Goal: Communication & Community: Share content

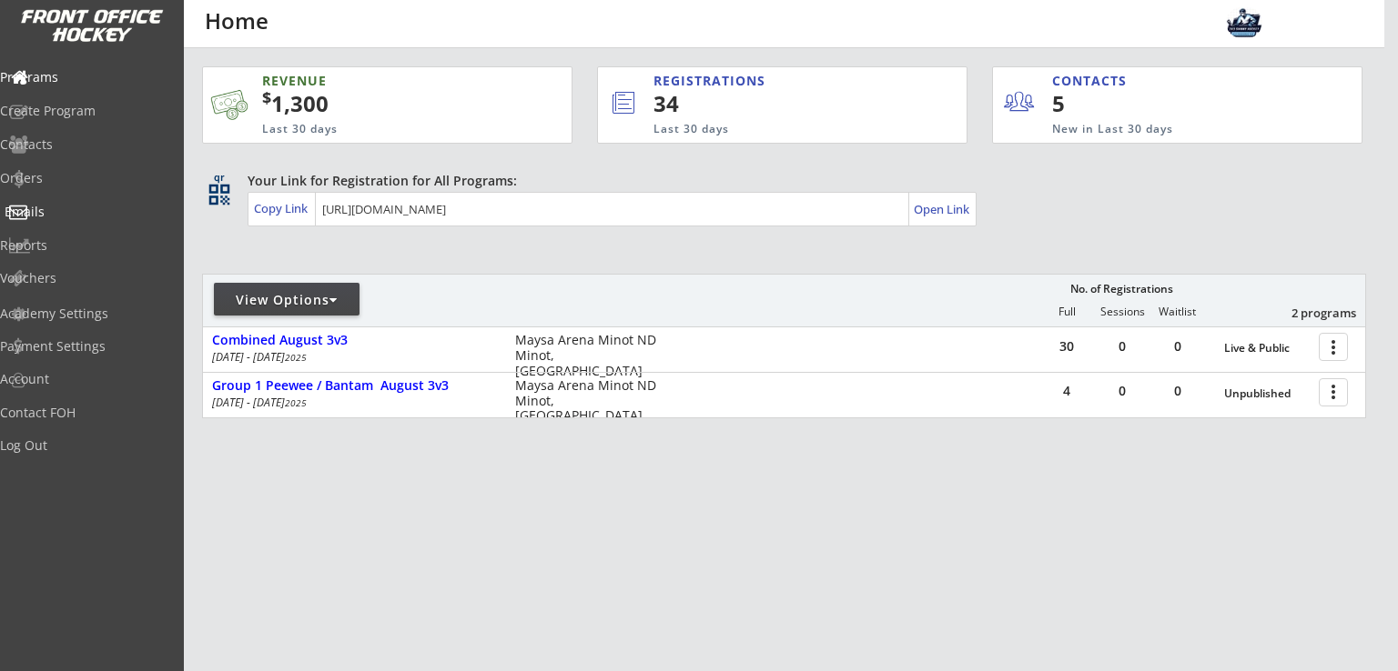
click at [62, 215] on div "Emails" at bounding box center [87, 212] width 164 height 13
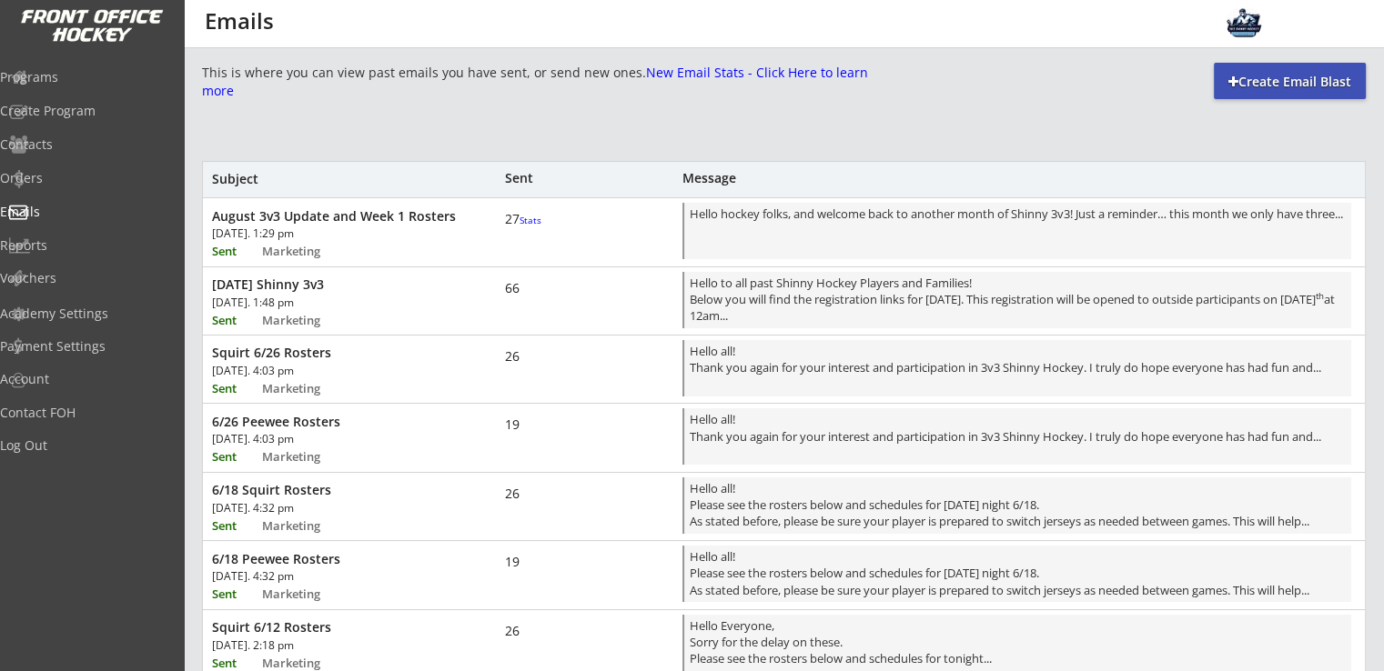
click at [1248, 90] on div "Create Email Blast" at bounding box center [1290, 82] width 152 height 18
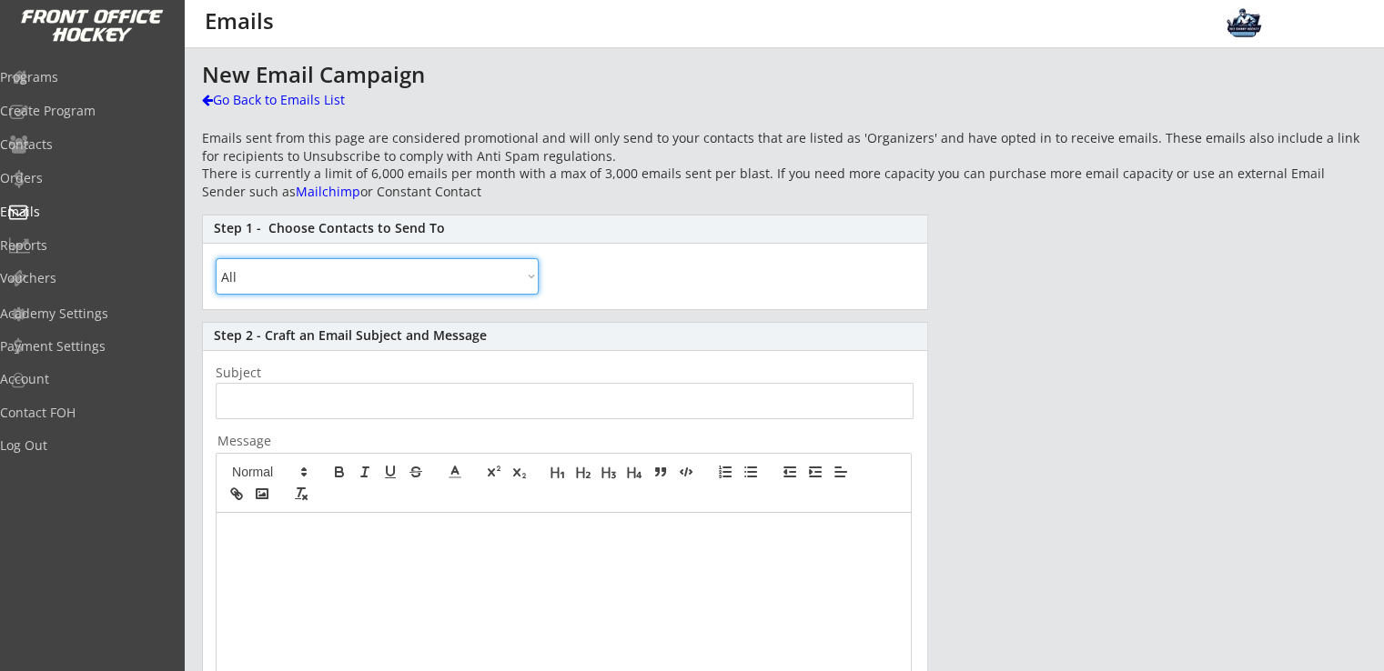
click at [357, 270] on select "All By Specific Programs Within Birth Year Range" at bounding box center [377, 276] width 323 height 36
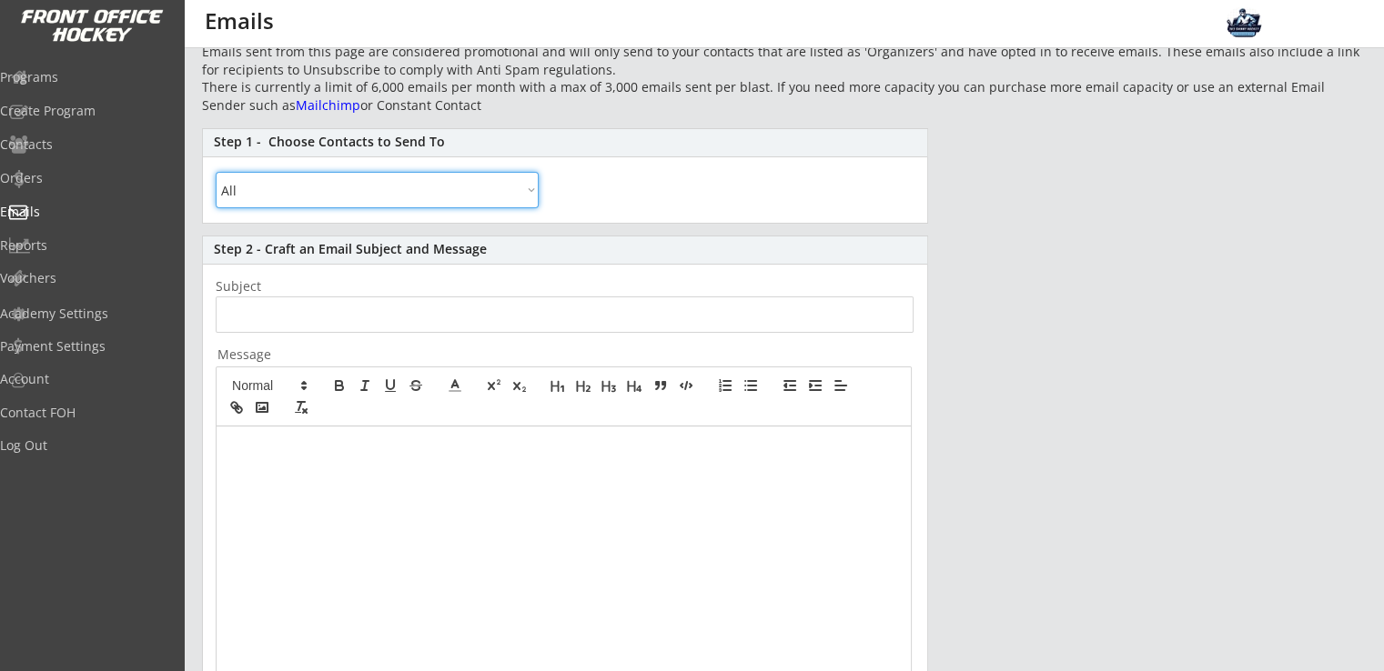
scroll to position [121, 0]
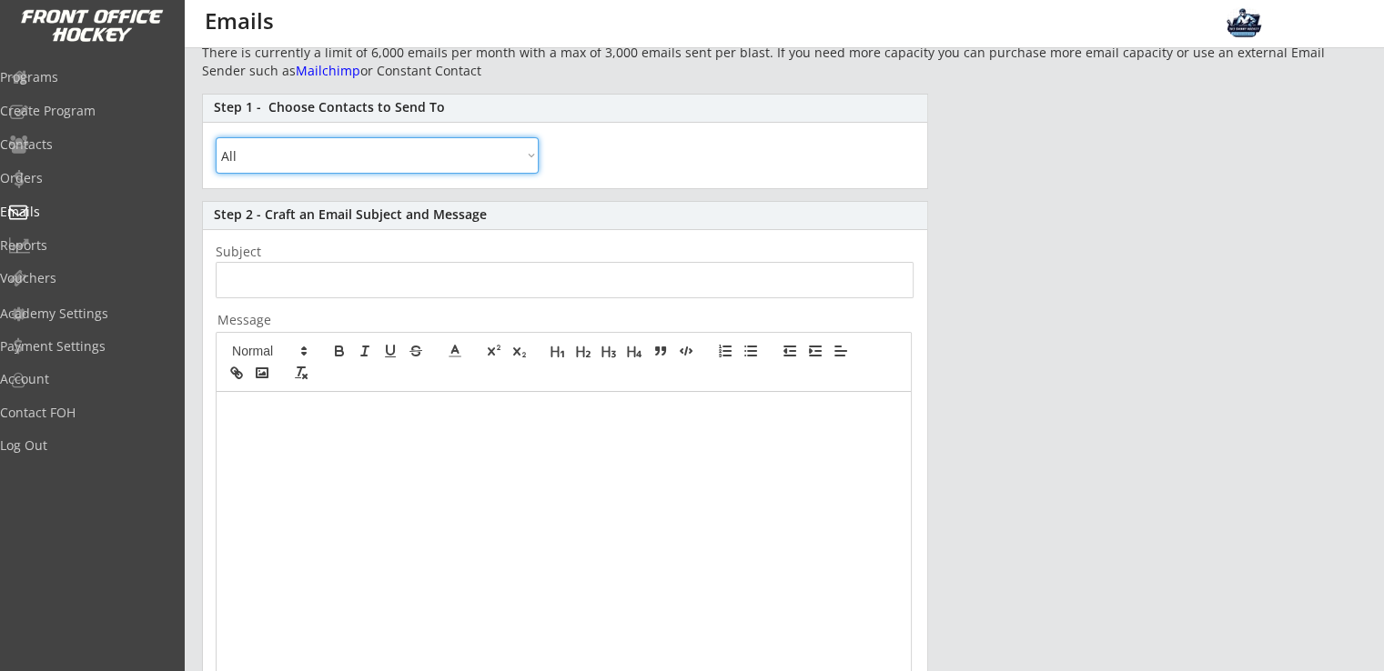
click at [267, 136] on div "Step 1 - Choose Contacts to Send To All By Specific Programs Within Birth Year …" at bounding box center [565, 142] width 726 height 96
click at [267, 144] on select "All By Specific Programs Within Birth Year Range" at bounding box center [377, 155] width 323 height 36
select select ""By Specific Programs""
click at [216, 137] on select "All By Specific Programs Within Birth Year Range" at bounding box center [377, 155] width 323 height 36
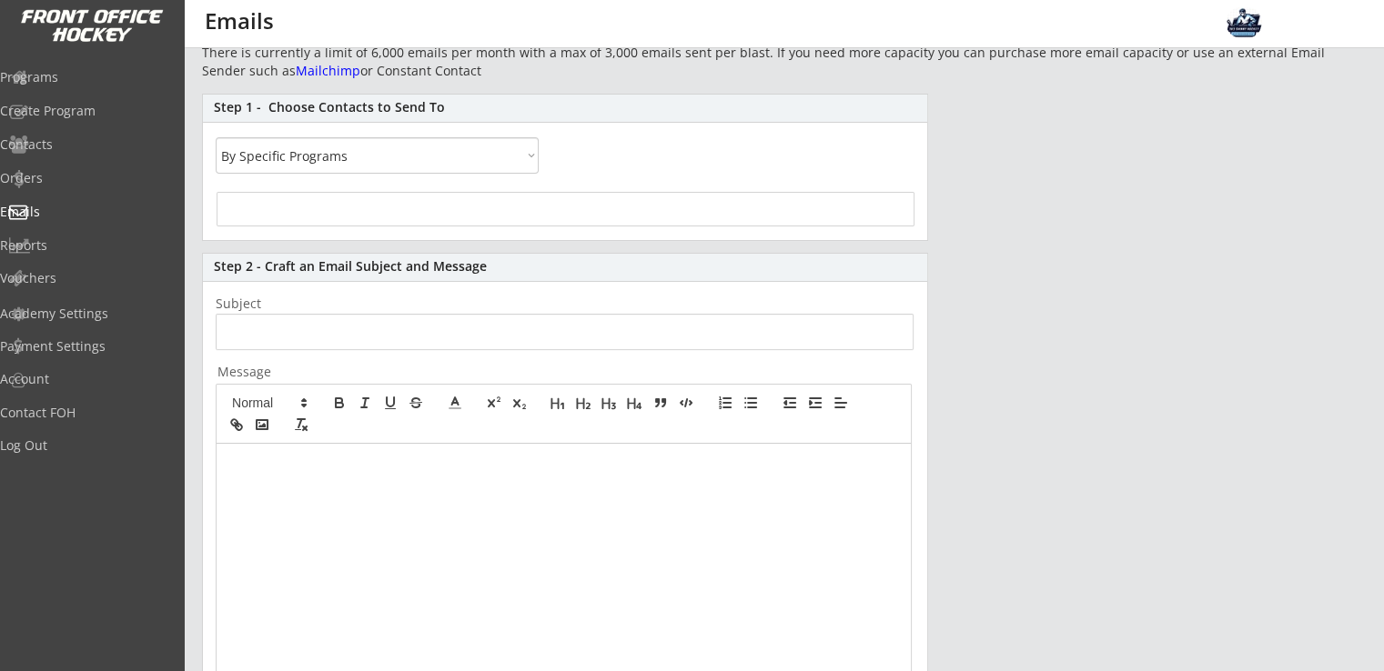
click at [371, 213] on div at bounding box center [566, 209] width 698 height 35
click at [422, 208] on input "search" at bounding box center [565, 206] width 687 height 17
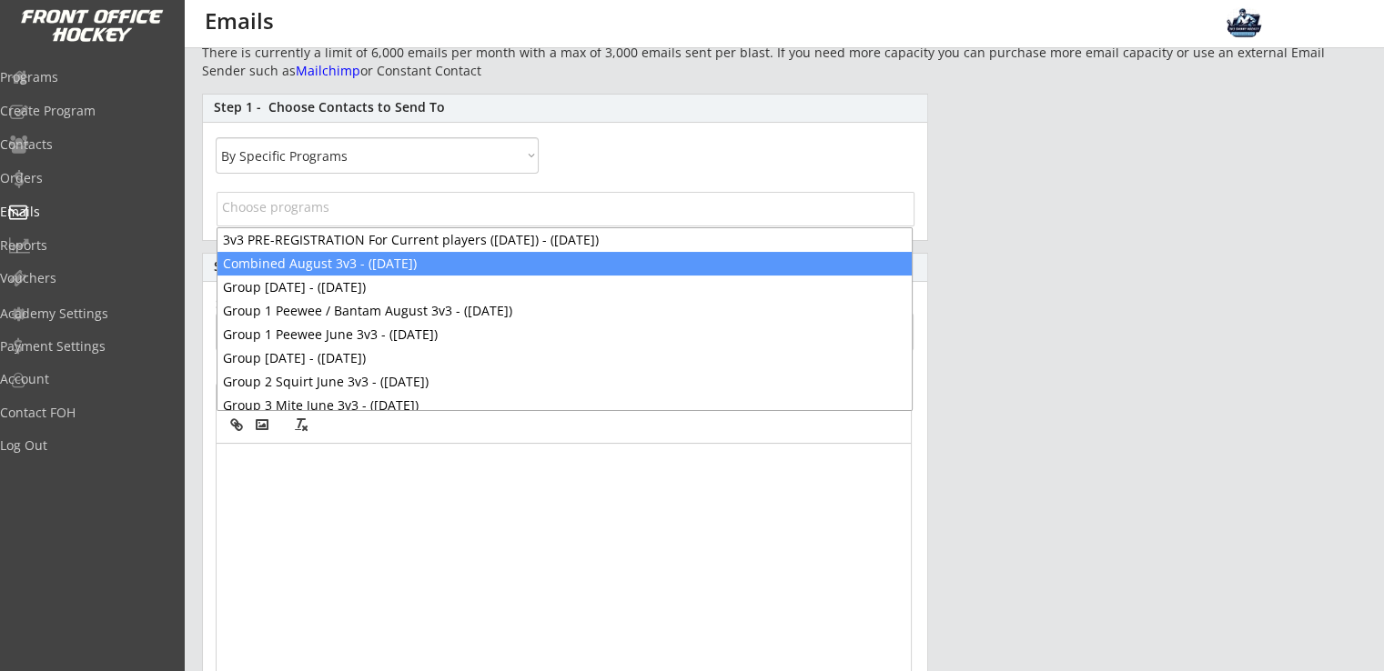
select select "1348695171700984260__LOOKUP__1752606058278x225543533779746800"
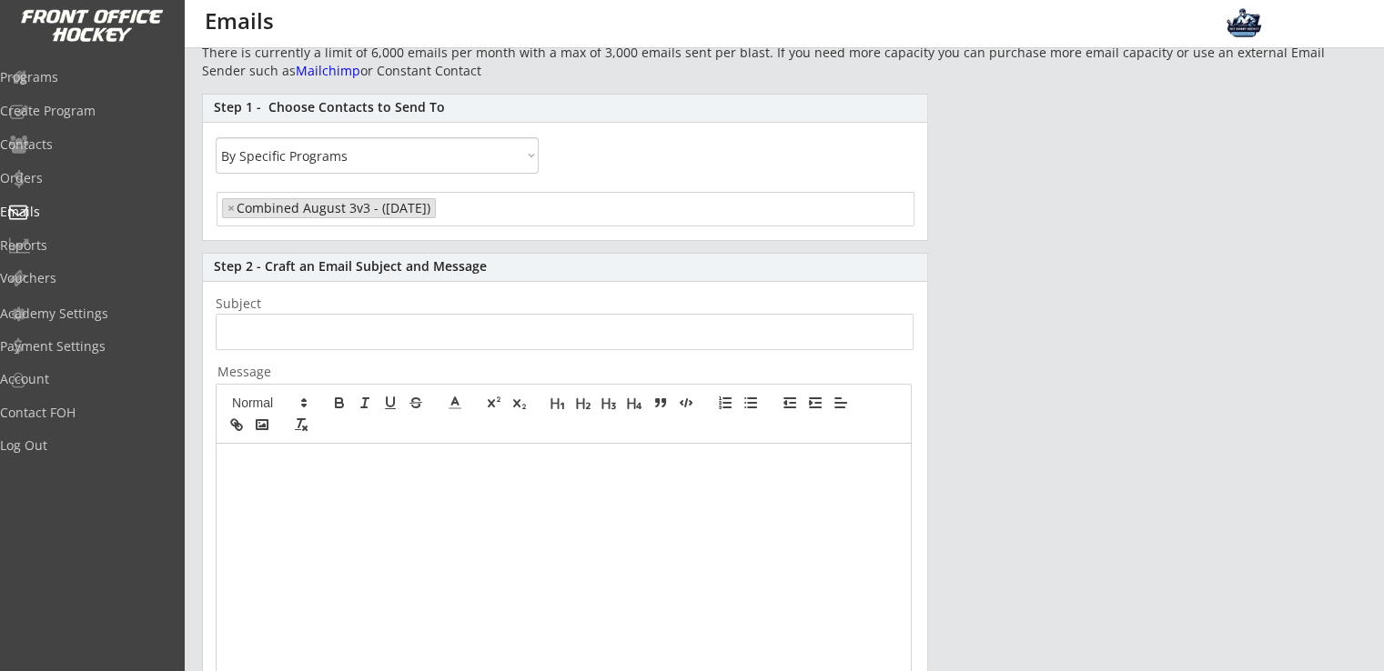
scroll to position [15, 0]
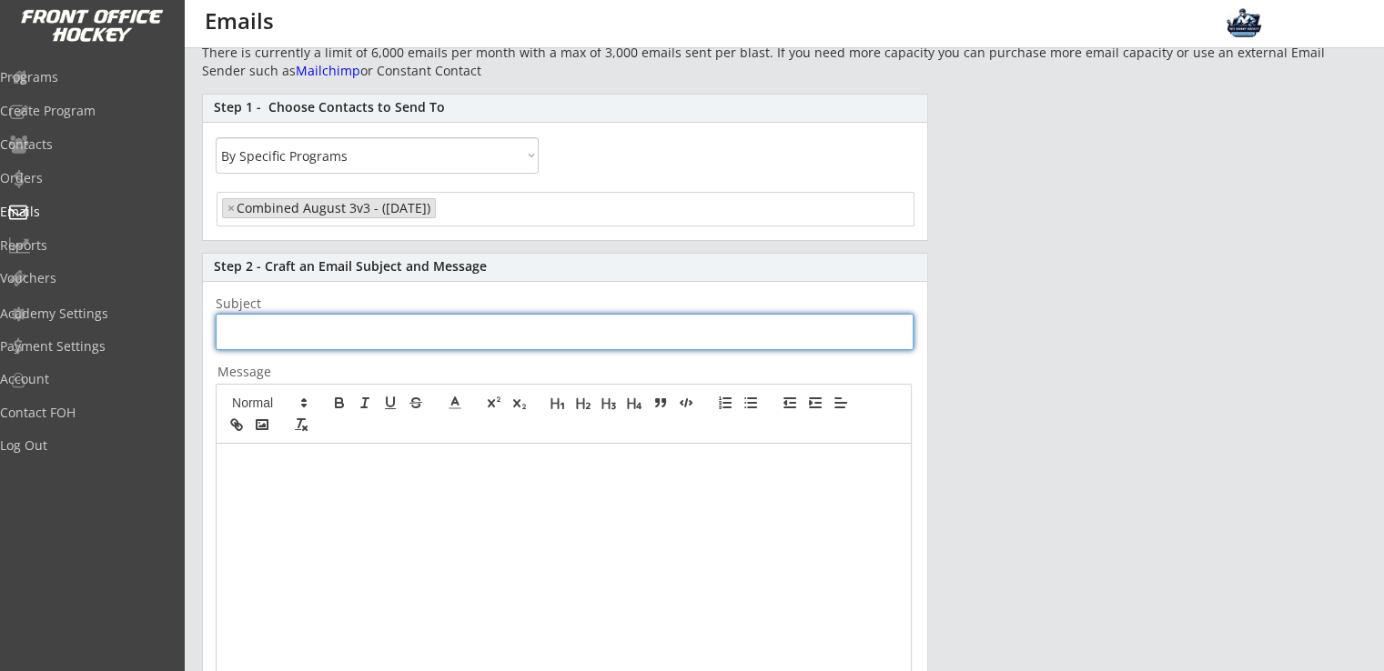
click at [312, 332] on input "input" at bounding box center [565, 332] width 698 height 36
type input "Week [DATE] Rosters"
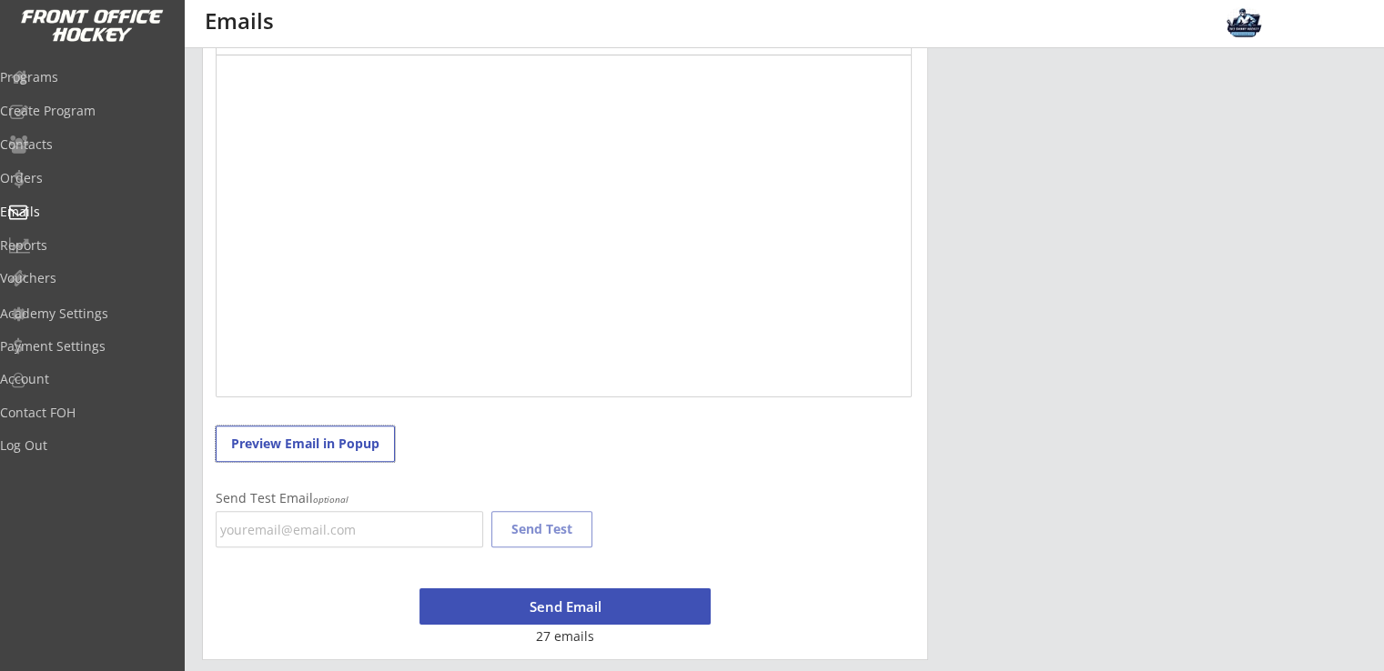
scroll to position [146, 0]
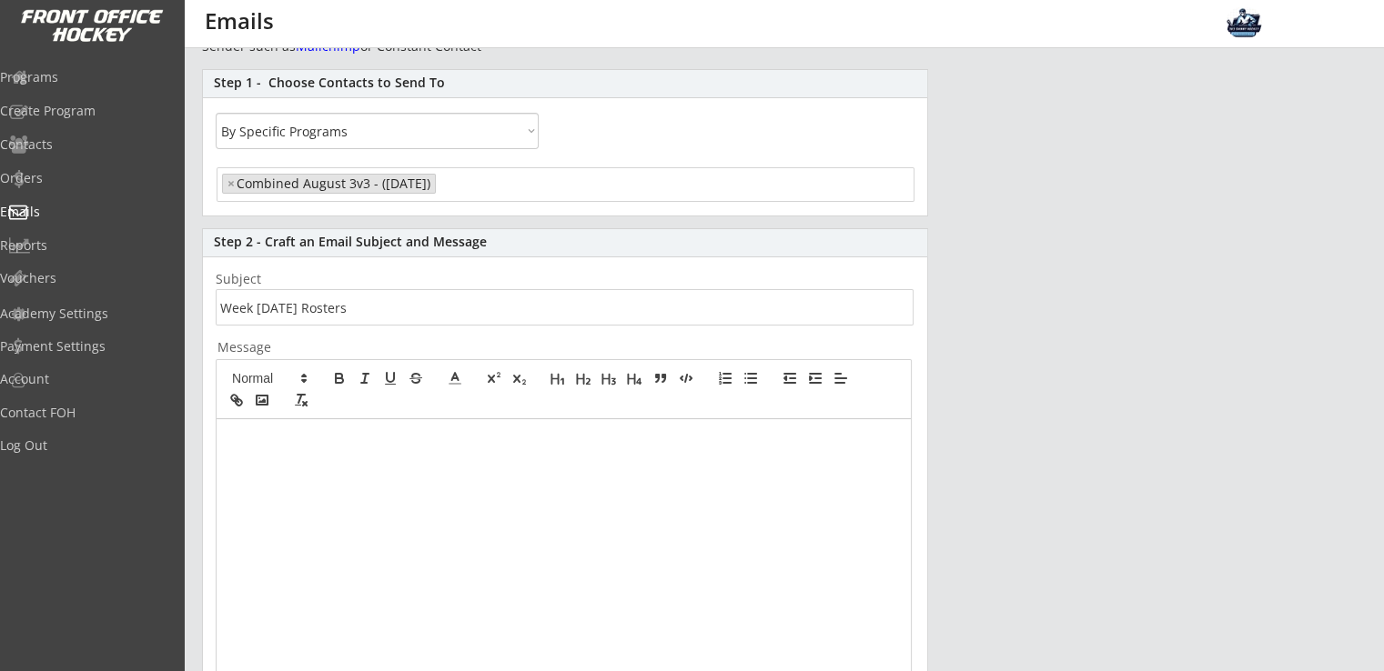
click at [356, 495] on div at bounding box center [564, 589] width 694 height 341
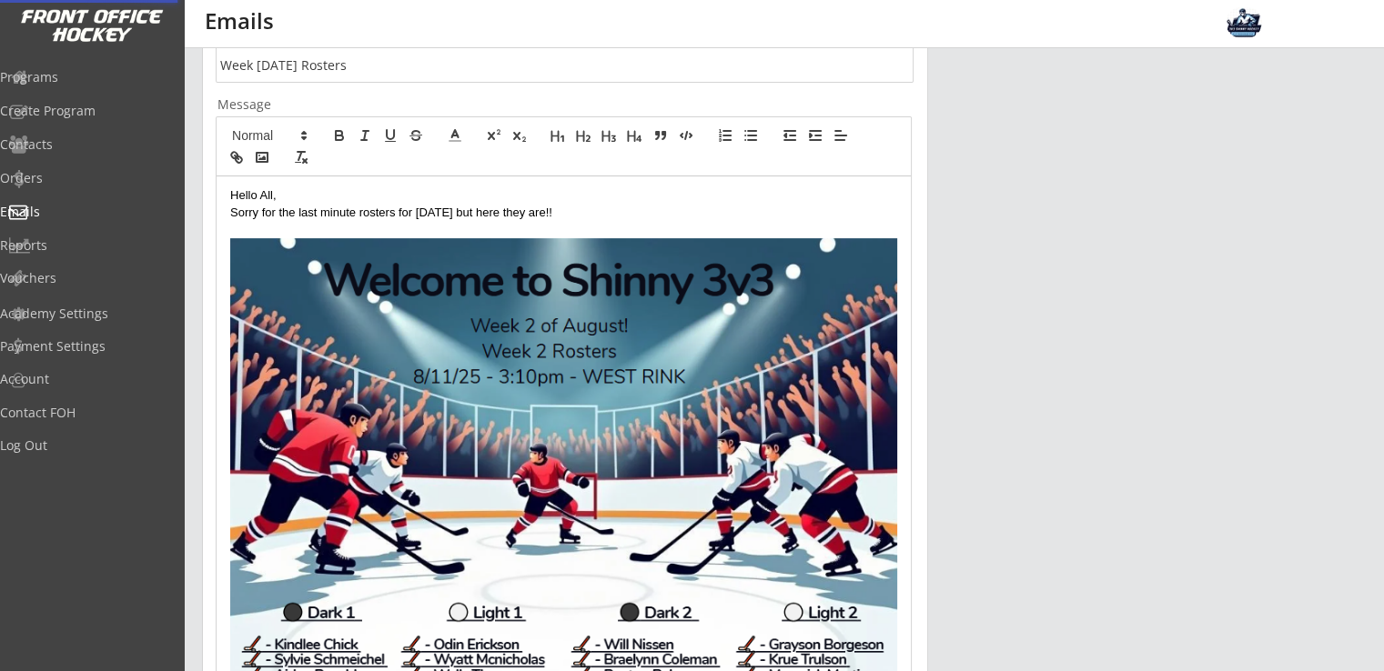
scroll to position [510, 0]
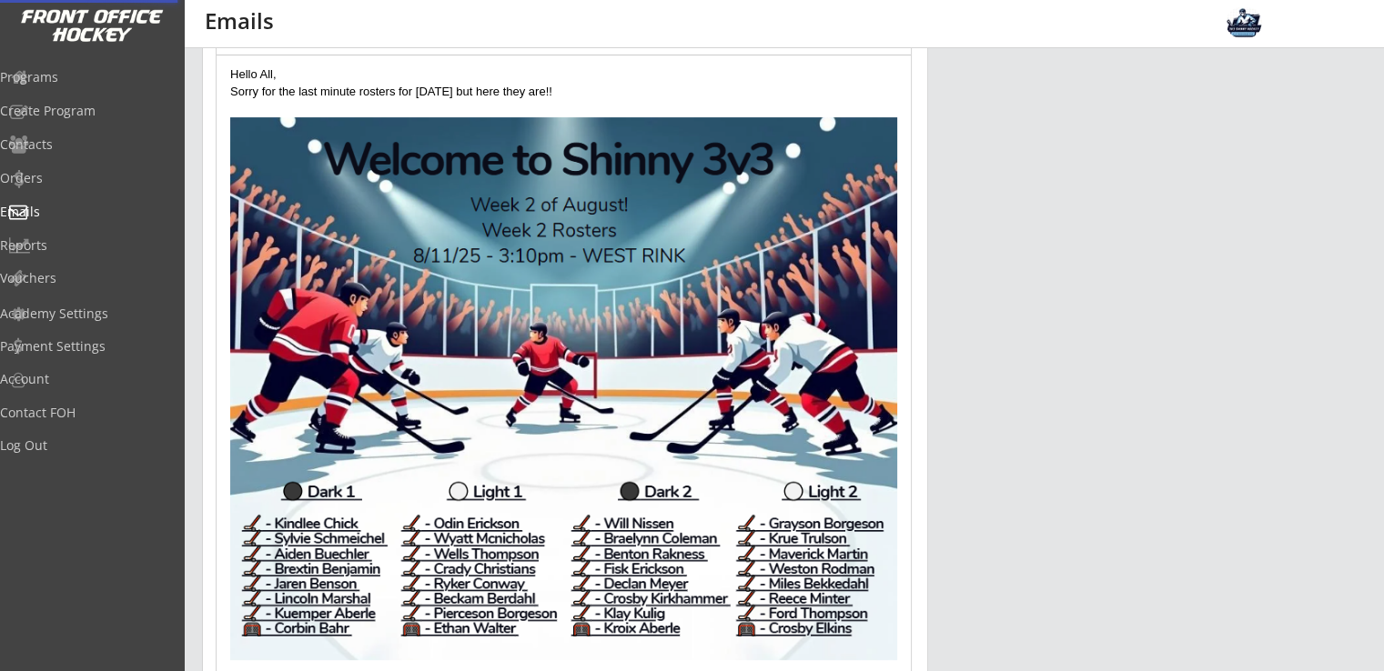
click at [759, 364] on img at bounding box center [563, 388] width 667 height 543
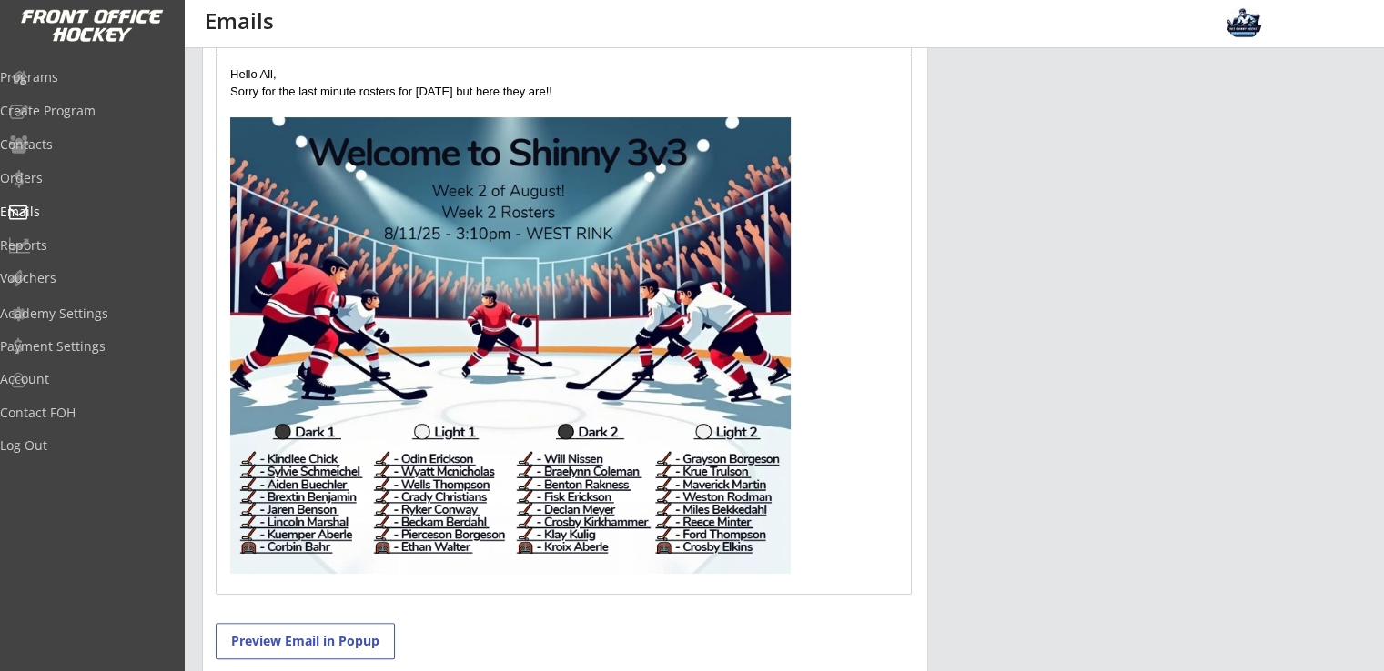
drag, startPoint x: 896, startPoint y: 660, endPoint x: 724, endPoint y: 528, distance: 216.7
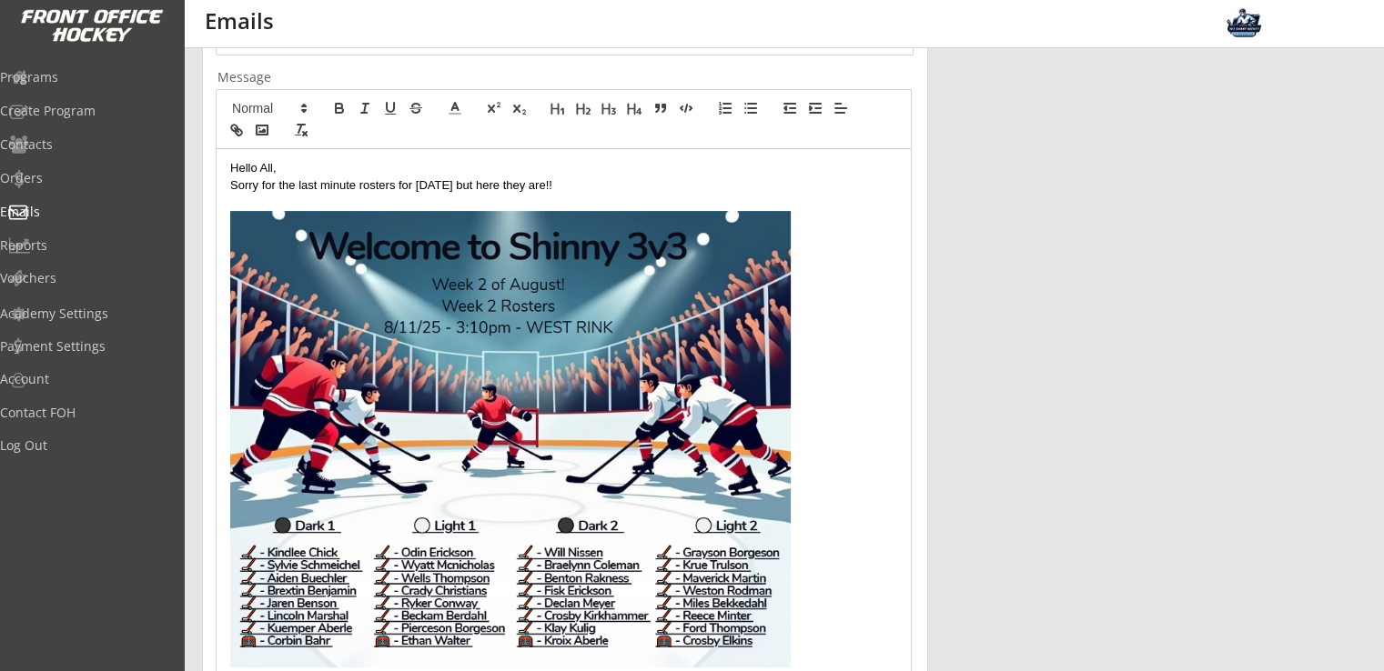
scroll to position [389, 0]
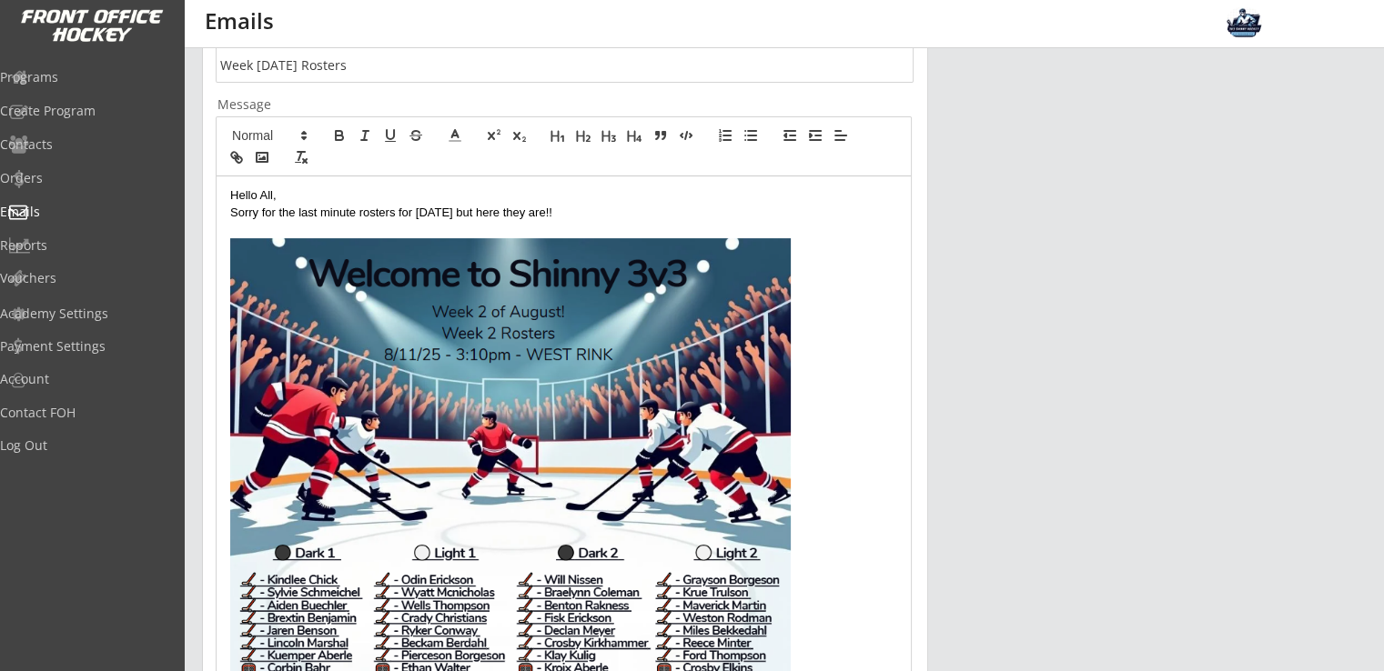
click at [562, 216] on p "Sorry for the last minute rosters for today but here they are!!" at bounding box center [563, 213] width 667 height 16
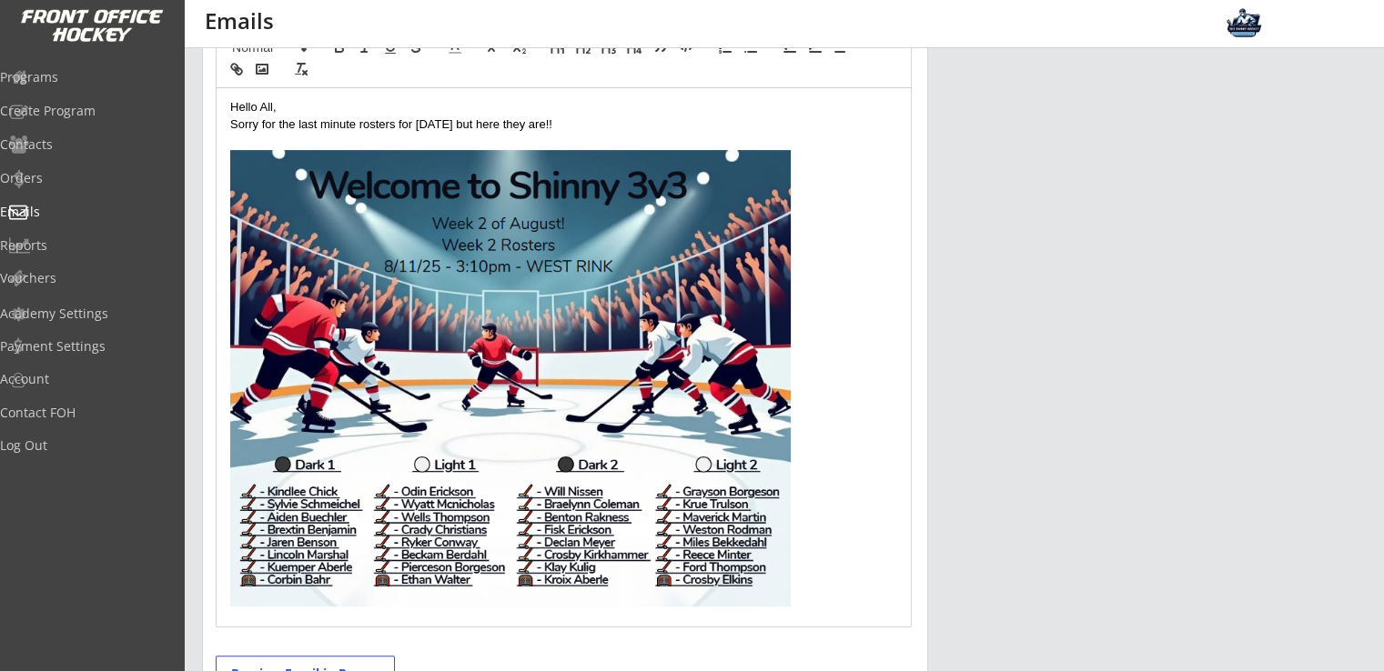
scroll to position [510, 0]
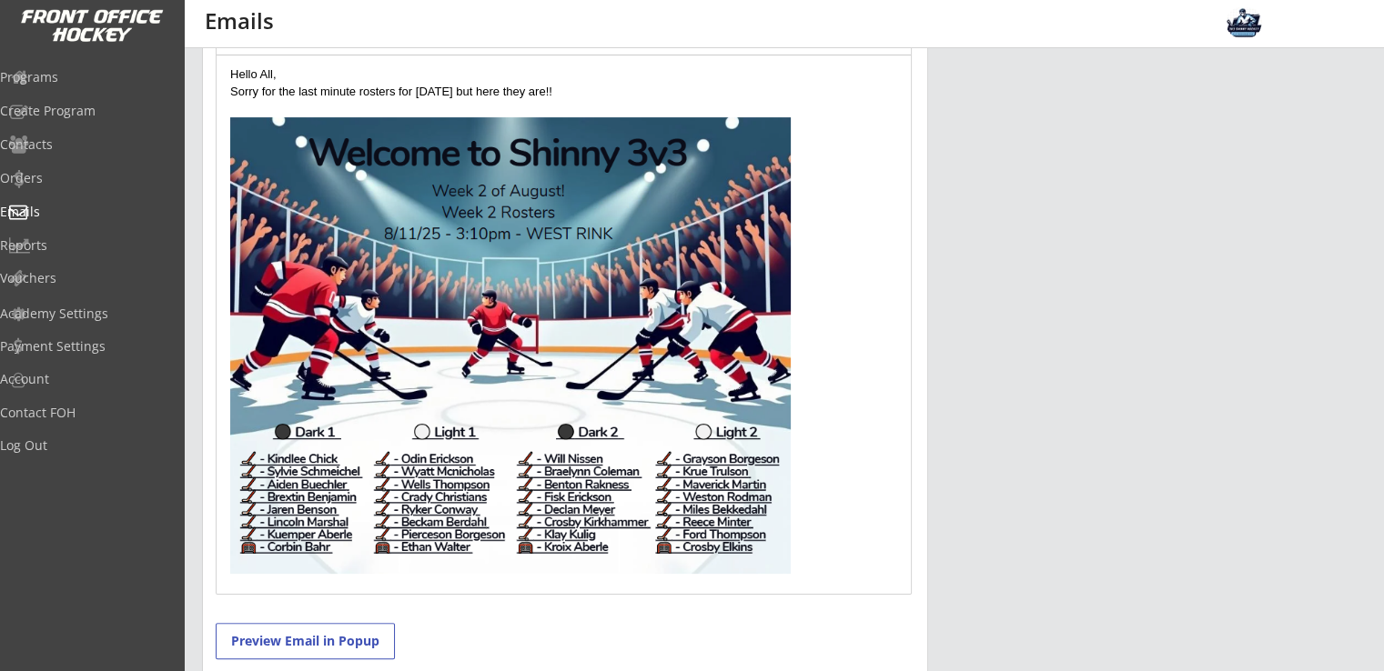
click at [822, 546] on p at bounding box center [563, 347] width 667 height 461
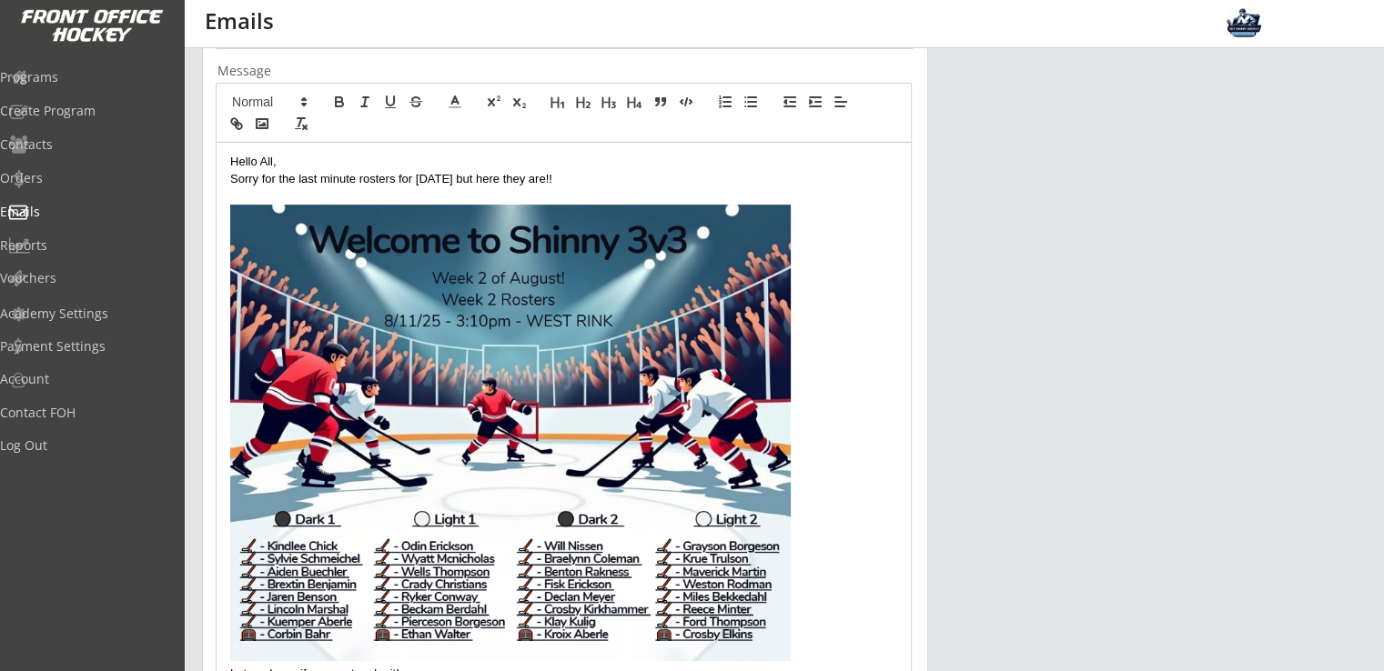
scroll to position [389, 0]
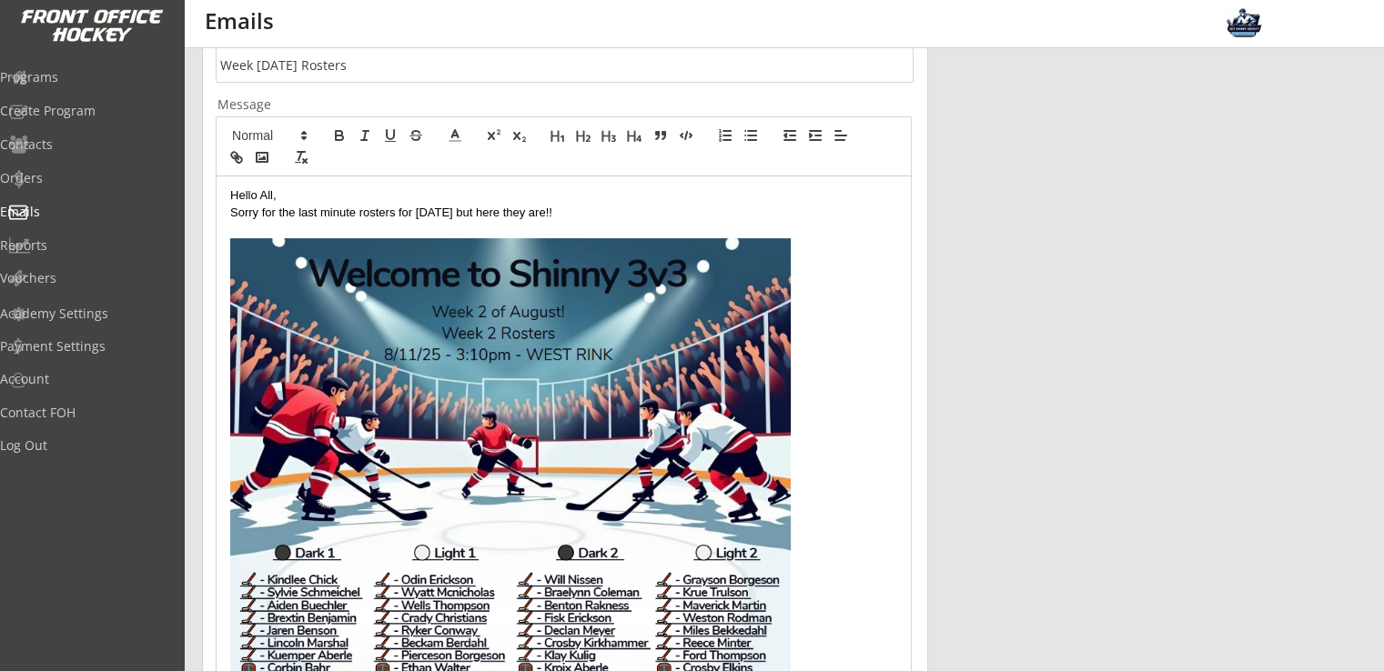
click at [549, 213] on p "Sorry for the last minute rosters for today but here they are!!" at bounding box center [563, 213] width 667 height 16
click at [518, 212] on p "Sorry for the last minute rosters for today but here they are!!" at bounding box center [563, 213] width 667 height 16
click at [569, 211] on p "Sorry for the last minute rosters for today but here they are!!" at bounding box center [563, 213] width 667 height 16
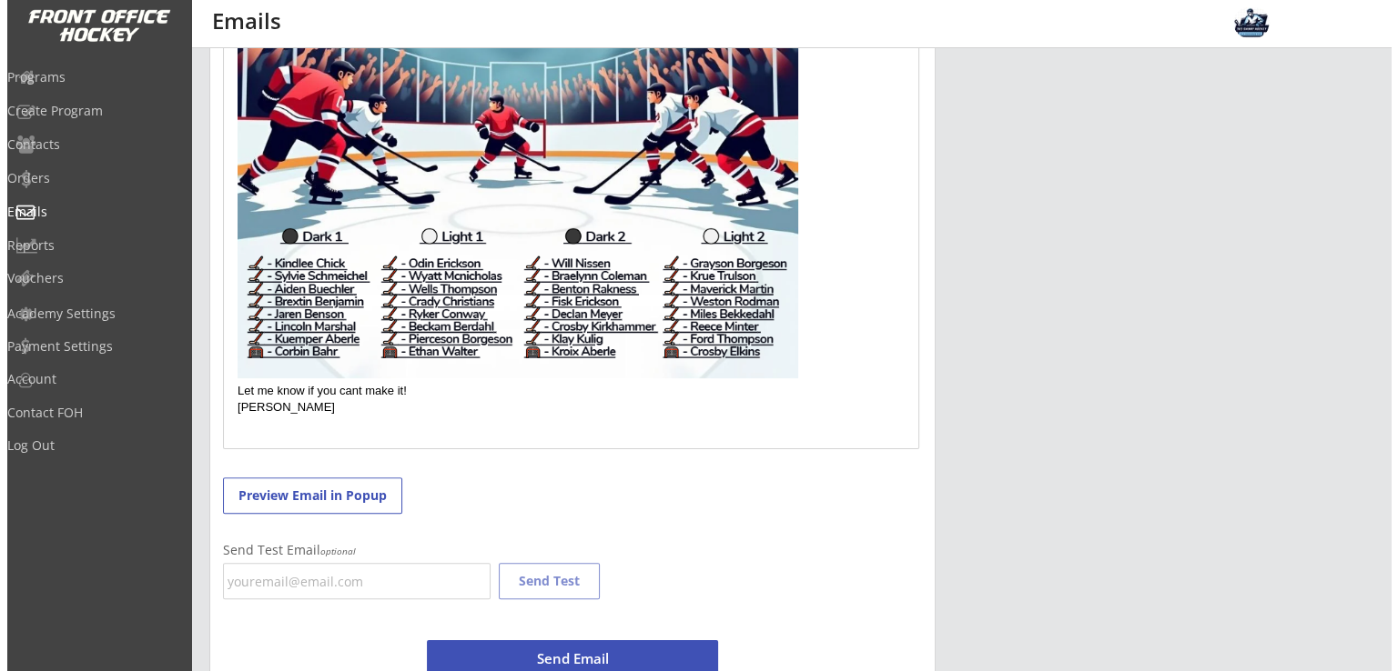
scroll to position [757, 0]
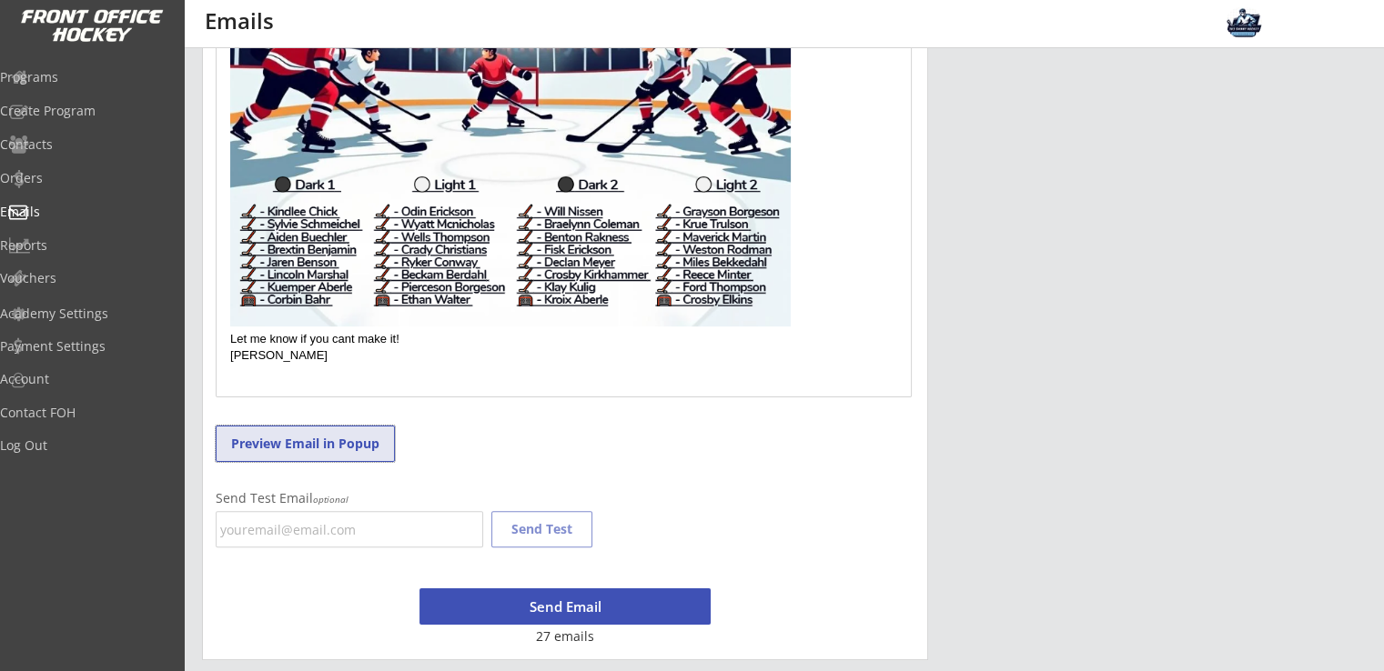
click at [354, 432] on button "Preview Email in Popup" at bounding box center [305, 444] width 179 height 36
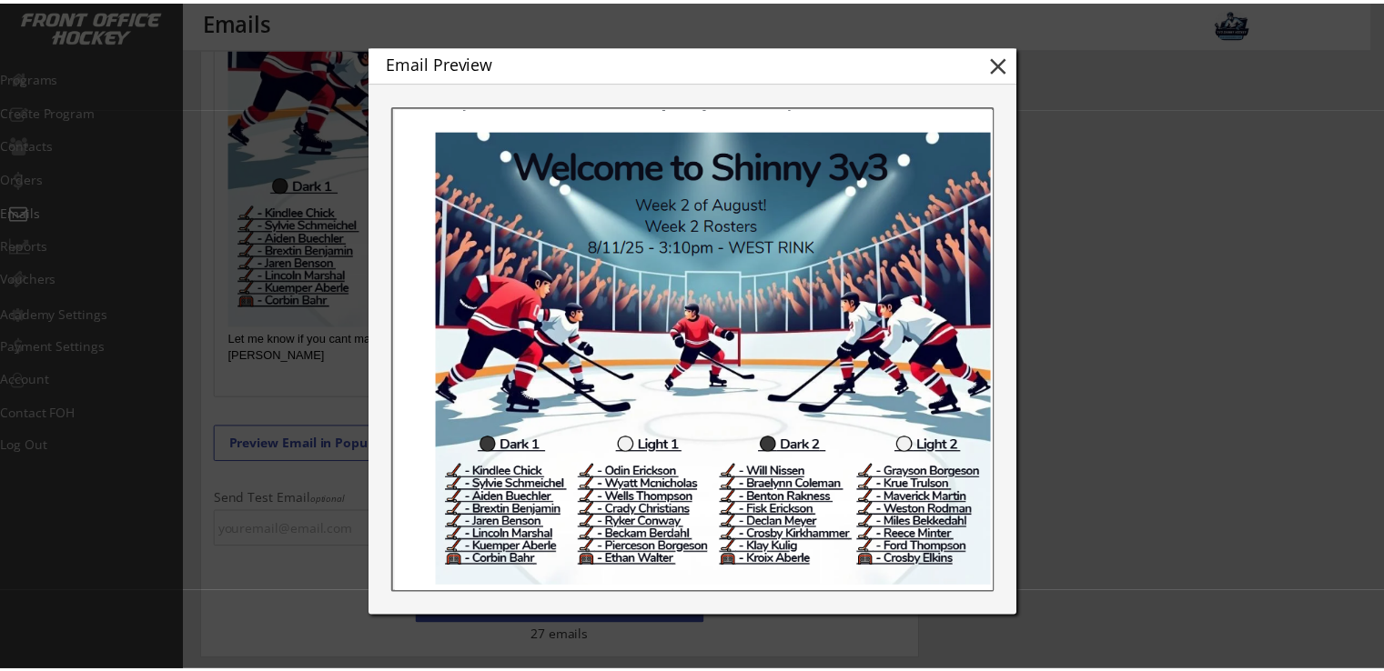
scroll to position [364, 0]
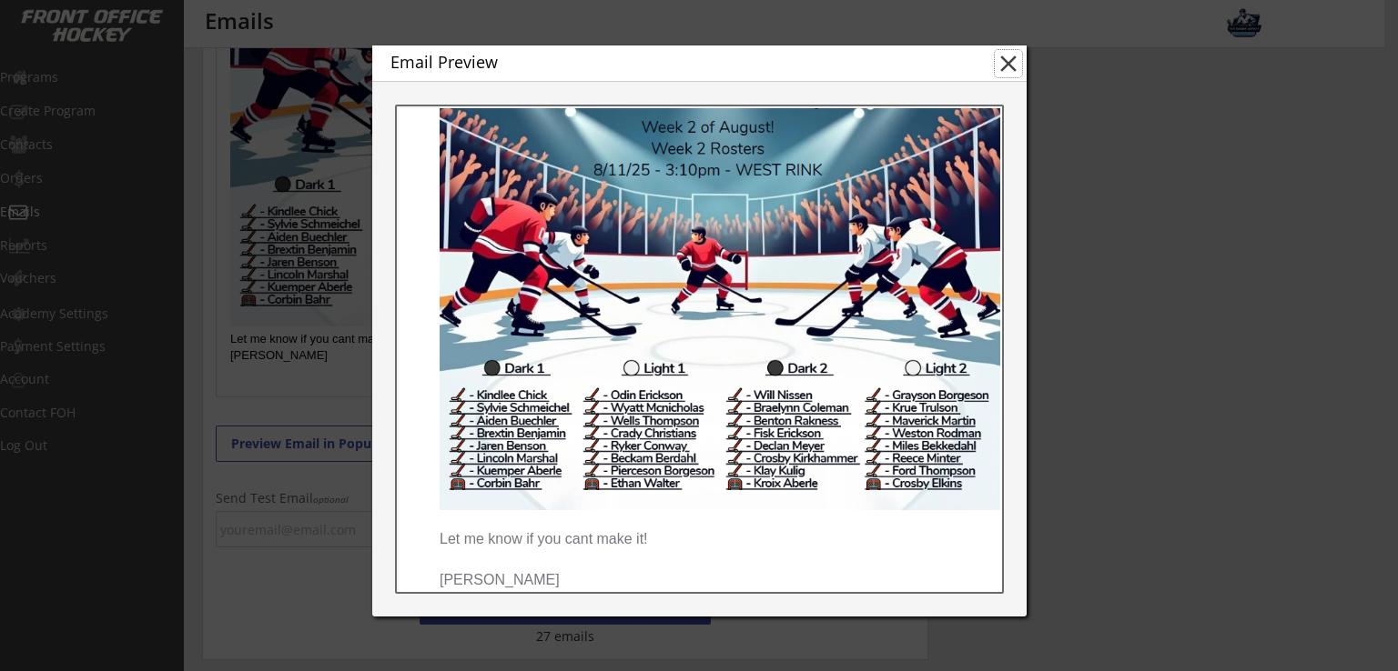
drag, startPoint x: 1008, startPoint y: 55, endPoint x: 976, endPoint y: 96, distance: 51.9
click at [1007, 55] on button "close" at bounding box center [1007, 63] width 27 height 27
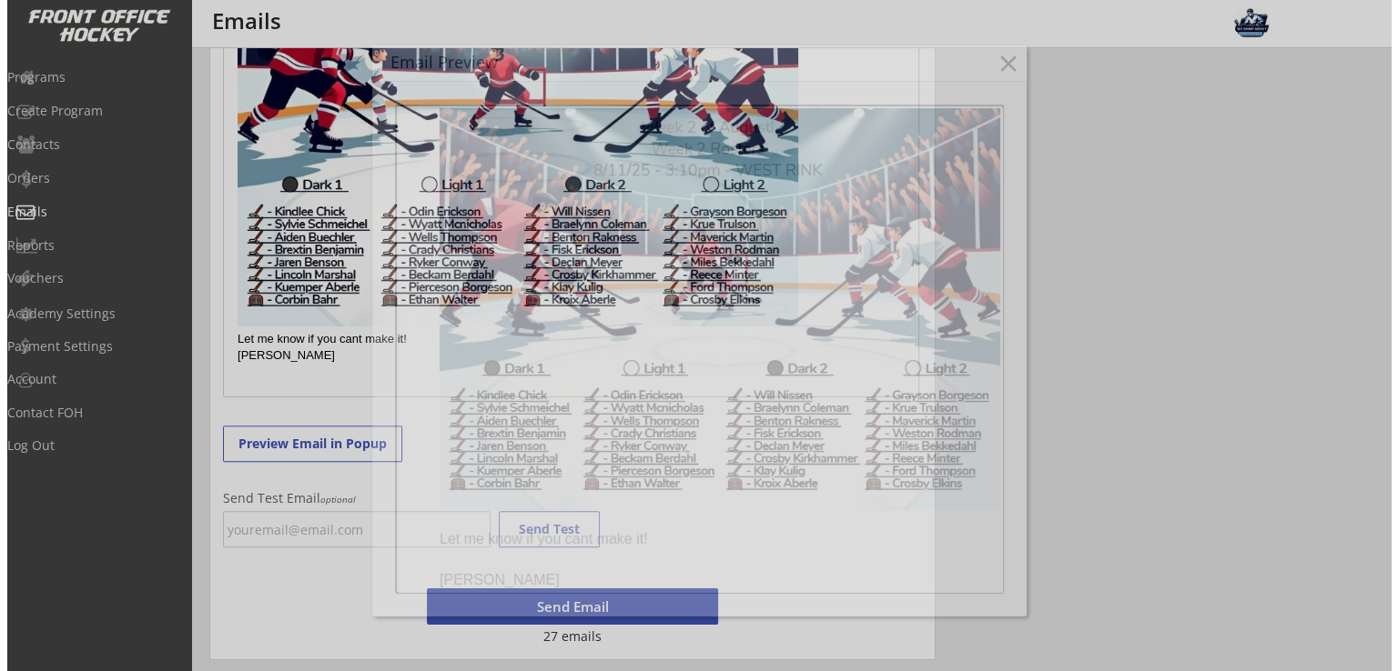
scroll to position [0, 0]
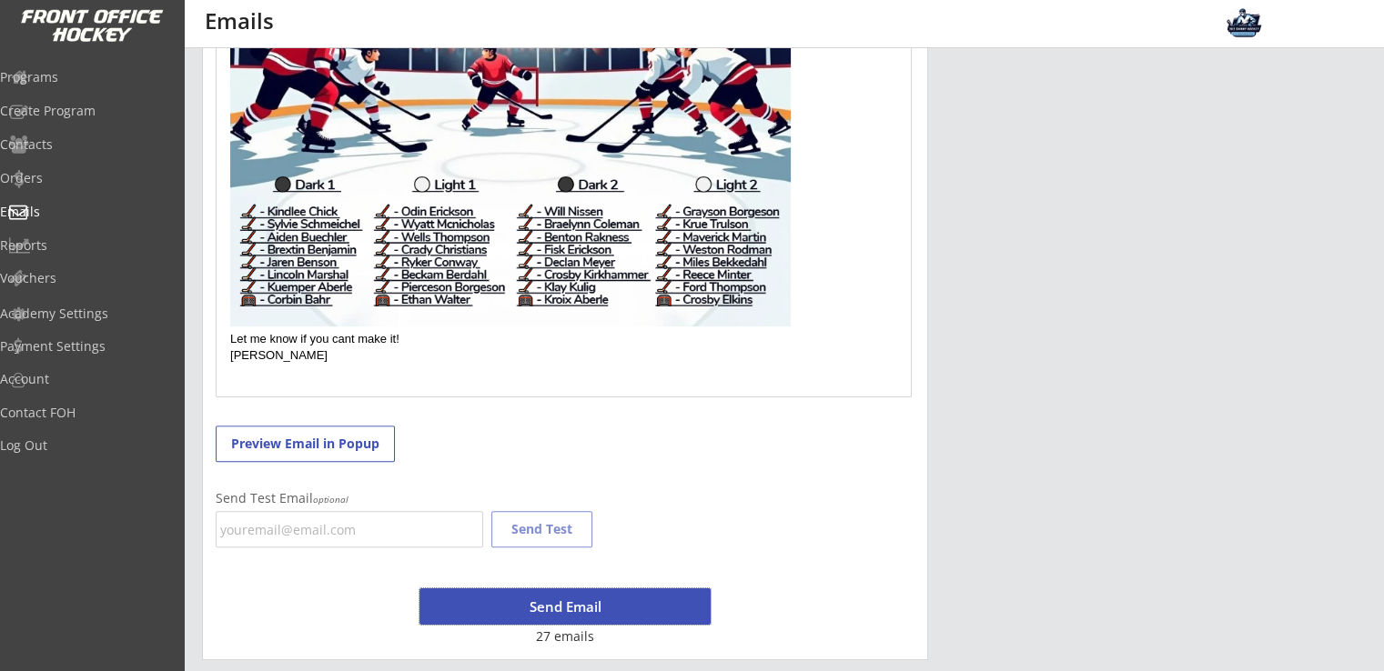
click at [590, 612] on button "Send Email" at bounding box center [564, 607] width 291 height 36
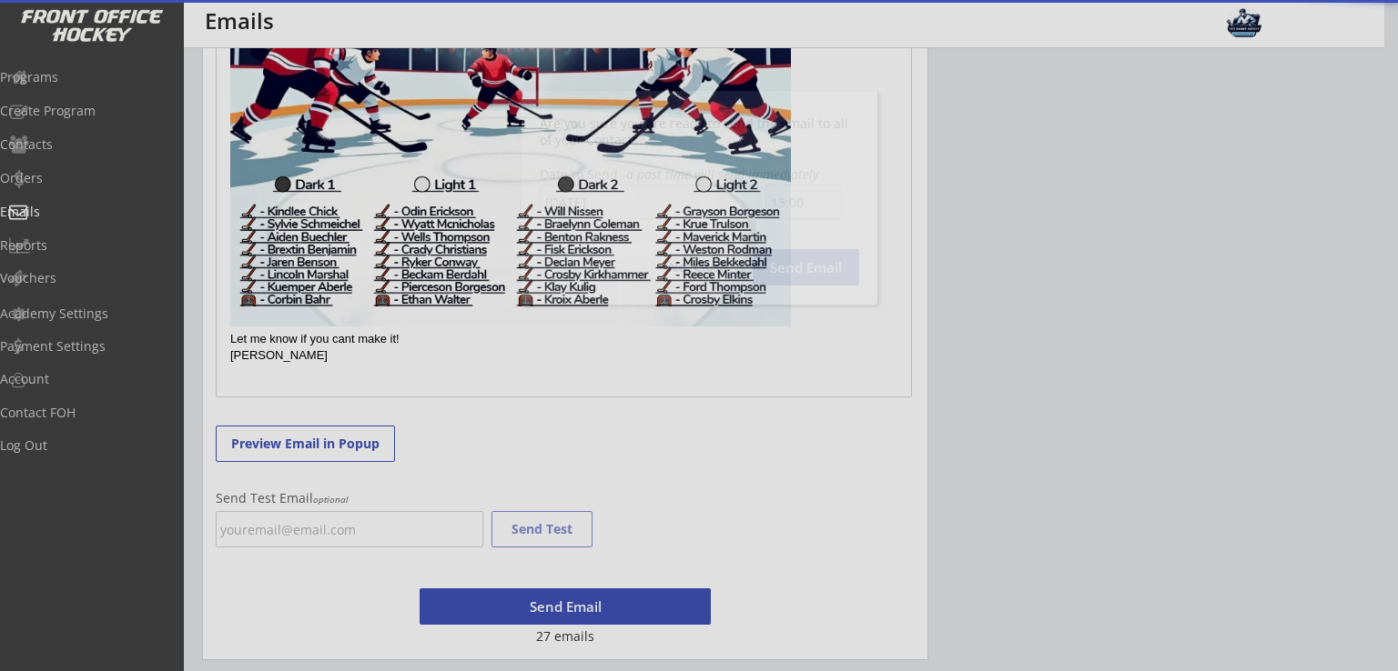
scroll to position [848, 0]
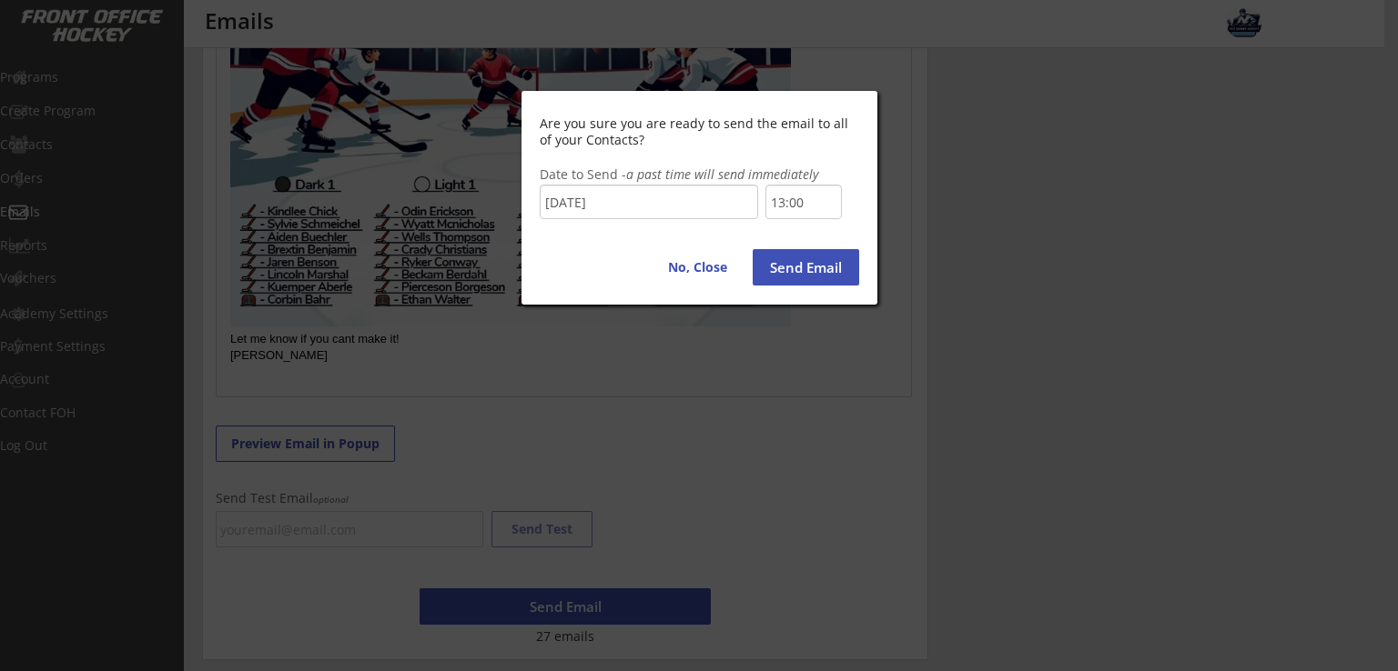
click at [797, 197] on input "13:00" at bounding box center [803, 202] width 76 height 35
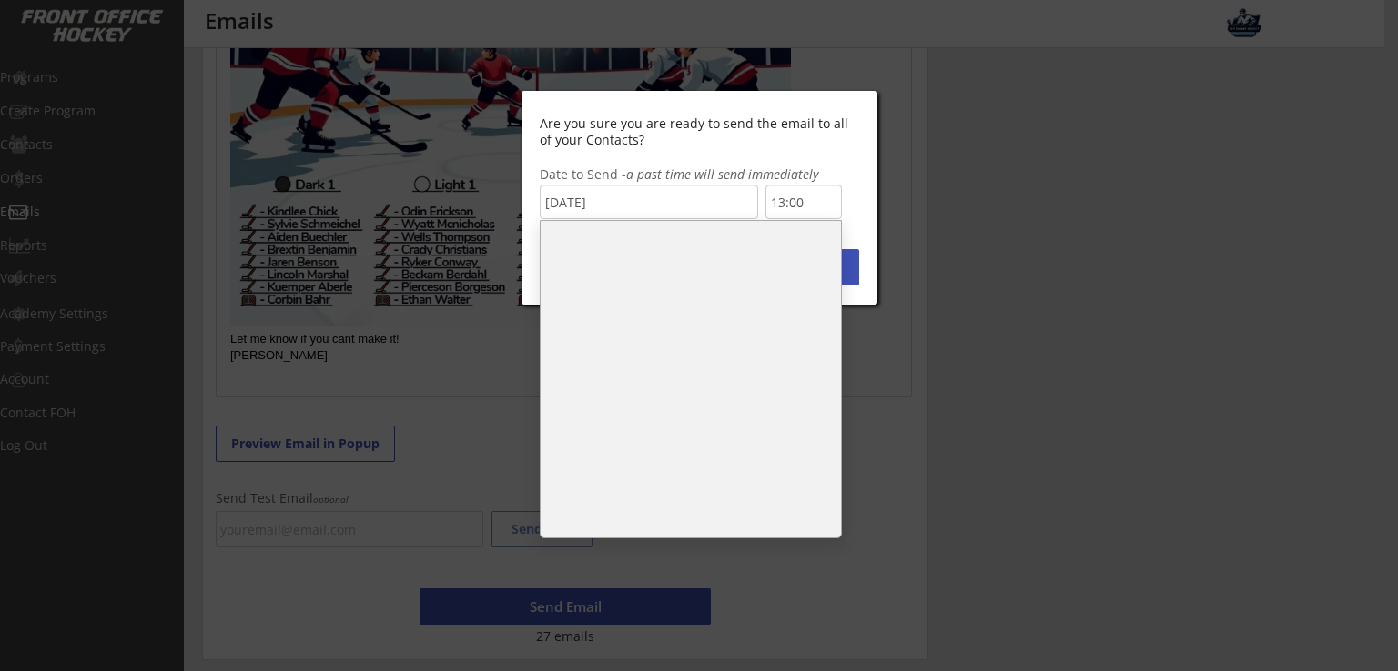
click at [611, 270] on li "12:30" at bounding box center [690, 284] width 300 height 36
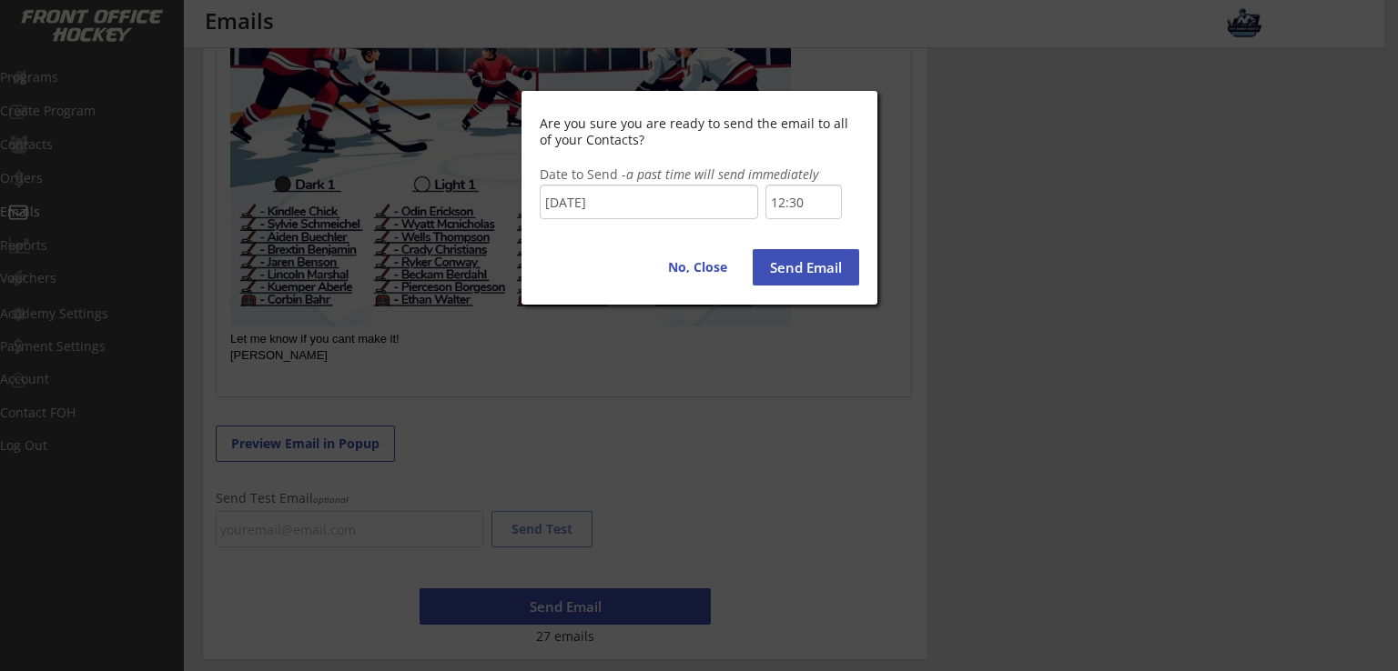
click at [802, 270] on button "Send Email" at bounding box center [805, 267] width 106 height 36
type input "13:00"
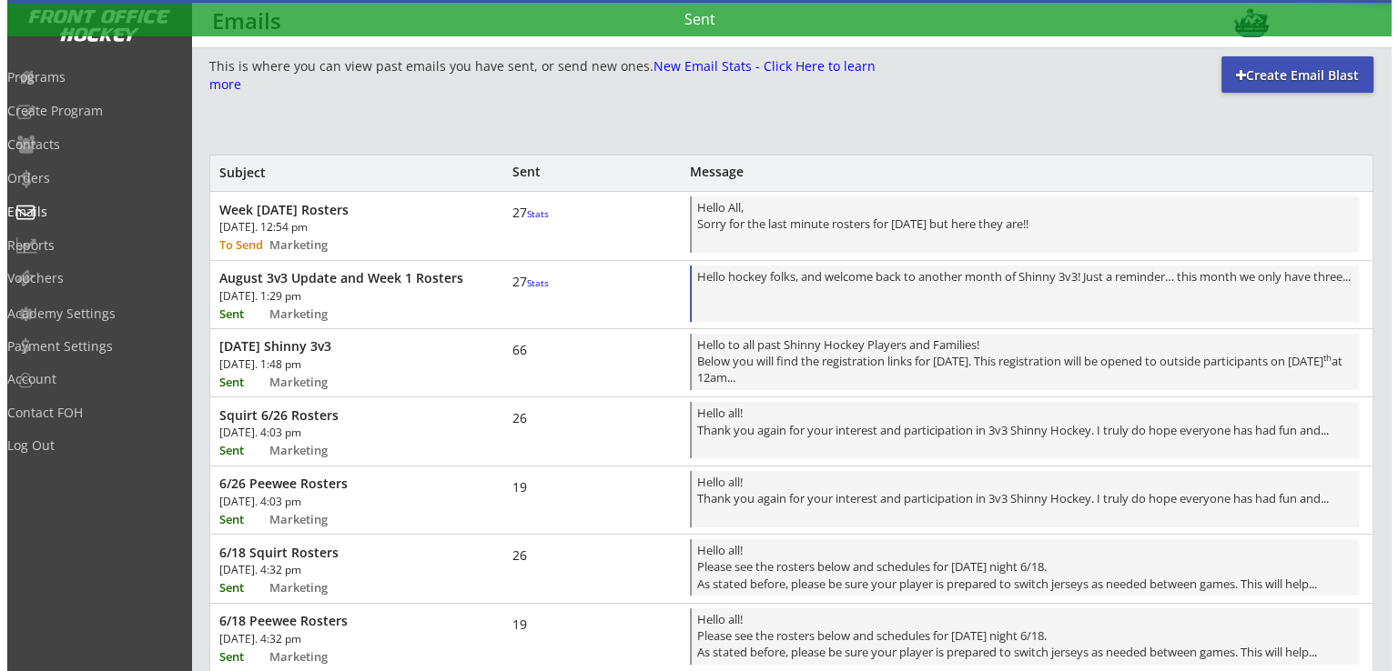
scroll to position [0, 0]
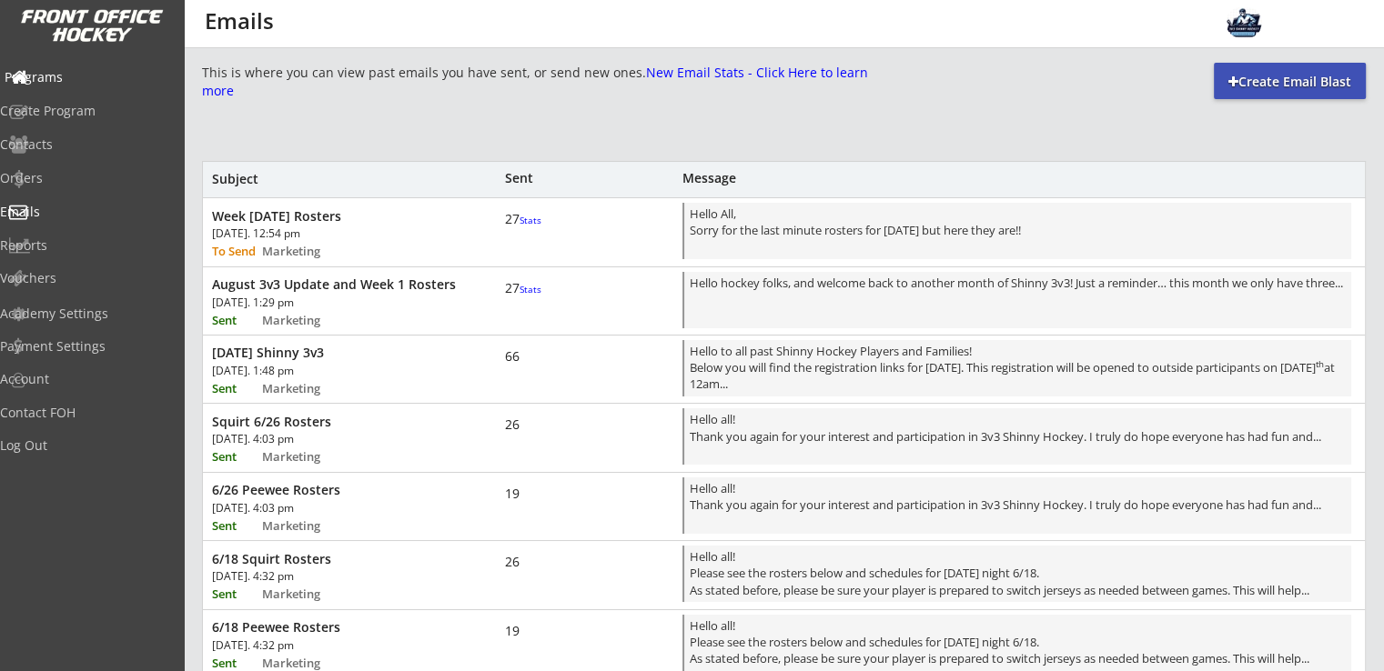
click at [62, 76] on div "Programs" at bounding box center [87, 77] width 164 height 13
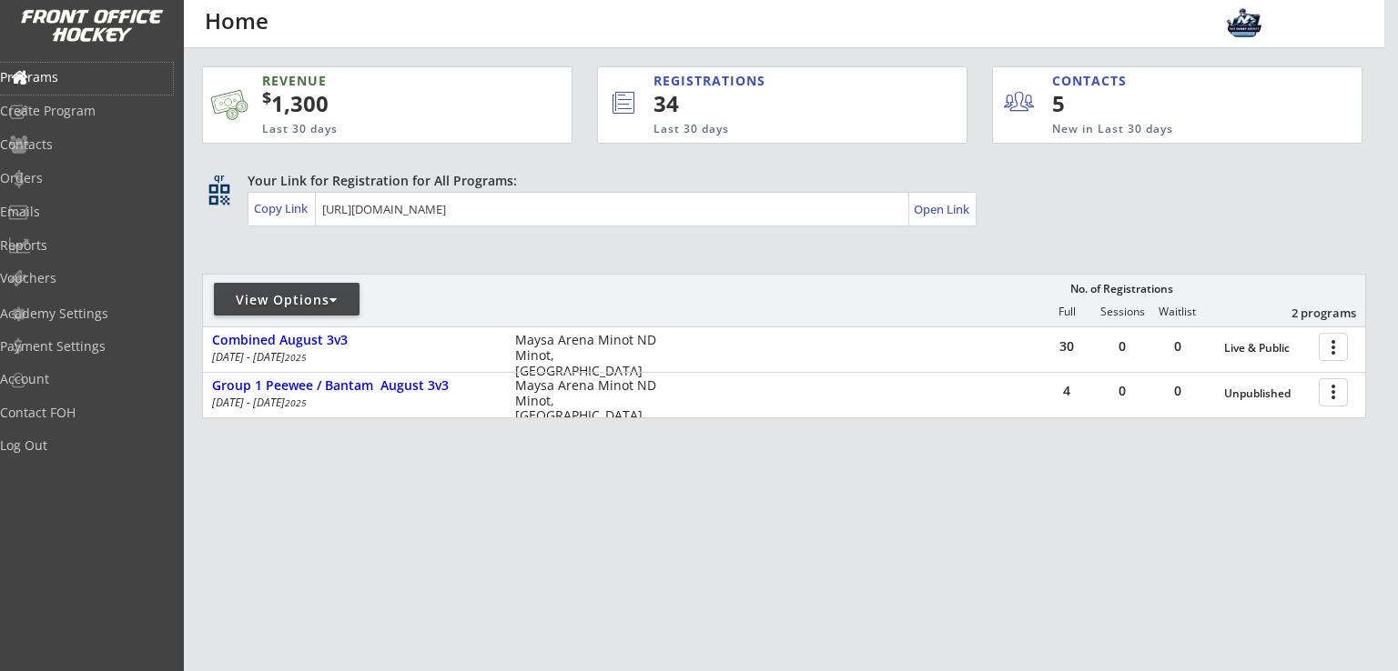
click at [547, 529] on div "REVENUE $ 1,300 Last 30 days REGISTRATIONS 34 Last 30 days CONTACTS 5 New in La…" at bounding box center [784, 328] width 1164 height 560
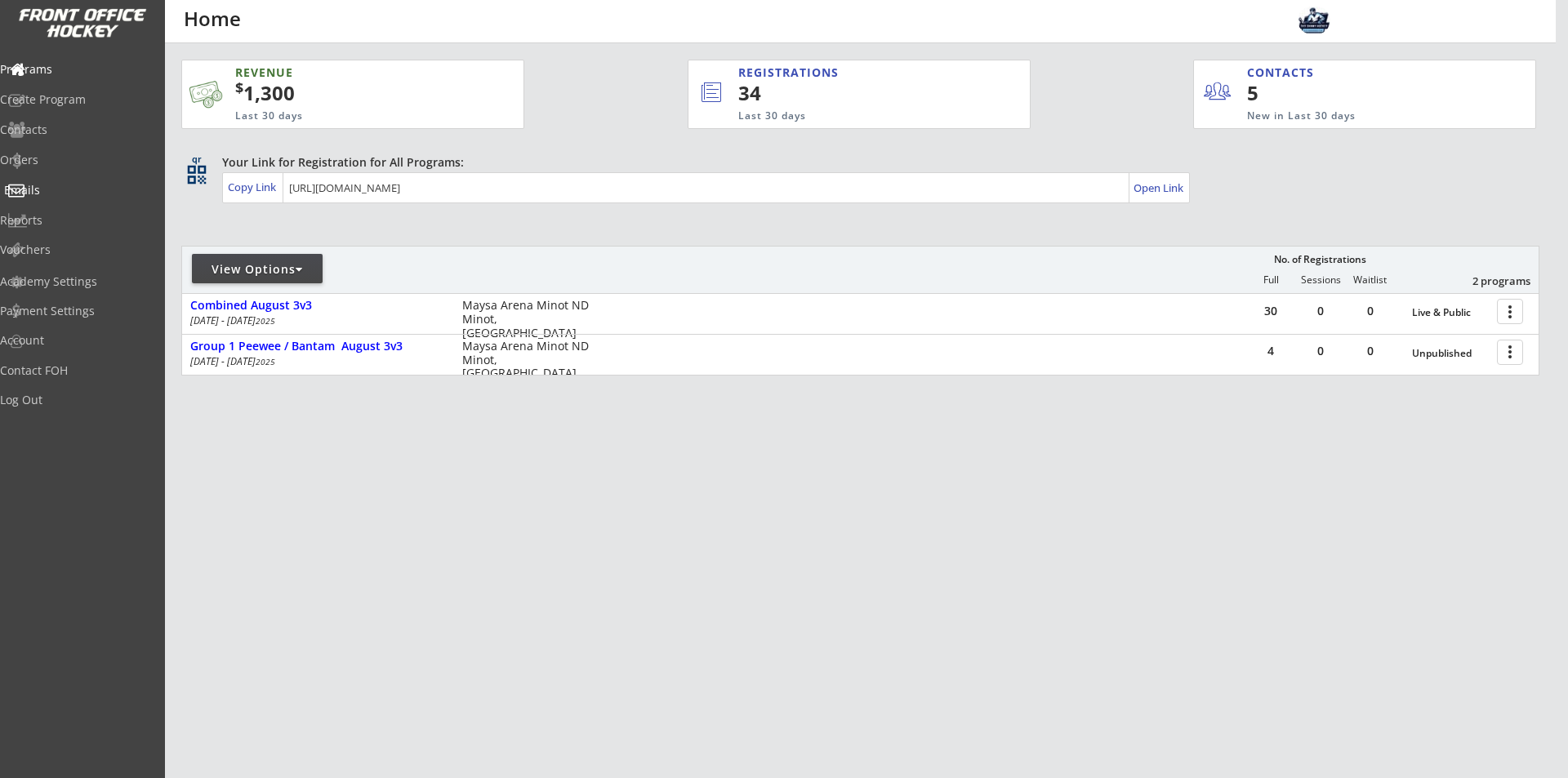
click at [75, 191] on div "Emails" at bounding box center [78, 190] width 147 height 12
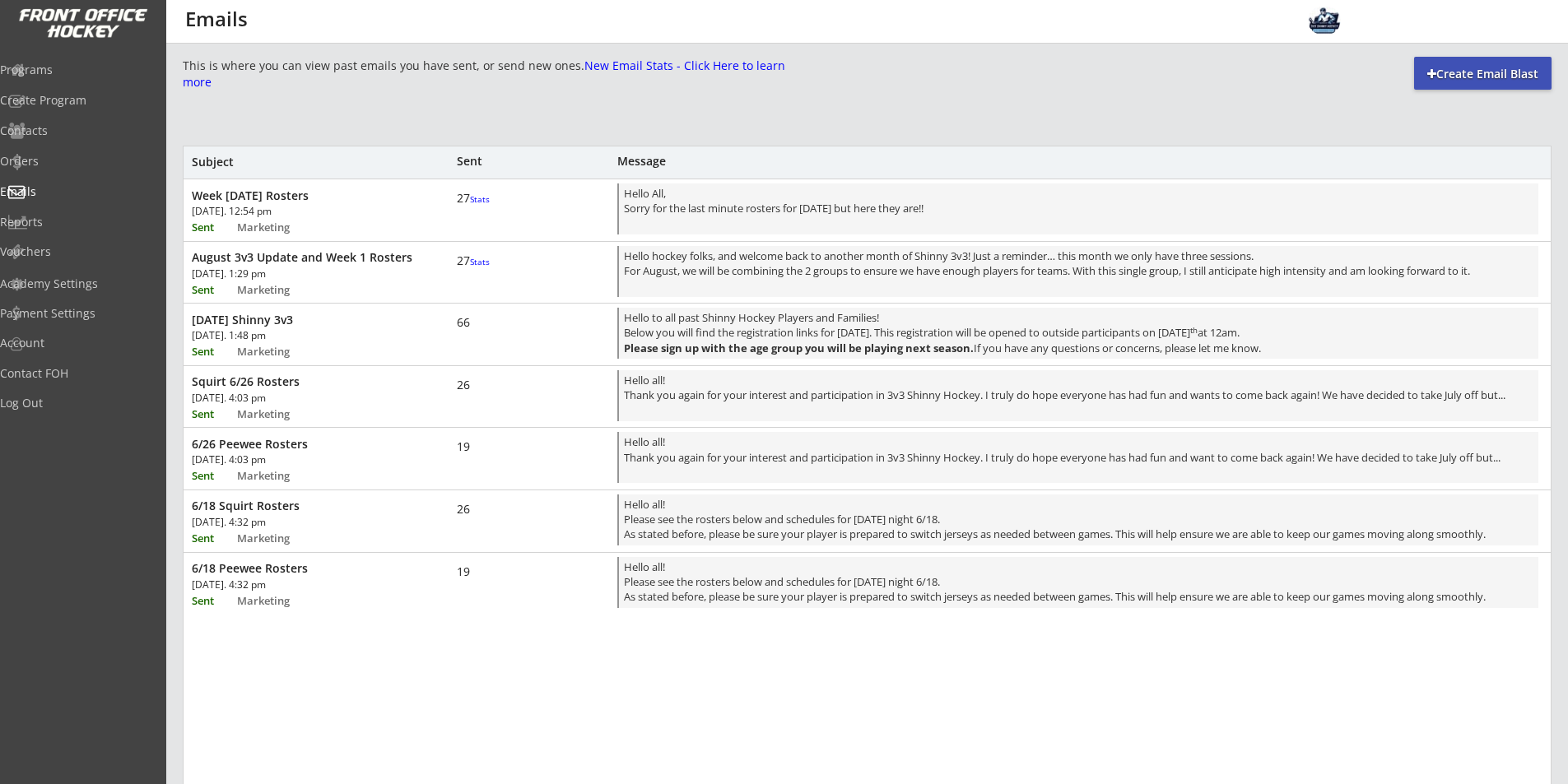
click at [388, 200] on div "Week [DATE] Rosters" at bounding box center [304, 195] width 224 height 14
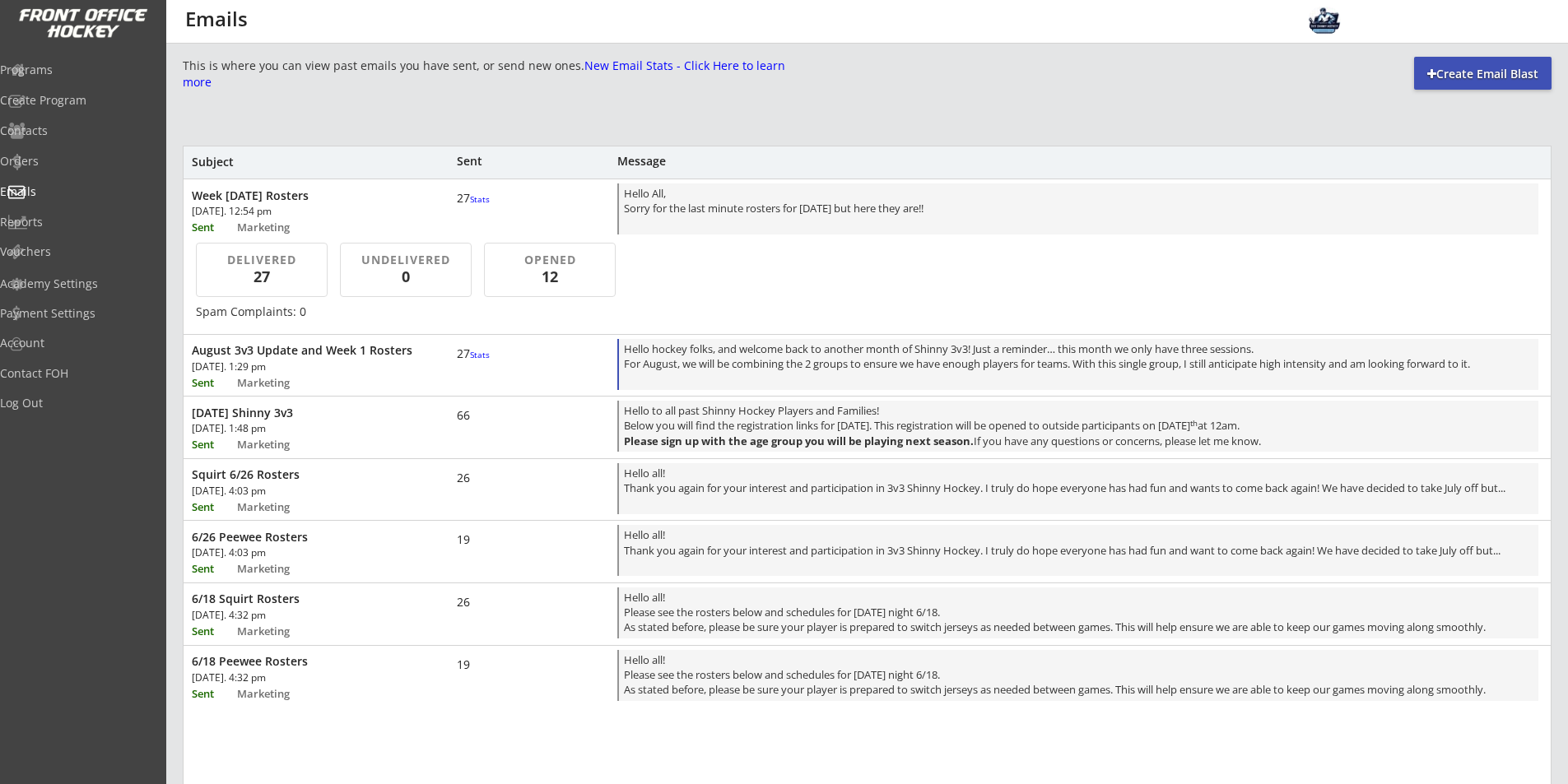
click at [723, 362] on div "Hello hockey folks, and welcome back to another month of Shinny 3v3! Just a rem…" at bounding box center [1079, 366] width 909 height 49
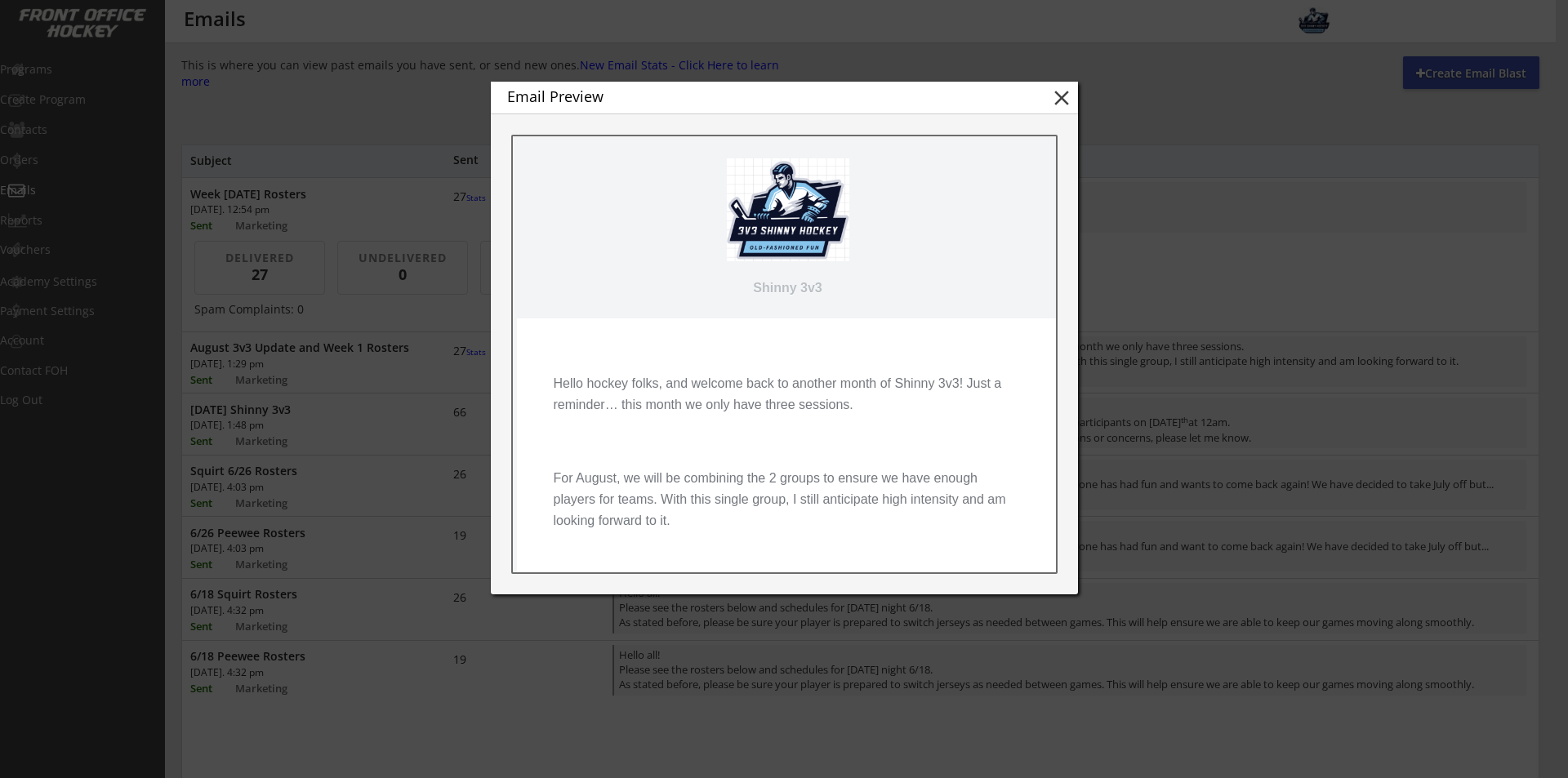
click at [1059, 96] on button "close" at bounding box center [1061, 98] width 24 height 24
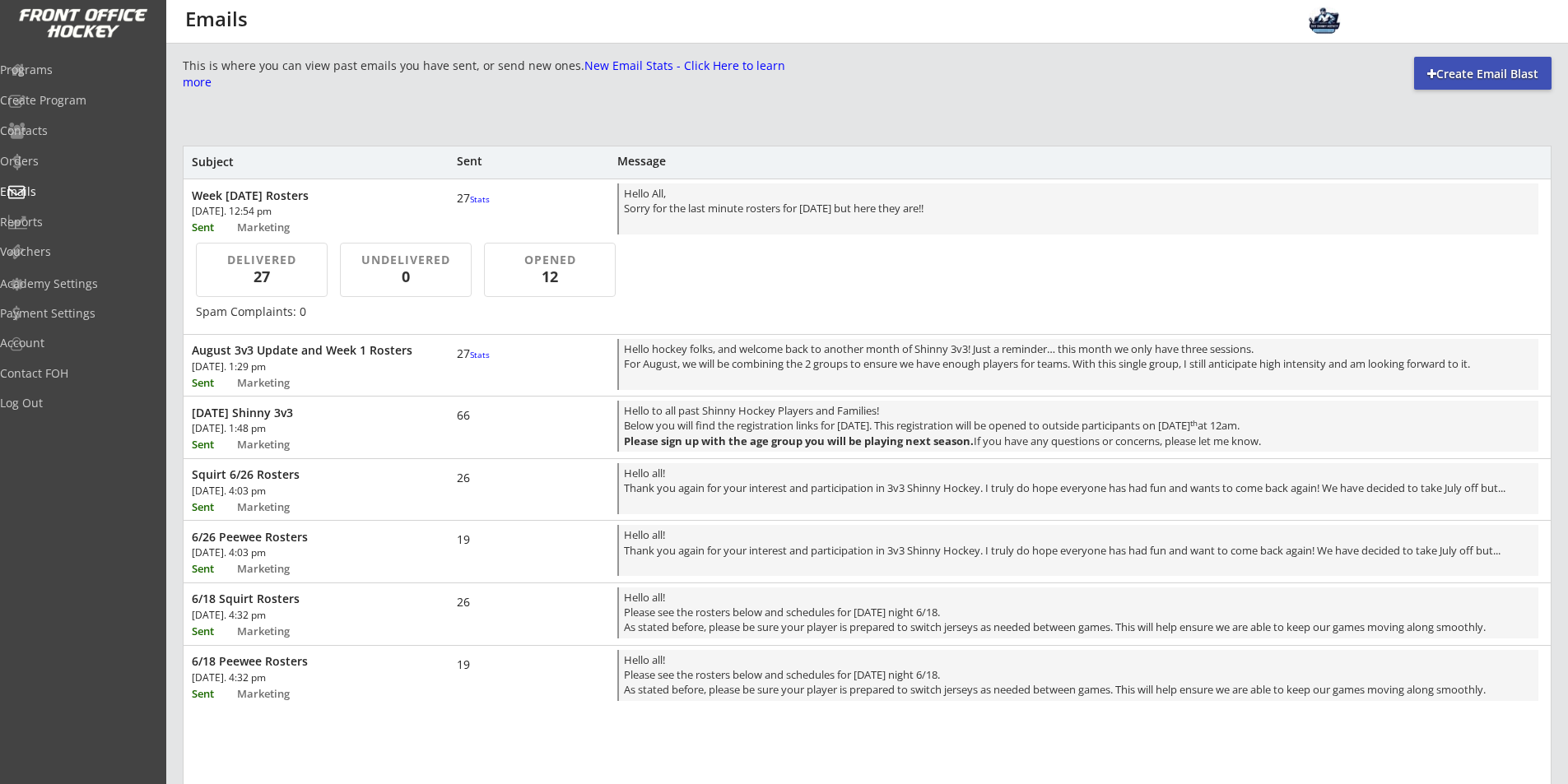
click at [341, 364] on div "[DATE]. 1:29 pm" at bounding box center [285, 366] width 187 height 10
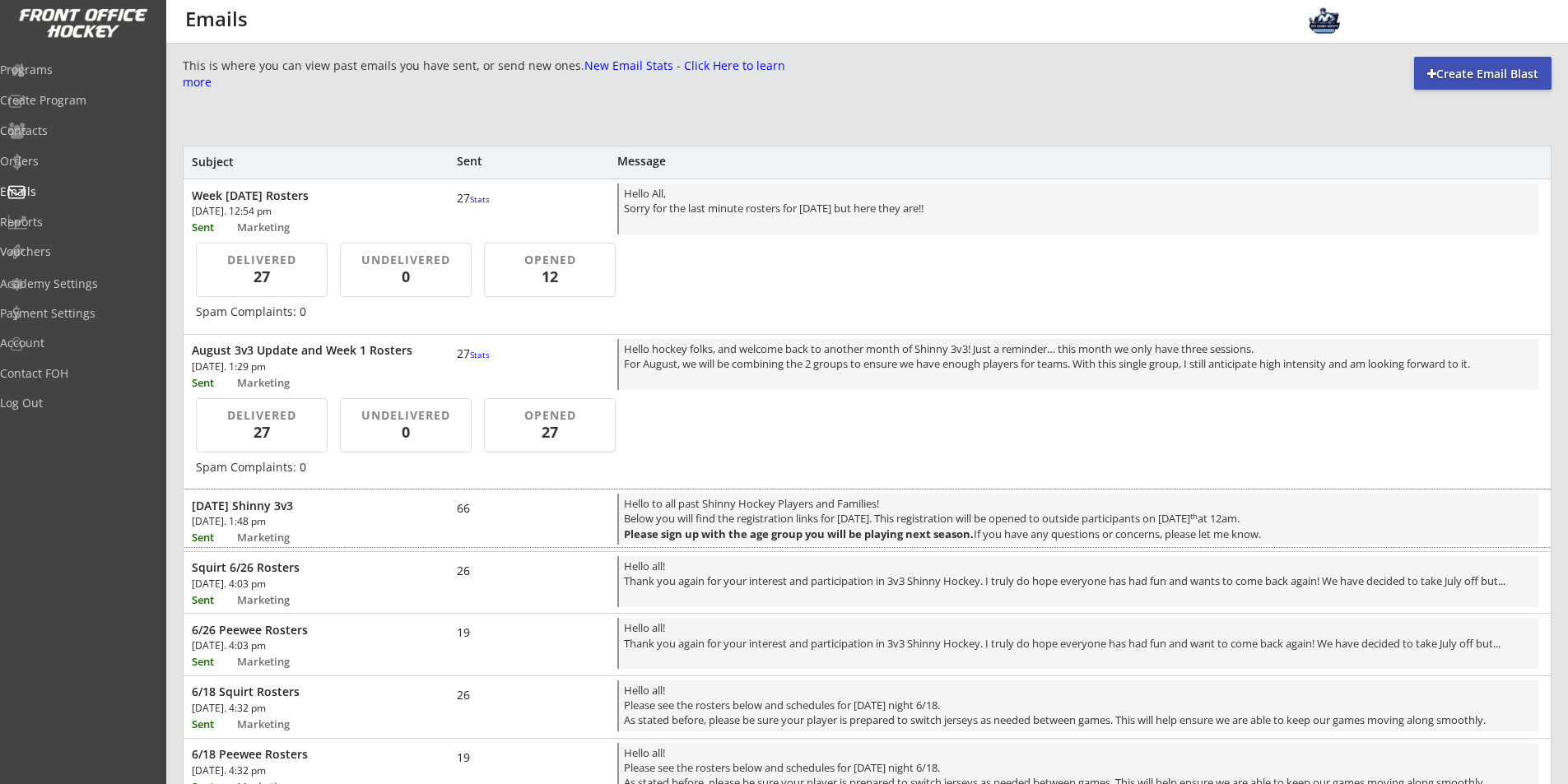
click at [321, 515] on div "August 2025 Shinny 3v3 Thu, Jul 17th, 2025. 1:48 pm Sent Marketing 66 Hello to …" at bounding box center [867, 518] width 1367 height 58
click at [270, 524] on div "[DATE]. 1:48 pm" at bounding box center [285, 521] width 187 height 10
click at [280, 575] on div "Squirt 6/26 Rosters" at bounding box center [304, 568] width 224 height 14
click at [506, 517] on div "66" at bounding box center [481, 514] width 50 height 32
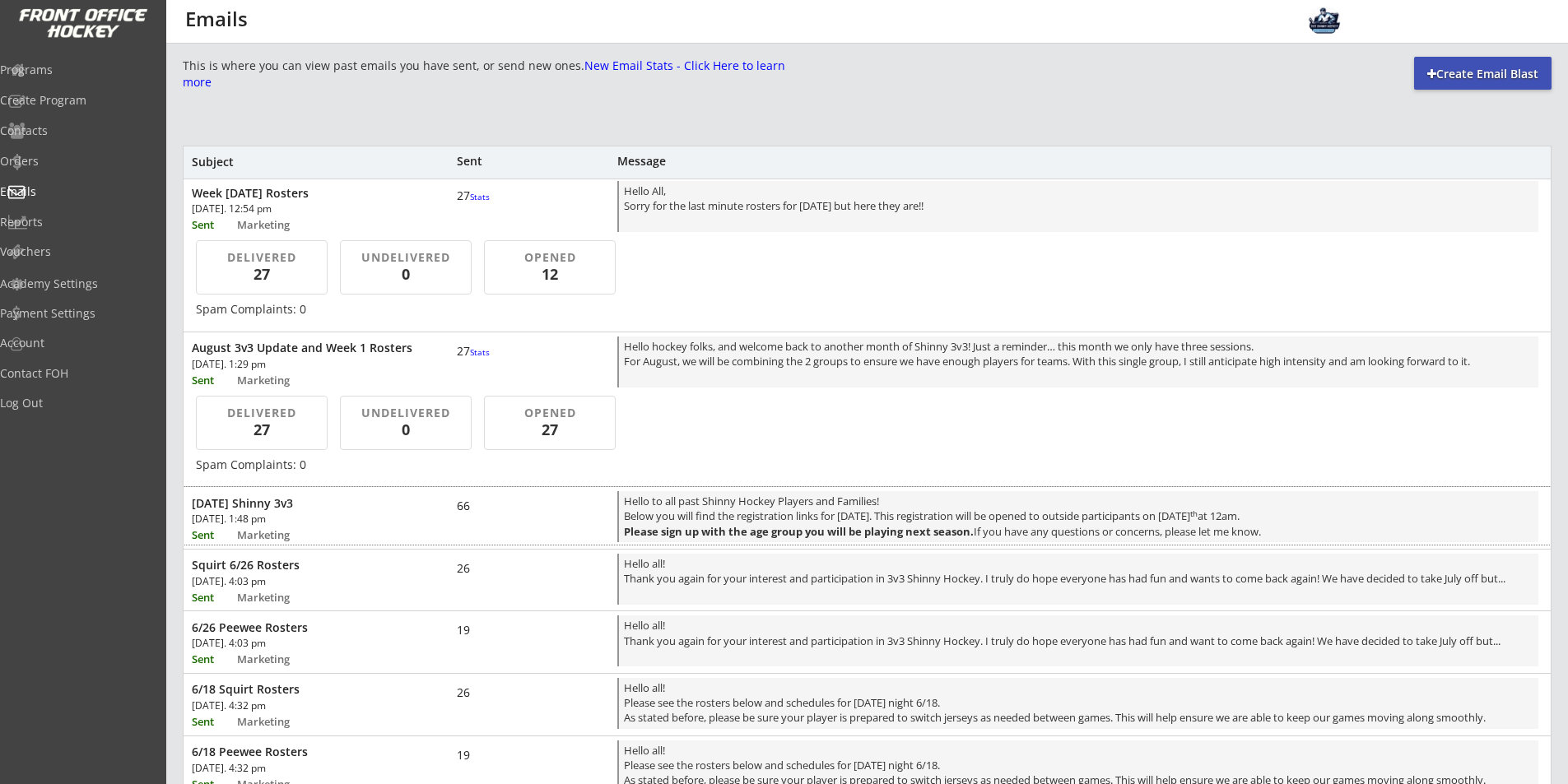
click at [328, 350] on div "August 3v3 Update and Week 1 Rosters" at bounding box center [304, 348] width 224 height 14
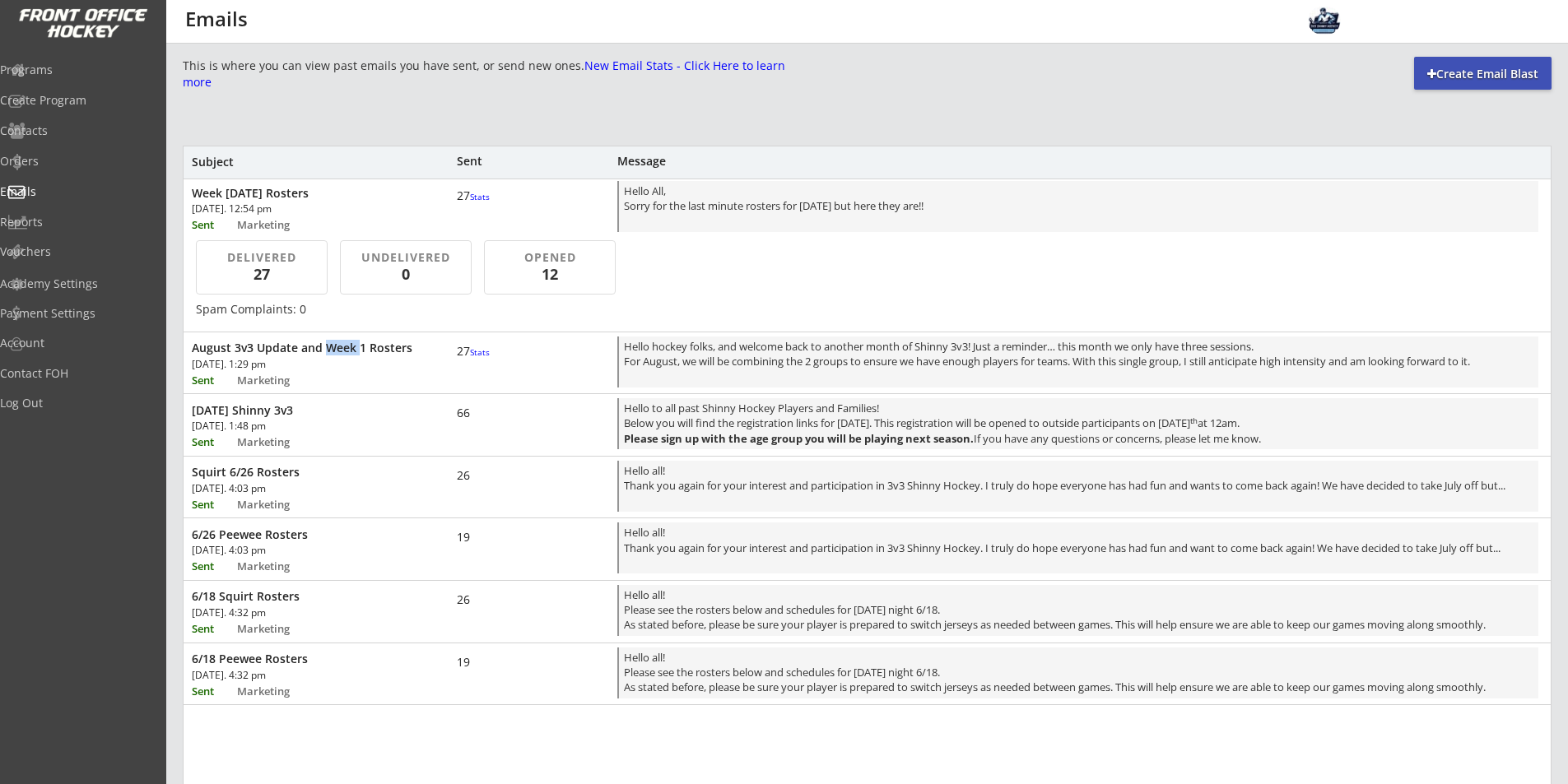
click at [328, 350] on div "August 3v3 Update and Week 1 Rosters" at bounding box center [304, 348] width 224 height 14
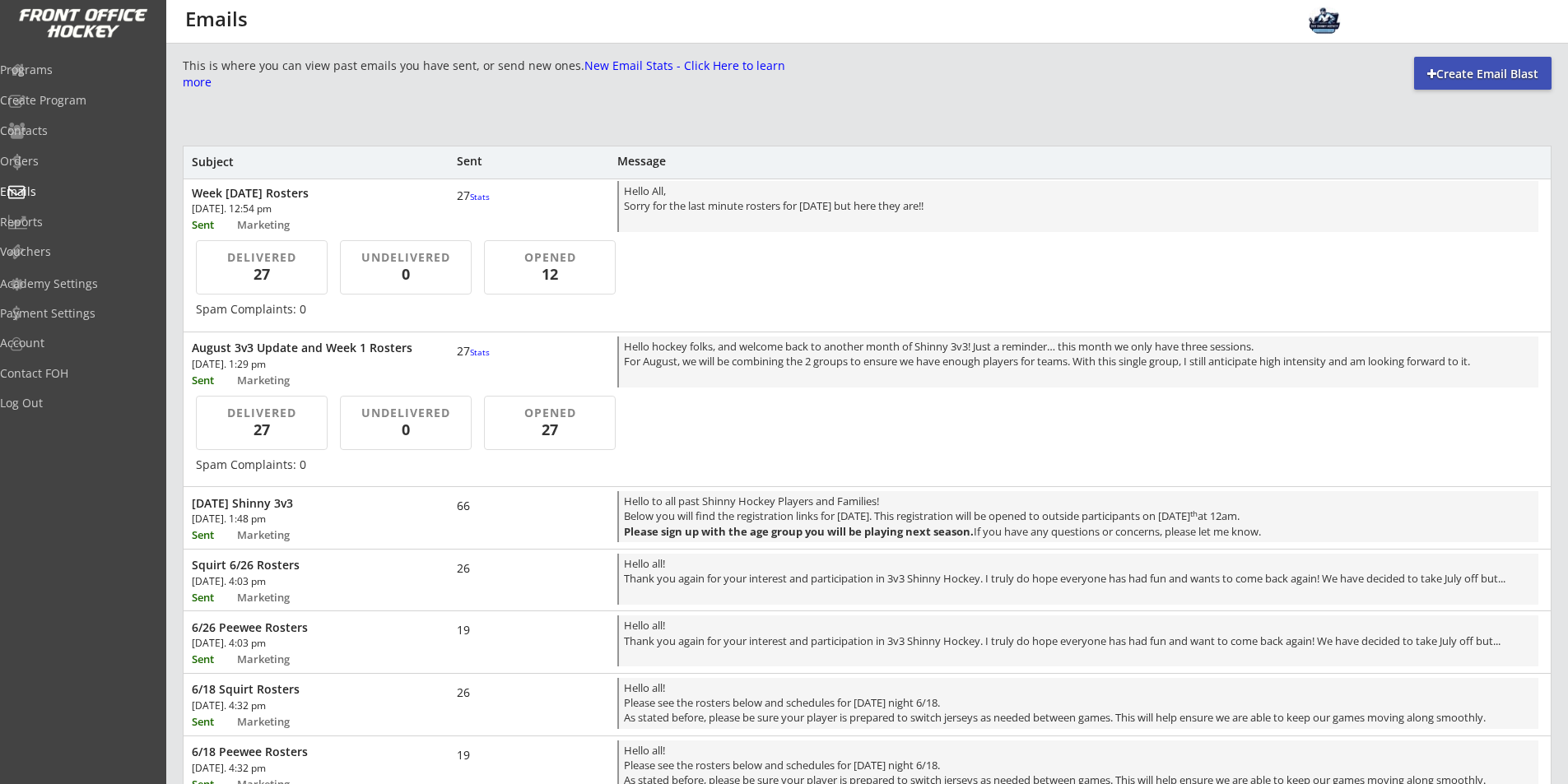
click at [301, 352] on div "August 3v3 Update and Week 1 Rosters" at bounding box center [304, 348] width 224 height 14
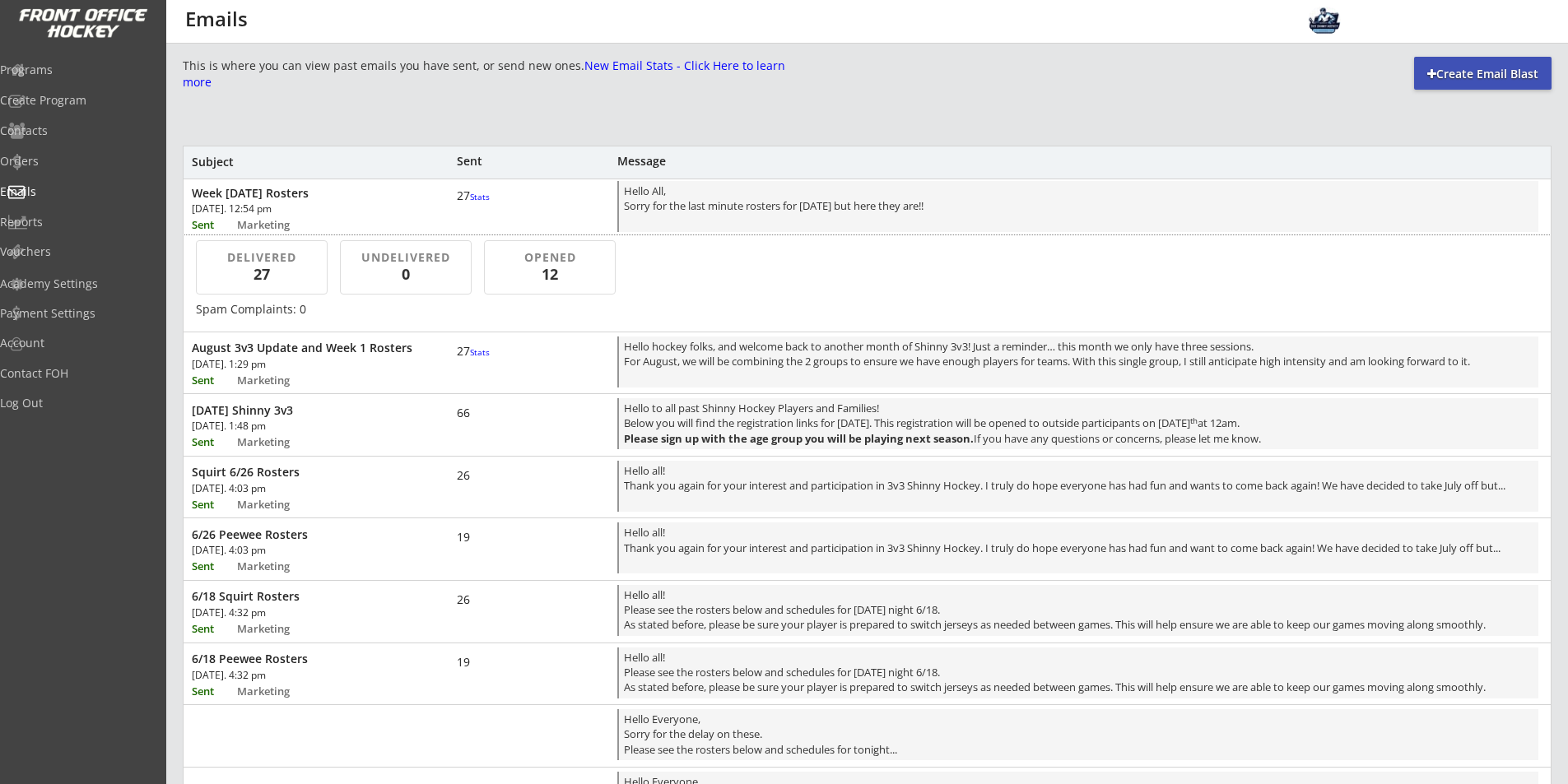
click at [330, 196] on div "Week [DATE] Rosters" at bounding box center [304, 194] width 224 height 14
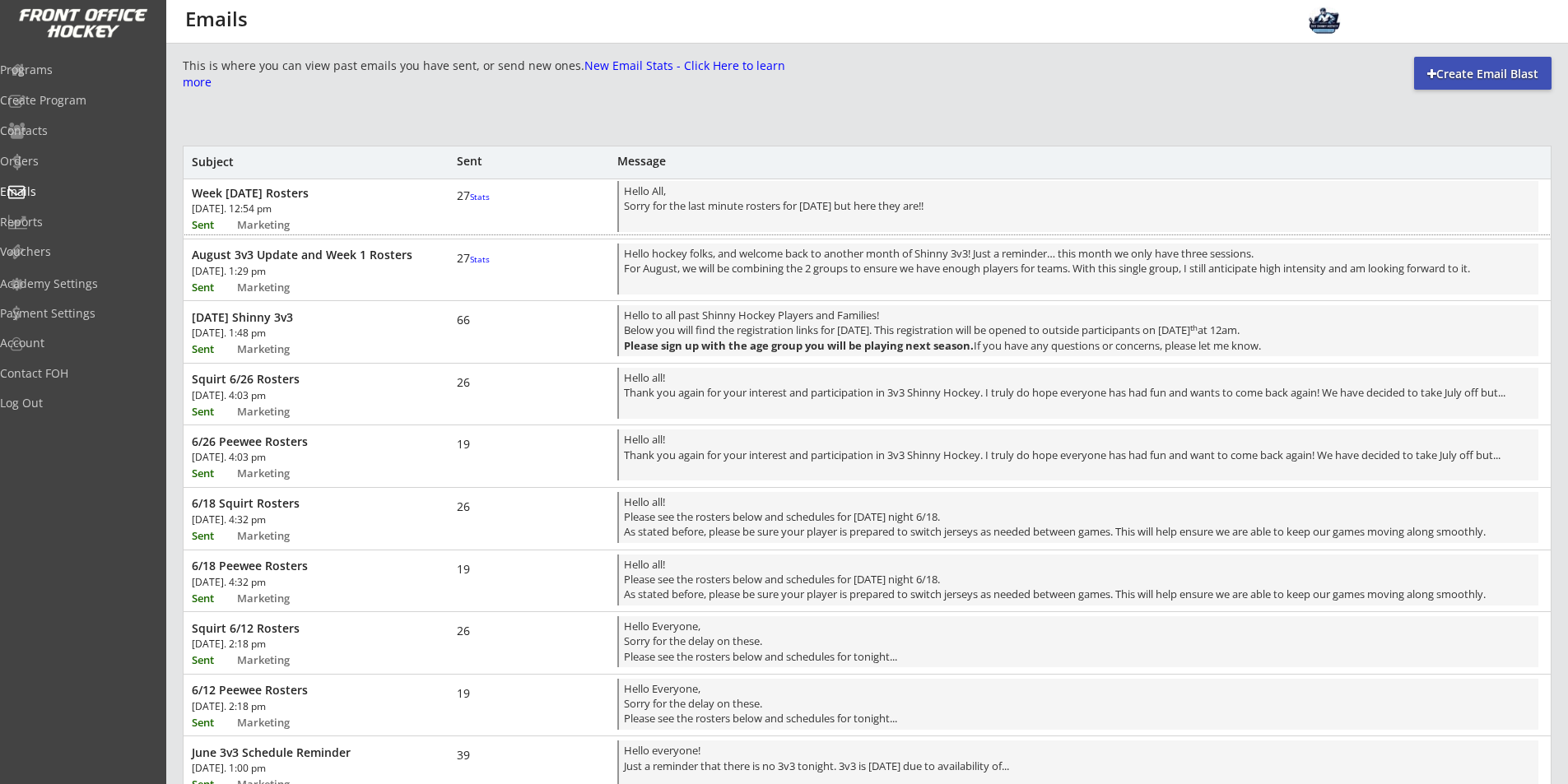
click at [390, 205] on div "Week [DATE] Rosters [DATE]. 12:54 pm Sent Marketing 27 Stats Hello All, Sorry f…" at bounding box center [867, 206] width 1367 height 58
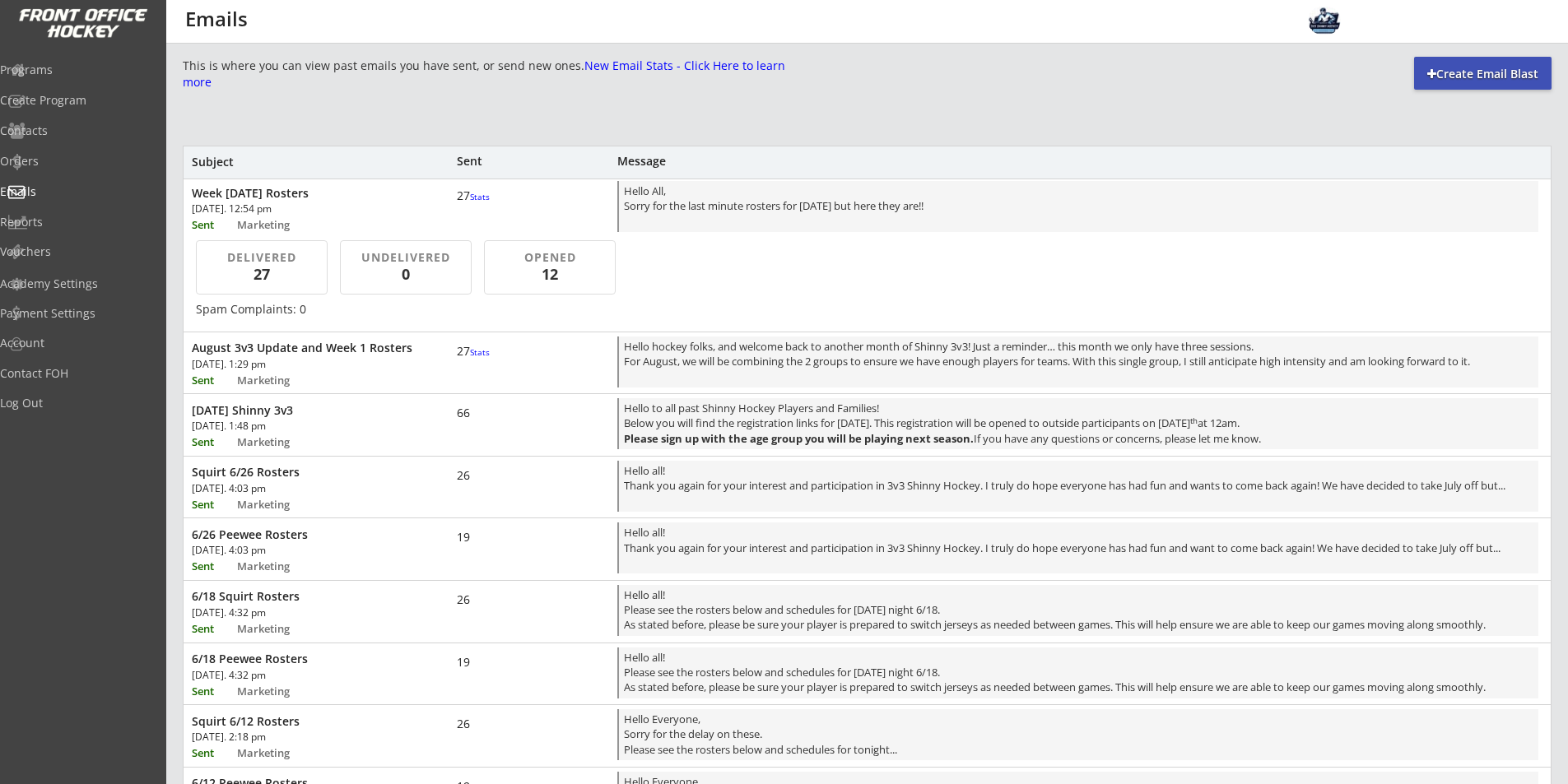
click at [726, 282] on div "DELIVERED 27 UNDELIVERED 0 OPENED 12 Spam Complaints: 0" at bounding box center [867, 279] width 1367 height 93
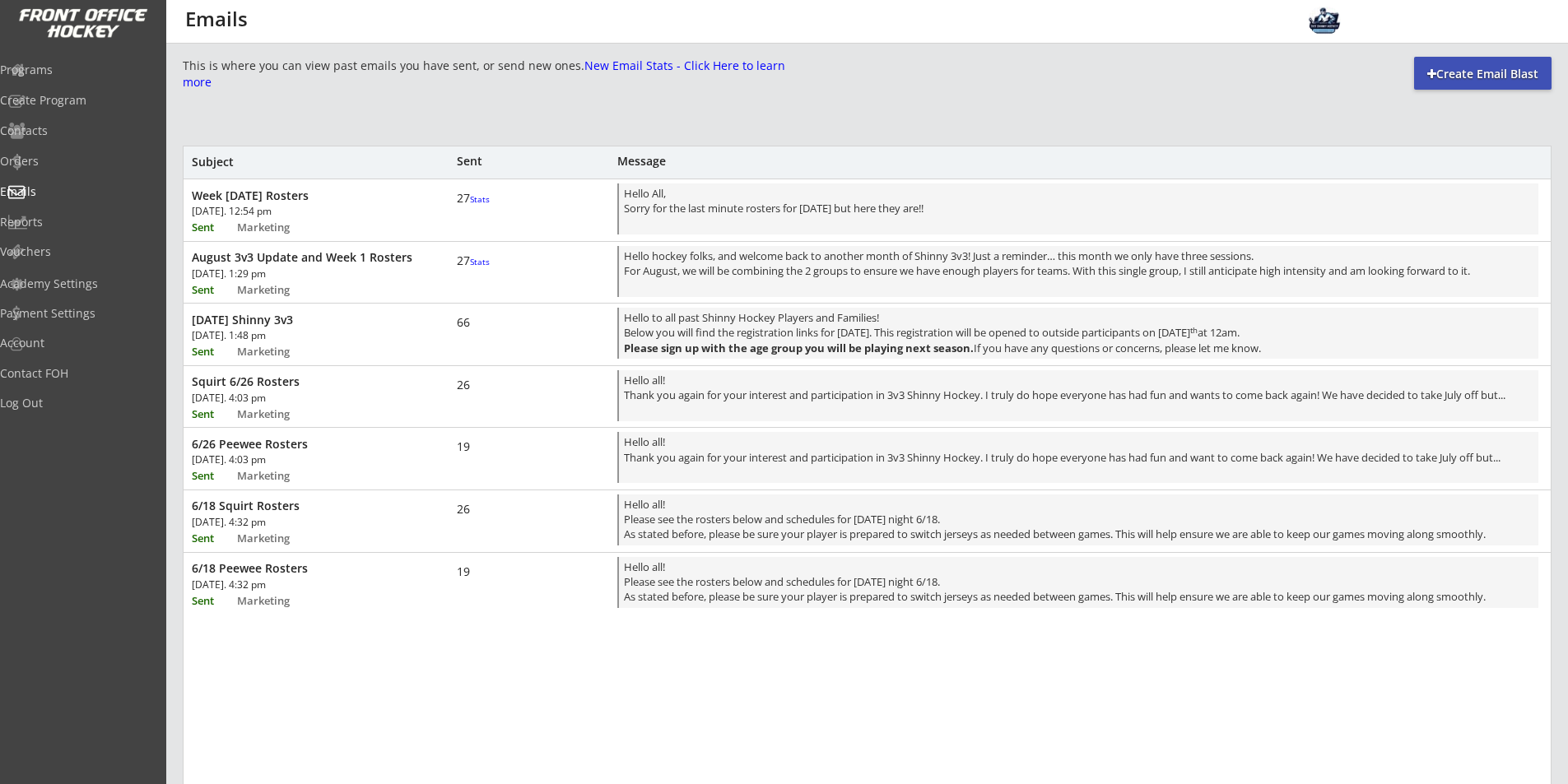
click at [548, 218] on div "Week [DATE] Rosters [DATE]. 12:54 pm Sent Marketing 27 Stats Hello All, Sorry f…" at bounding box center [867, 208] width 1367 height 58
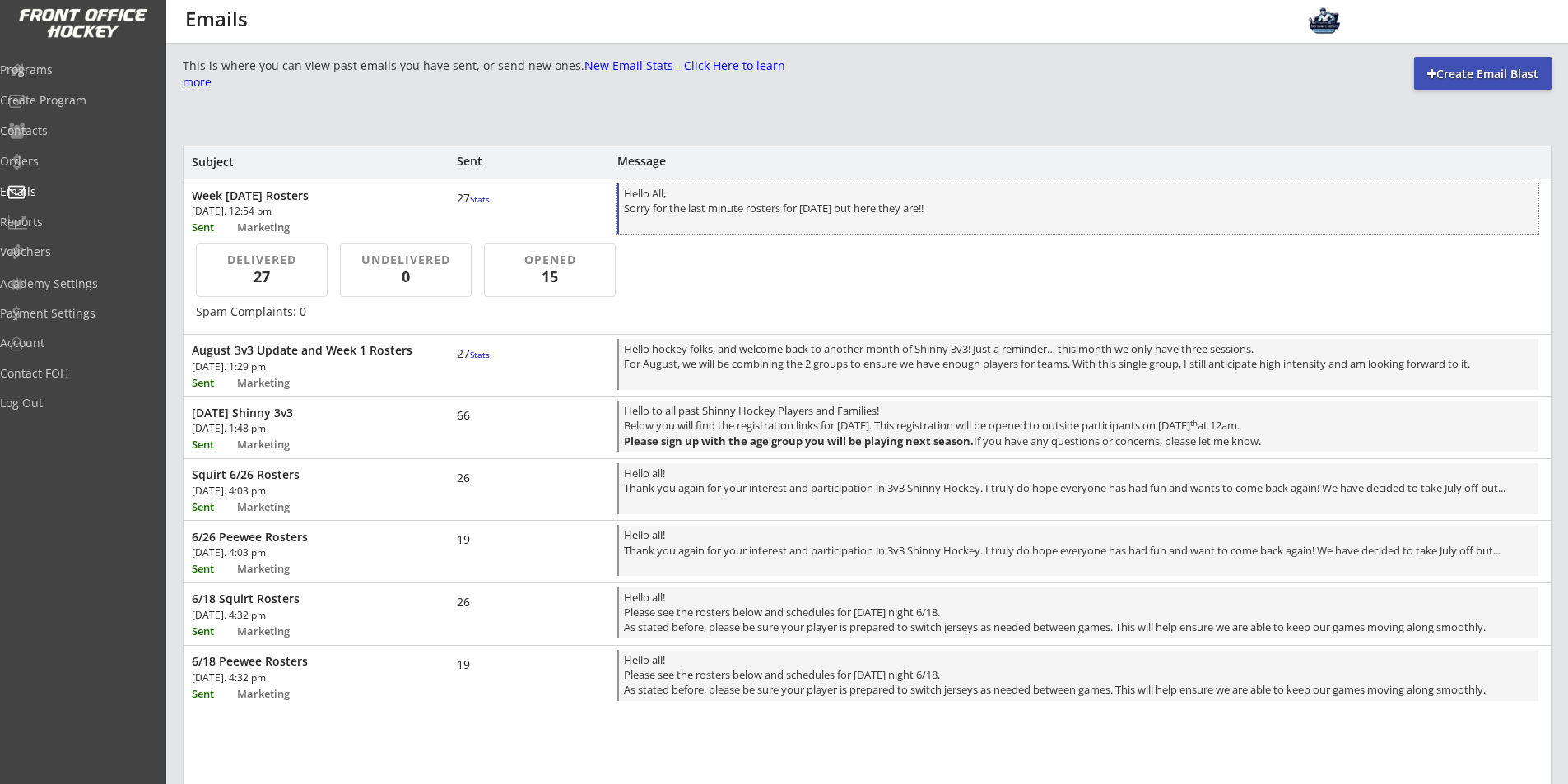
click at [682, 220] on div "Hello All, Sorry for the last minute rosters for [DATE] but here they are!!" at bounding box center [1079, 211] width 909 height 49
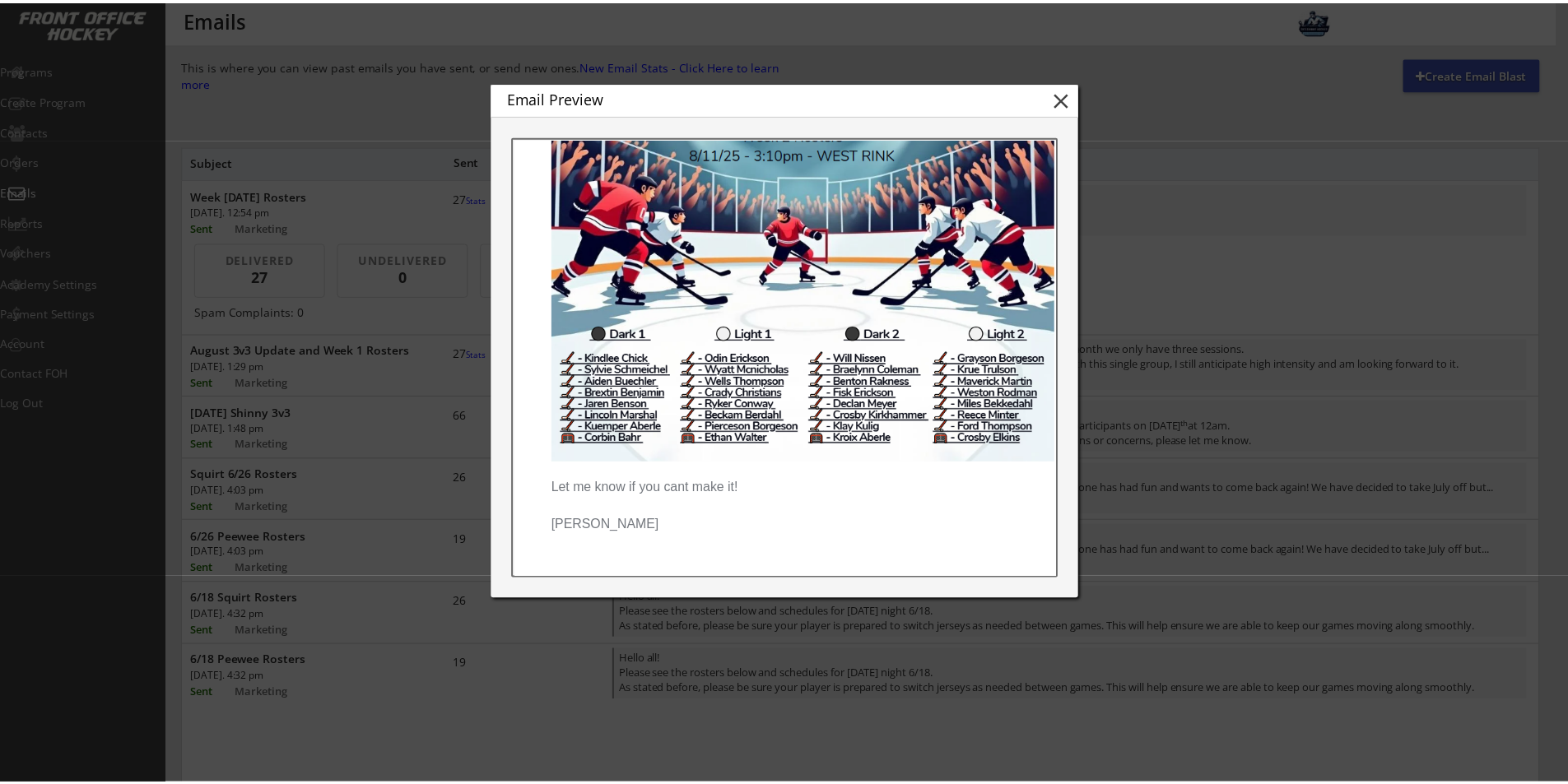
scroll to position [329, 0]
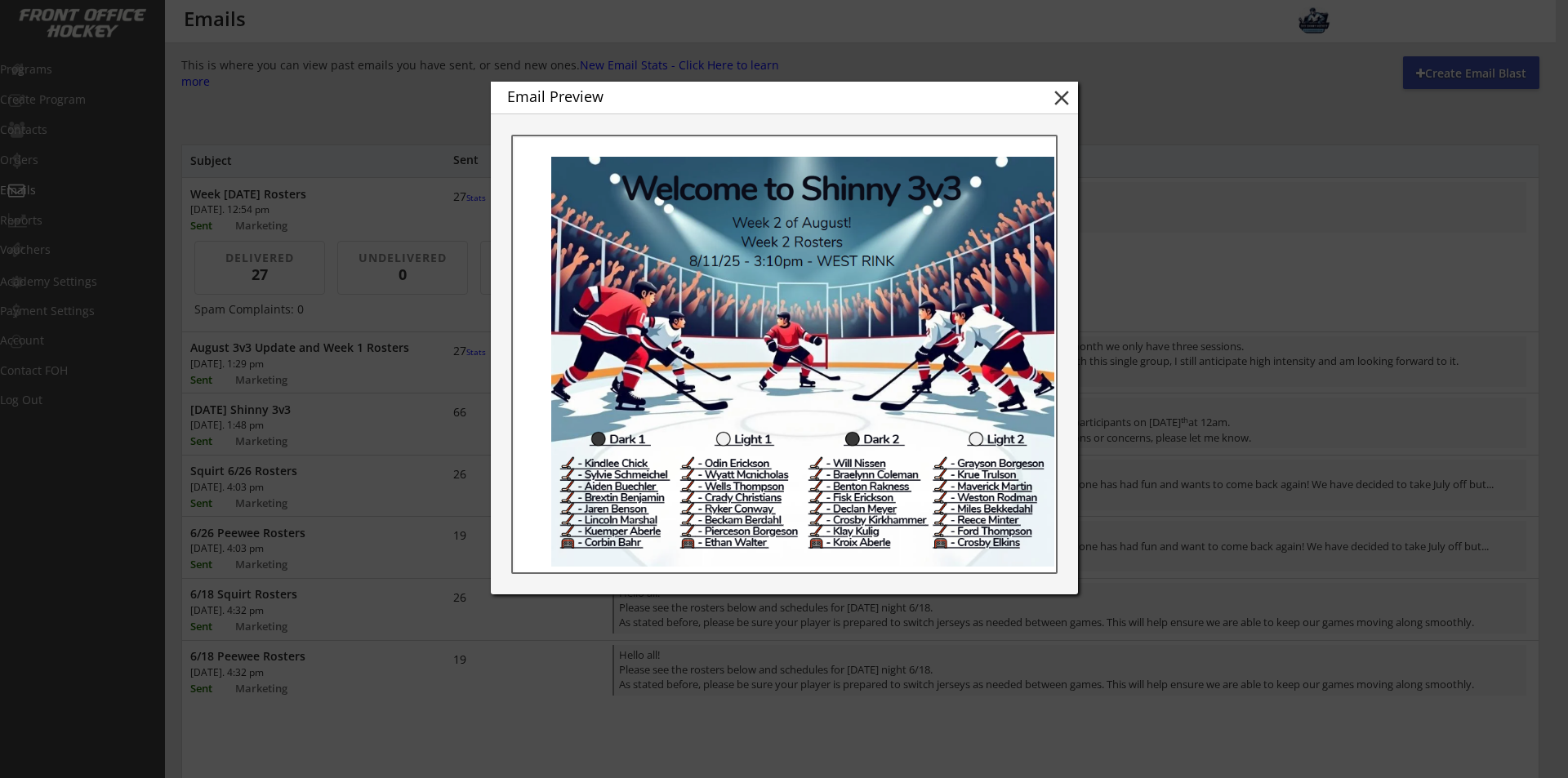
click at [1065, 99] on button "close" at bounding box center [1061, 98] width 24 height 24
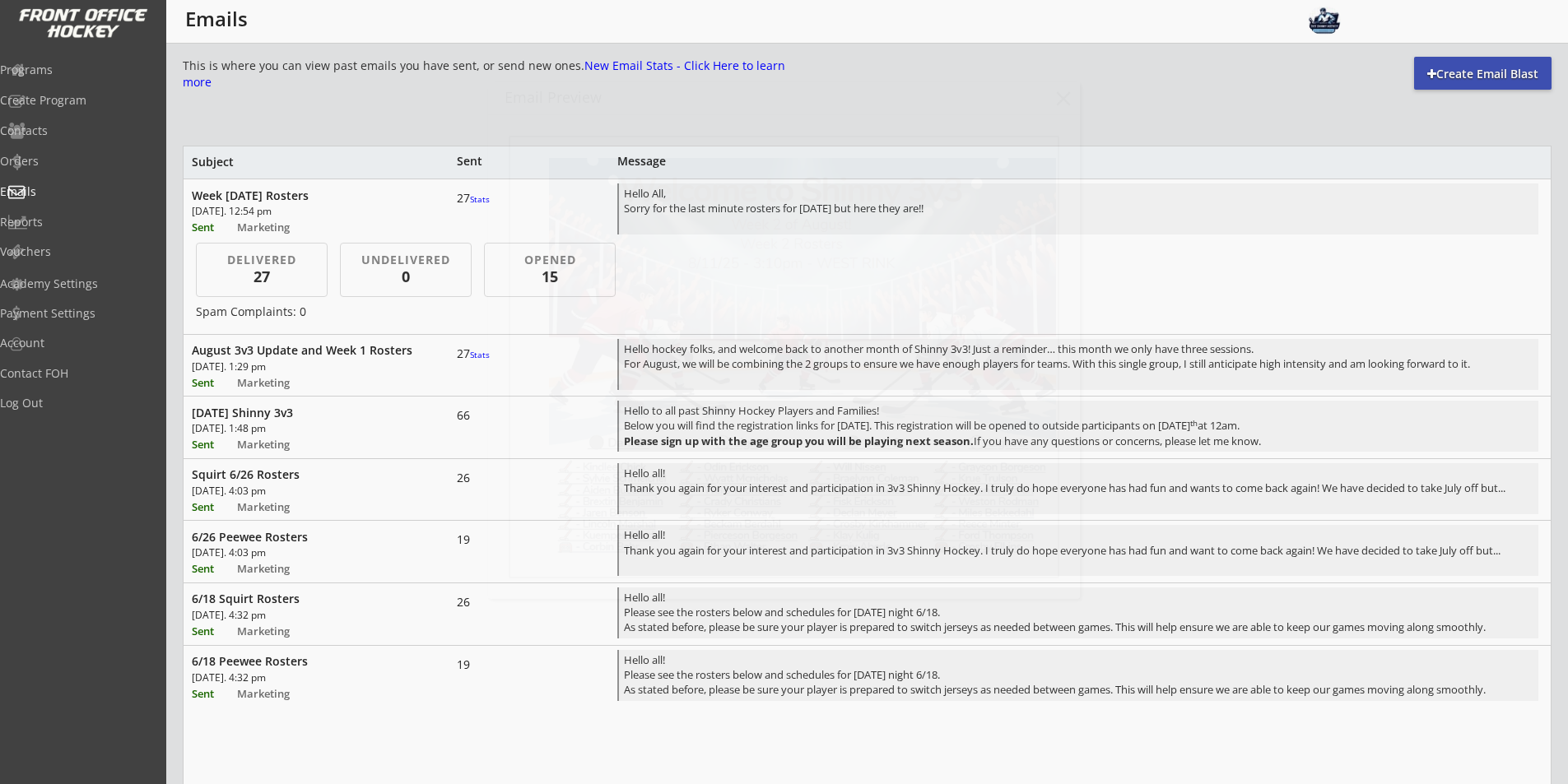
scroll to position [0, 0]
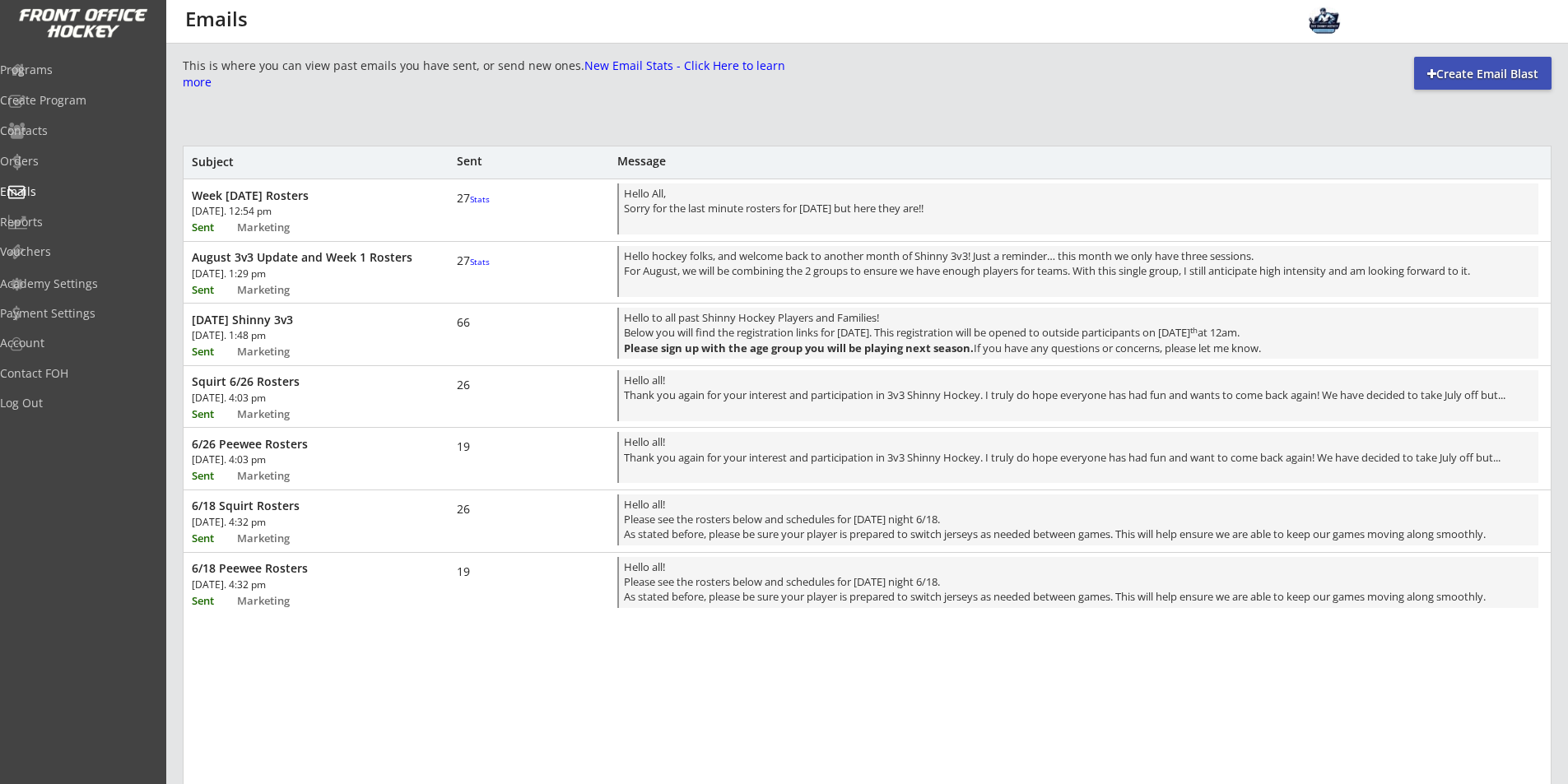
click at [502, 203] on div "27 Stats" at bounding box center [481, 198] width 50 height 14
click at [404, 214] on div "Week [DATE] Rosters [DATE]. 12:54 pm Sent Marketing 27 Stats Hello All, Sorry f…" at bounding box center [867, 208] width 1367 height 58
click at [334, 194] on div "Week [DATE] Rosters" at bounding box center [304, 195] width 224 height 14
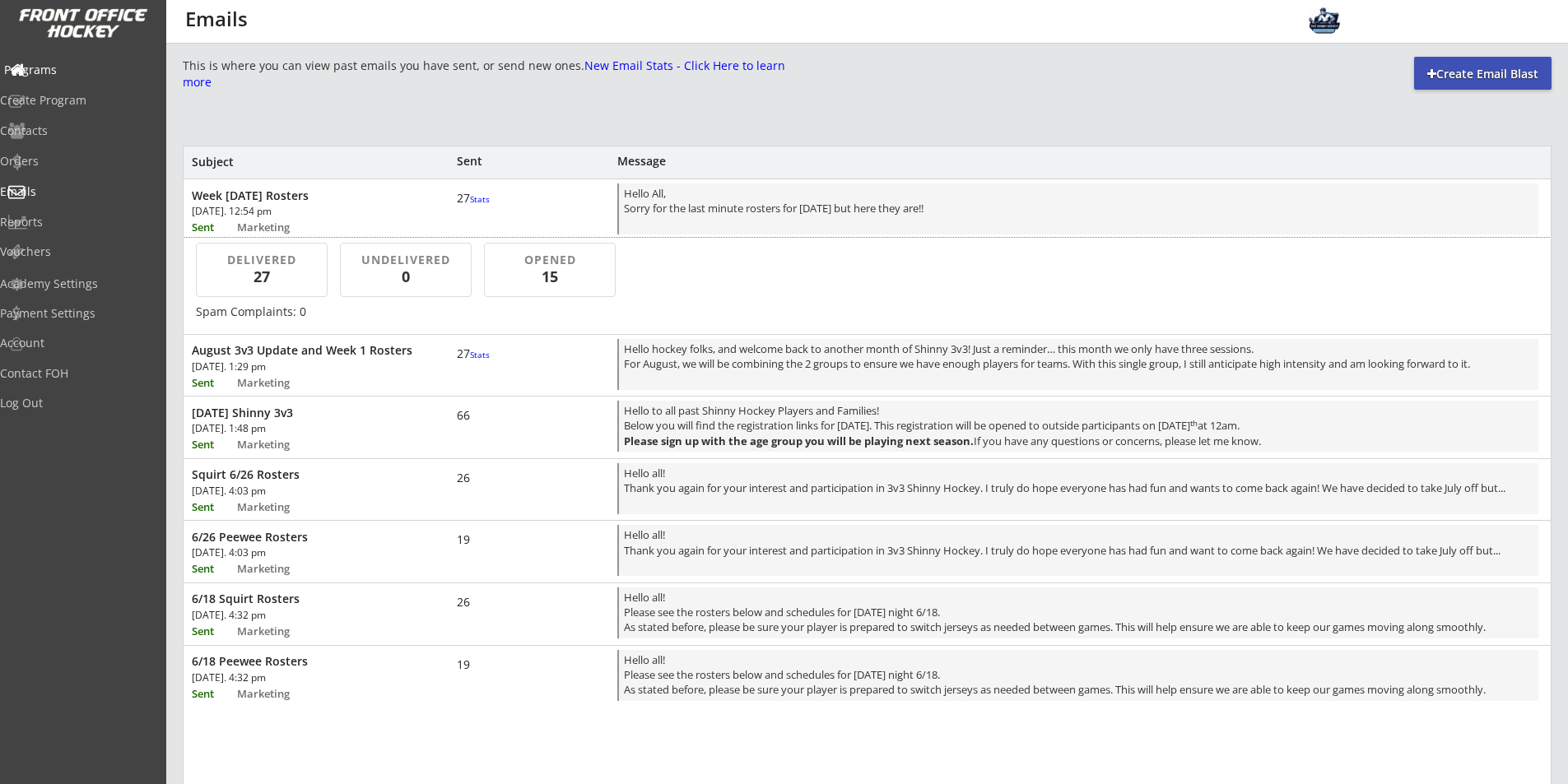
click at [81, 66] on div "Programs" at bounding box center [79, 70] width 148 height 12
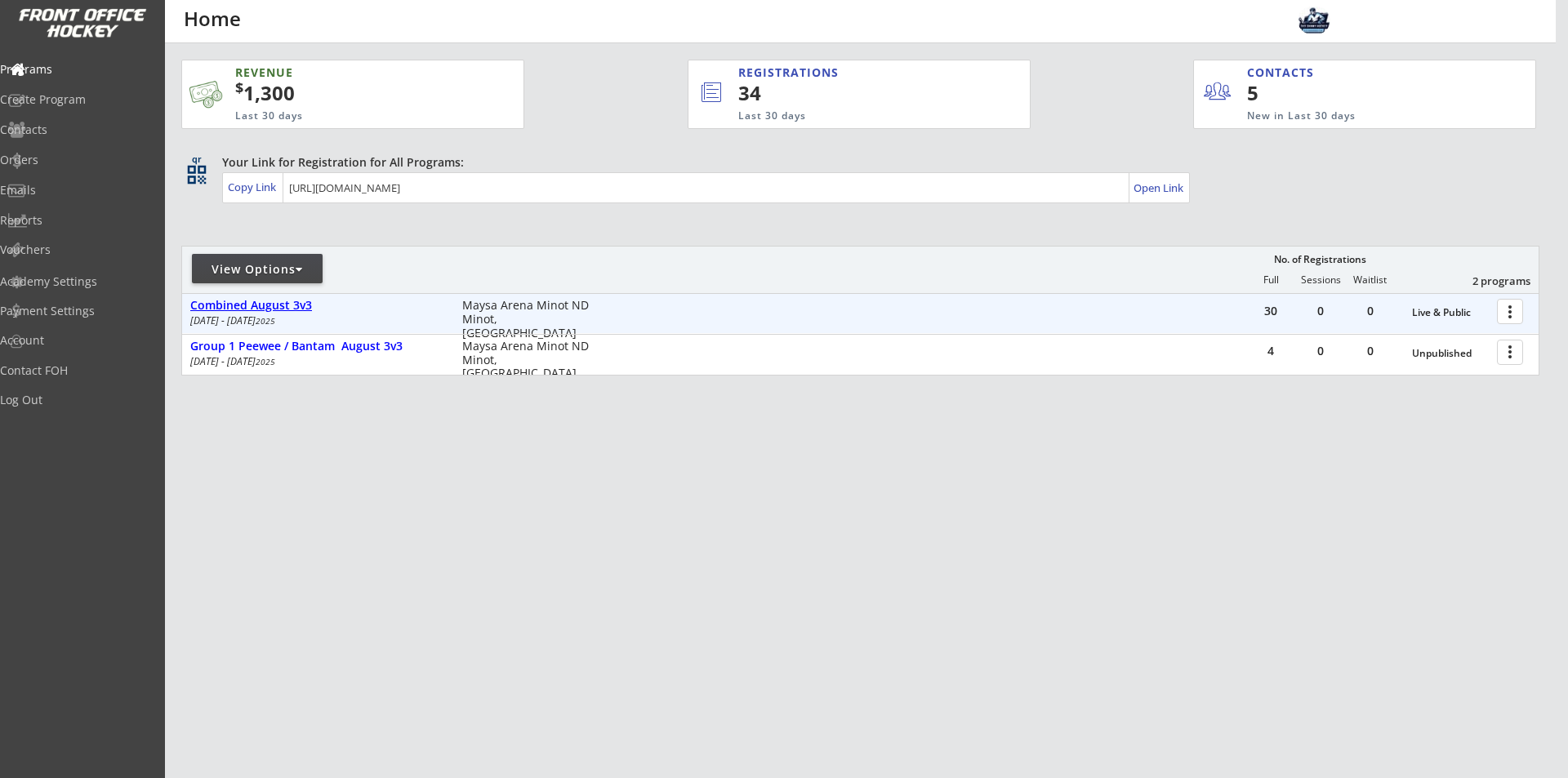
click at [320, 306] on div "Combined August 3v3" at bounding box center [318, 305] width 255 height 13
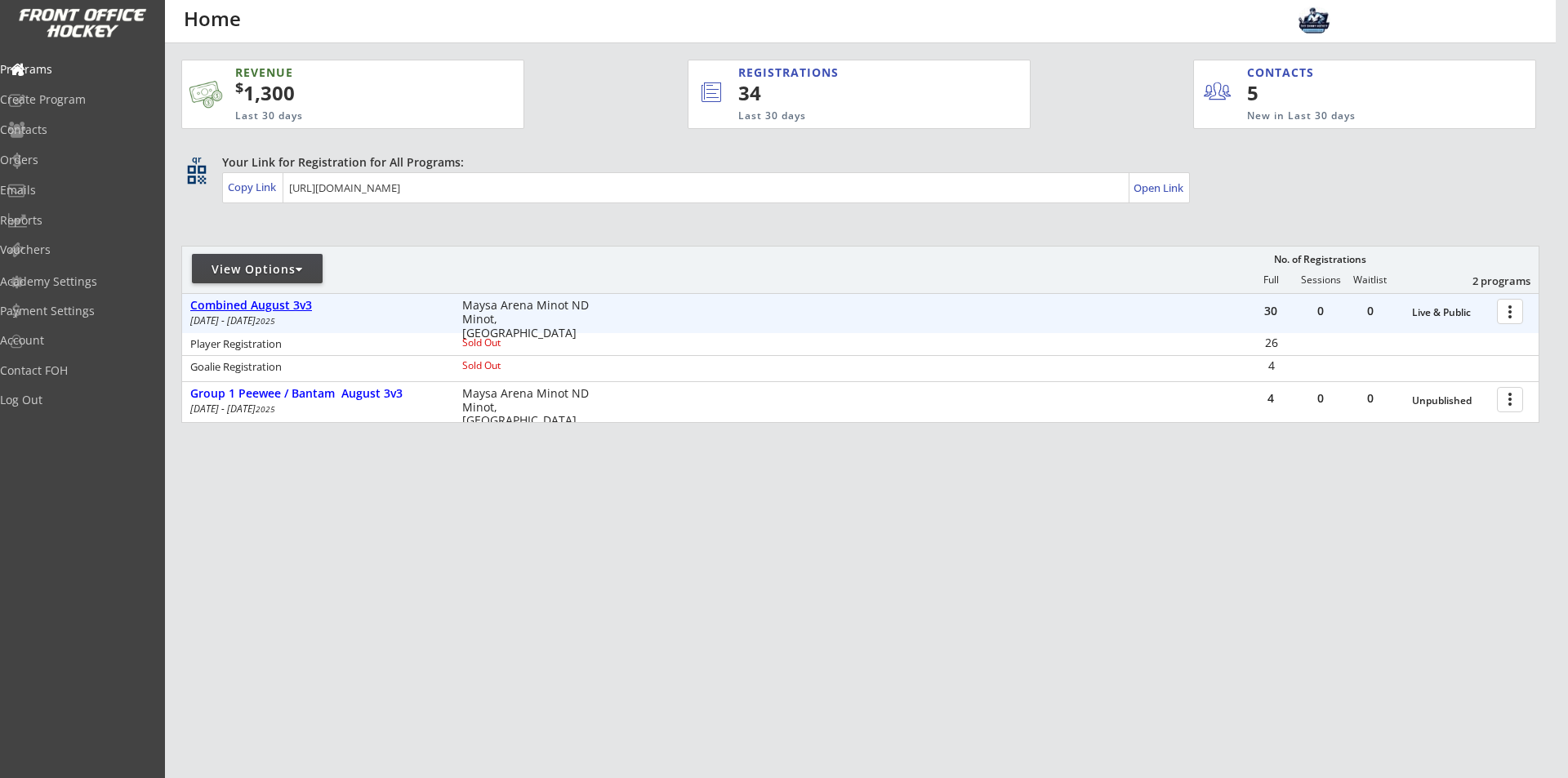
click at [322, 313] on div "Combined August 3v3" at bounding box center [318, 306] width 255 height 18
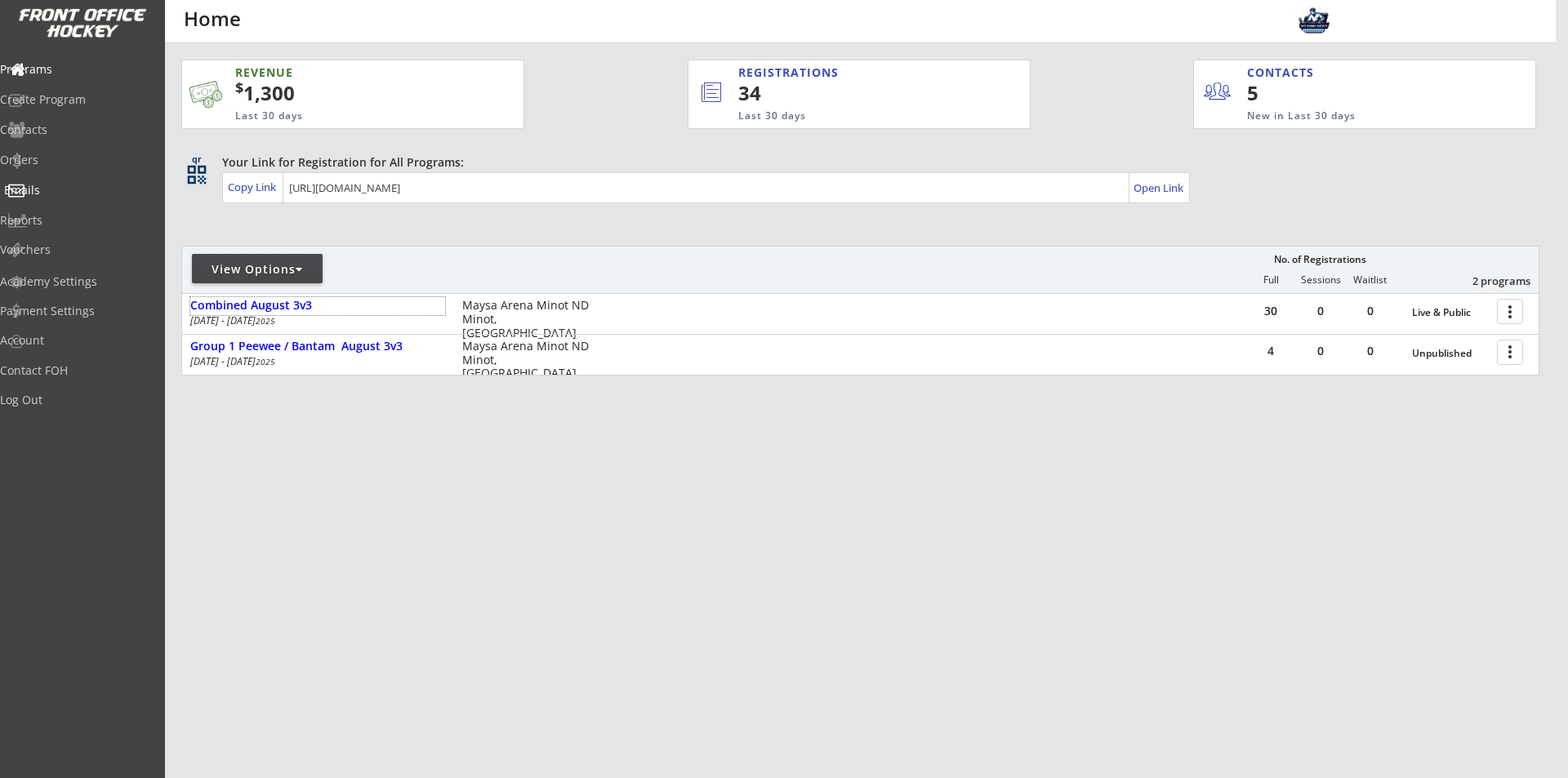
click at [68, 194] on div "Emails" at bounding box center [78, 190] width 147 height 12
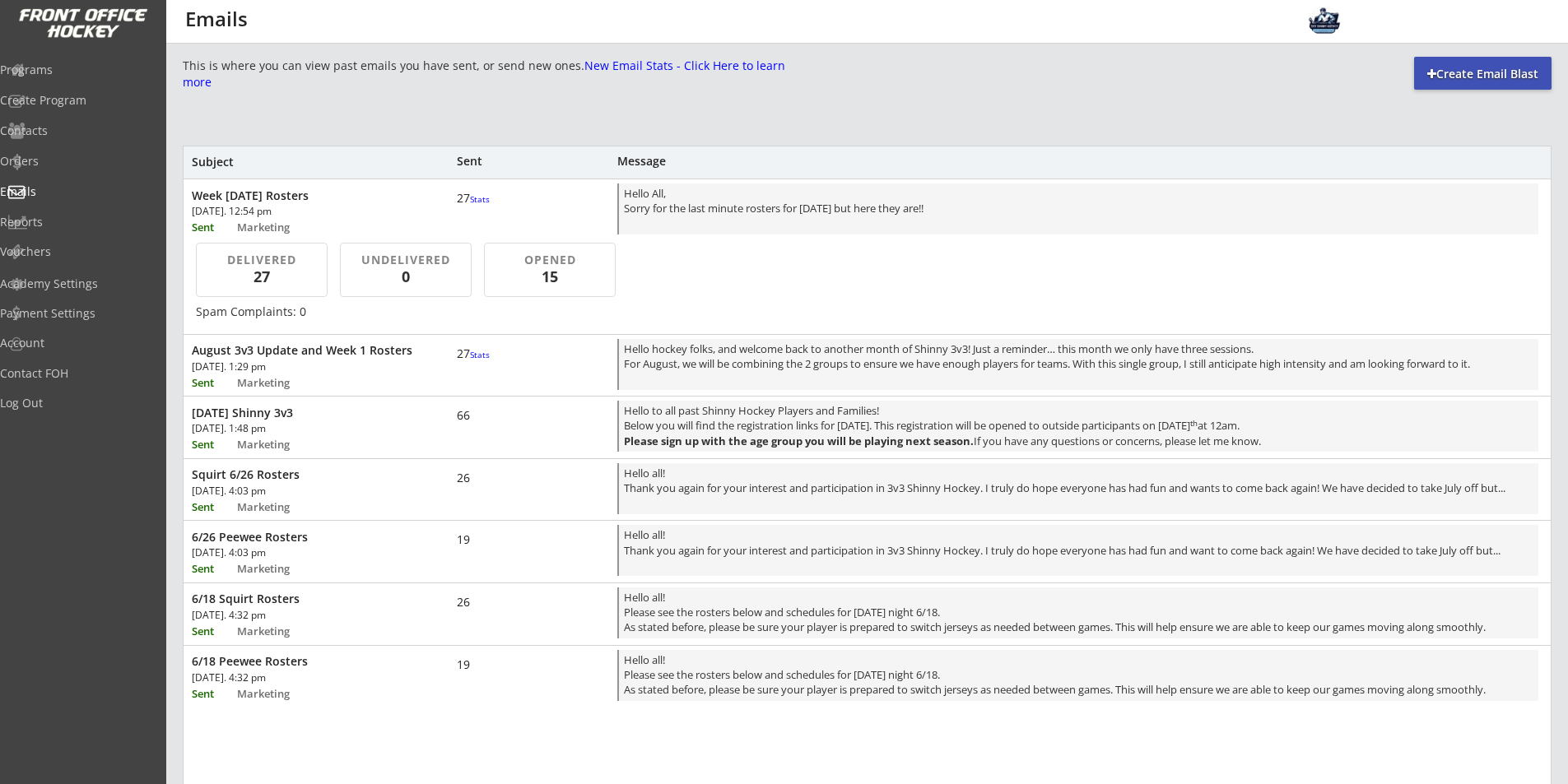
click at [527, 271] on div "15" at bounding box center [549, 277] width 104 height 21
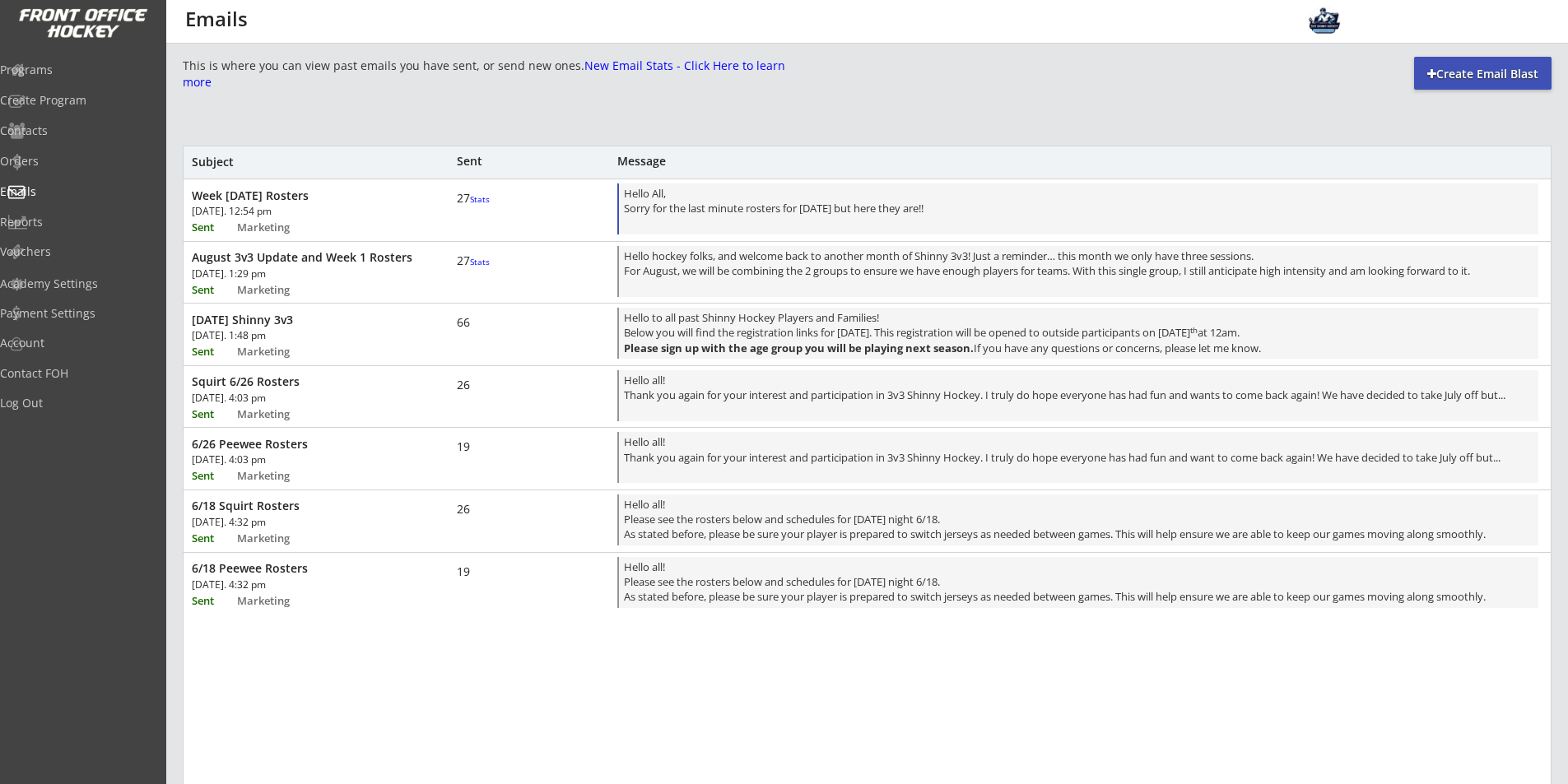
click at [873, 208] on div "Hello All, Sorry for the last minute rosters for [DATE] but here they are!!" at bounding box center [1079, 211] width 909 height 49
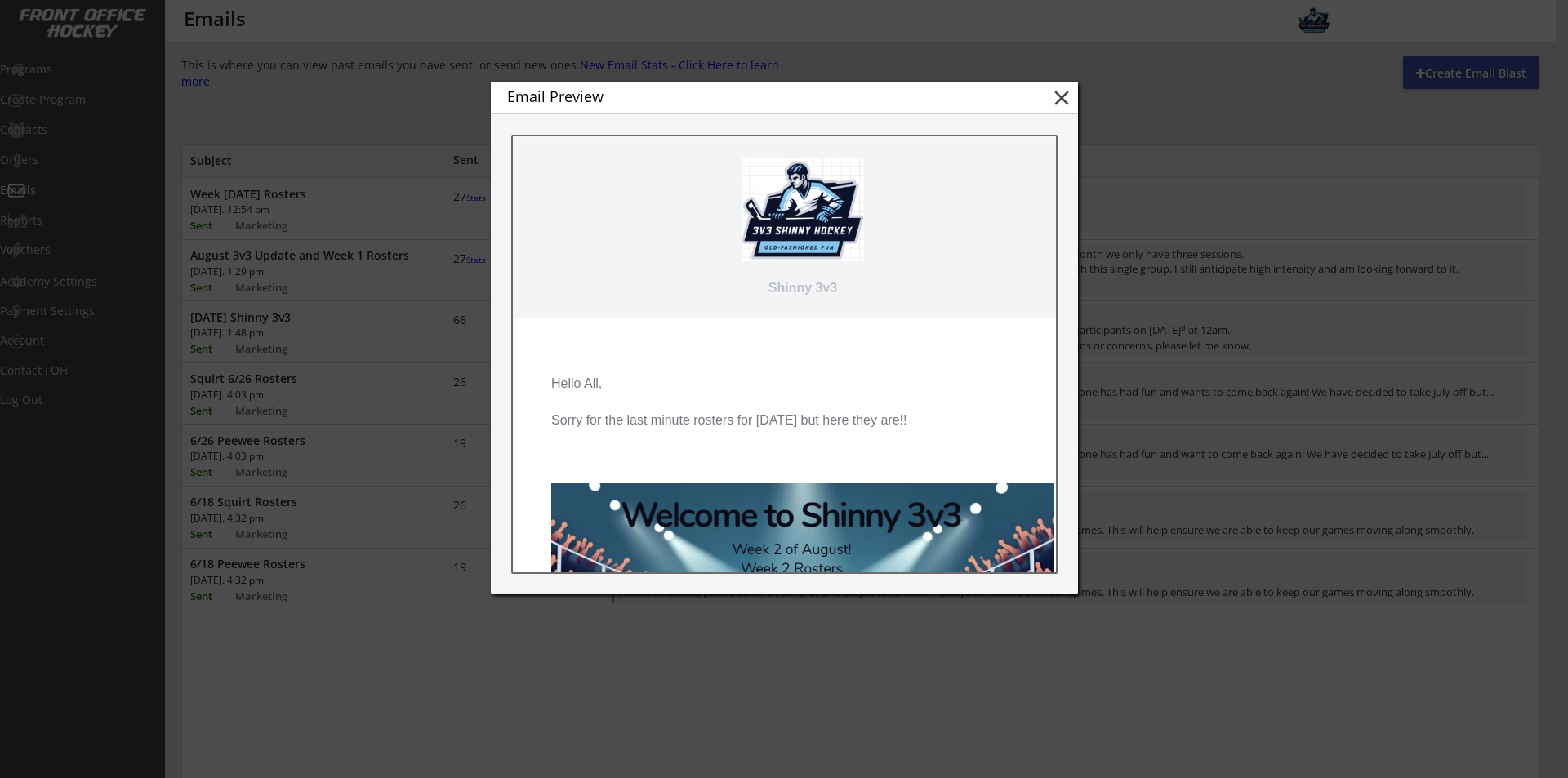
click at [1059, 96] on button "close" at bounding box center [1061, 98] width 24 height 24
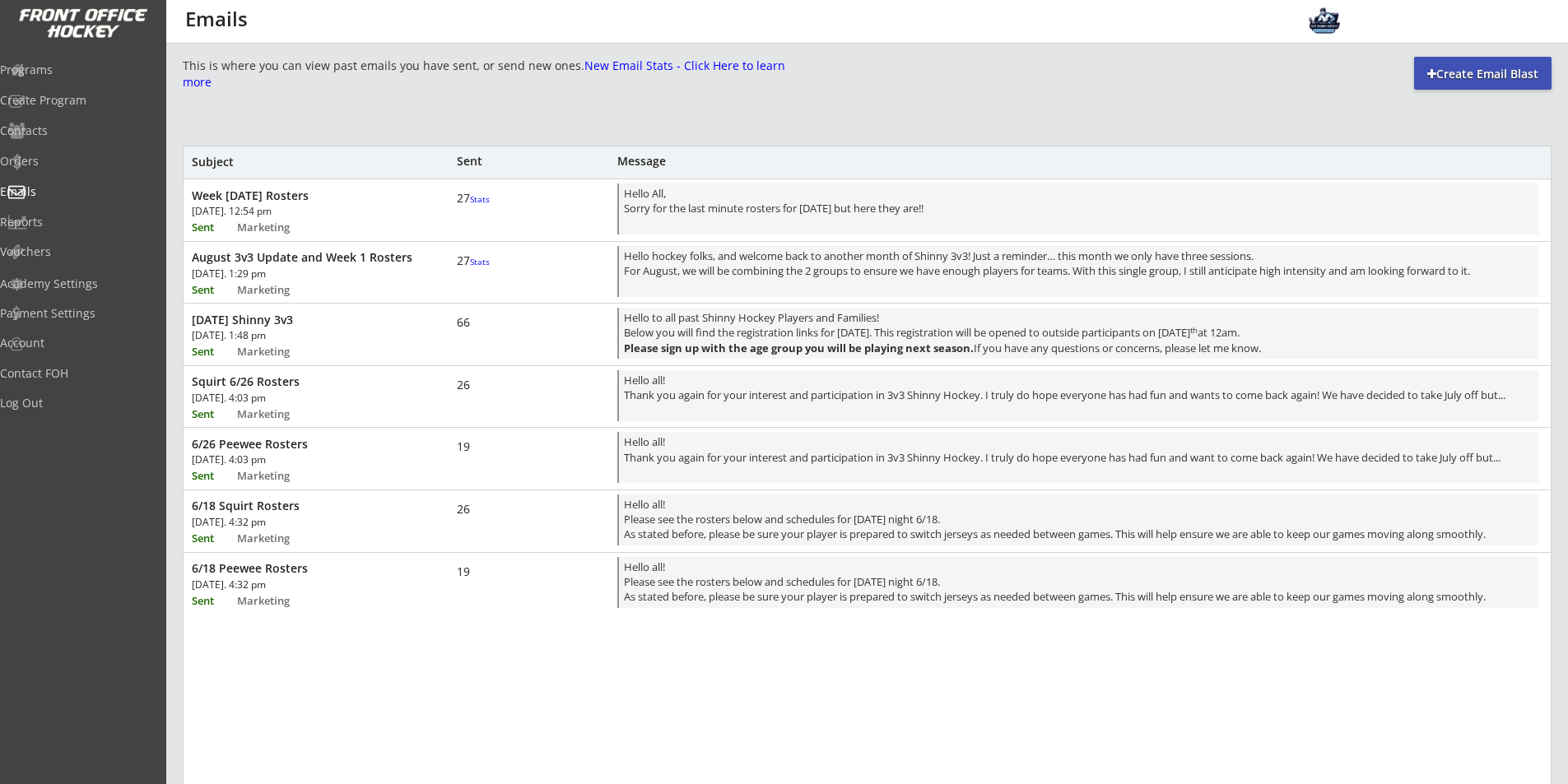
click at [388, 188] on div "Week [DATE] Rosters" at bounding box center [304, 195] width 224 height 14
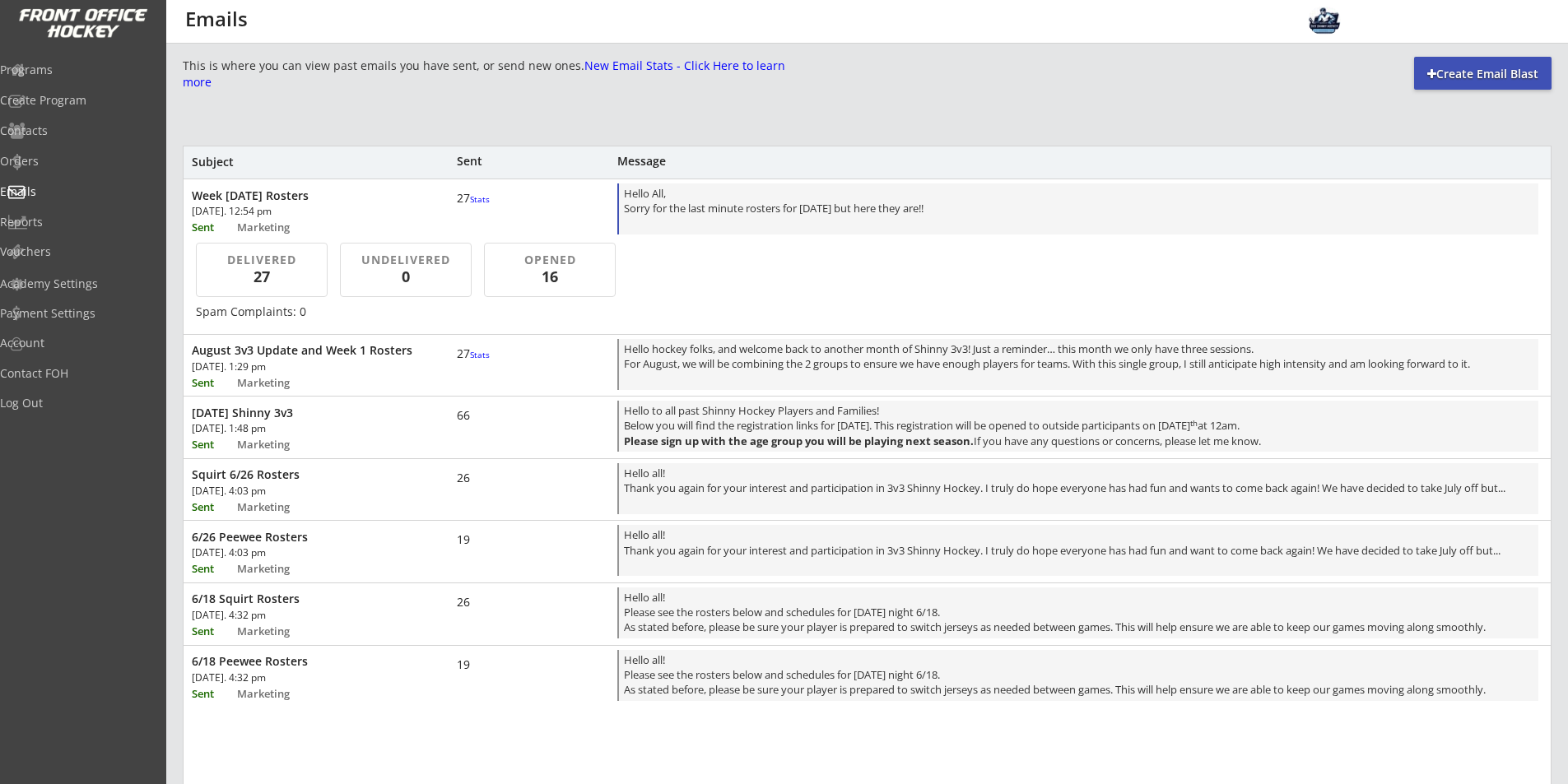
click at [917, 215] on div "Hello All, Sorry for the last minute rosters for [DATE] but here they are!!" at bounding box center [1079, 211] width 909 height 49
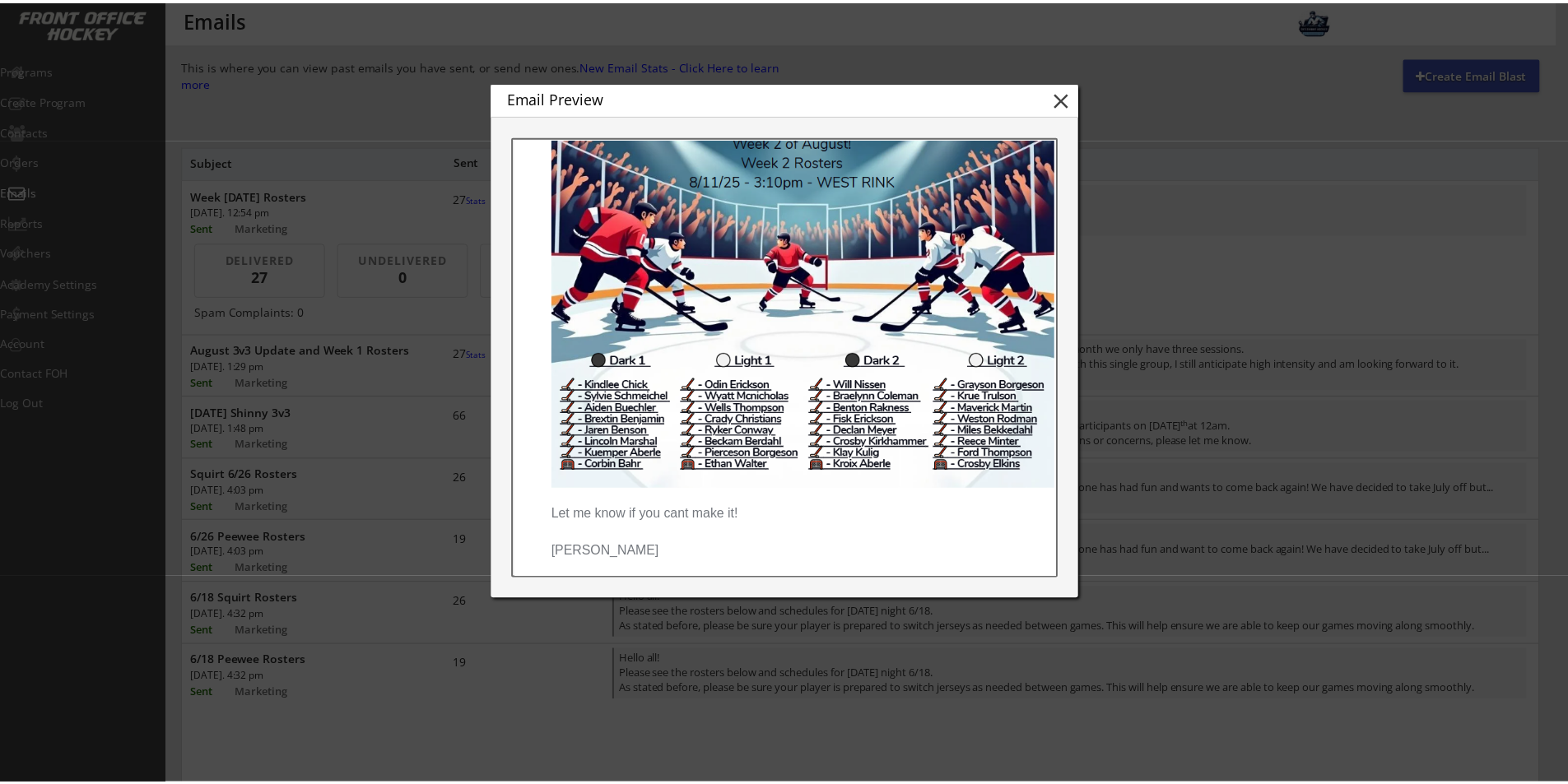
scroll to position [439, 0]
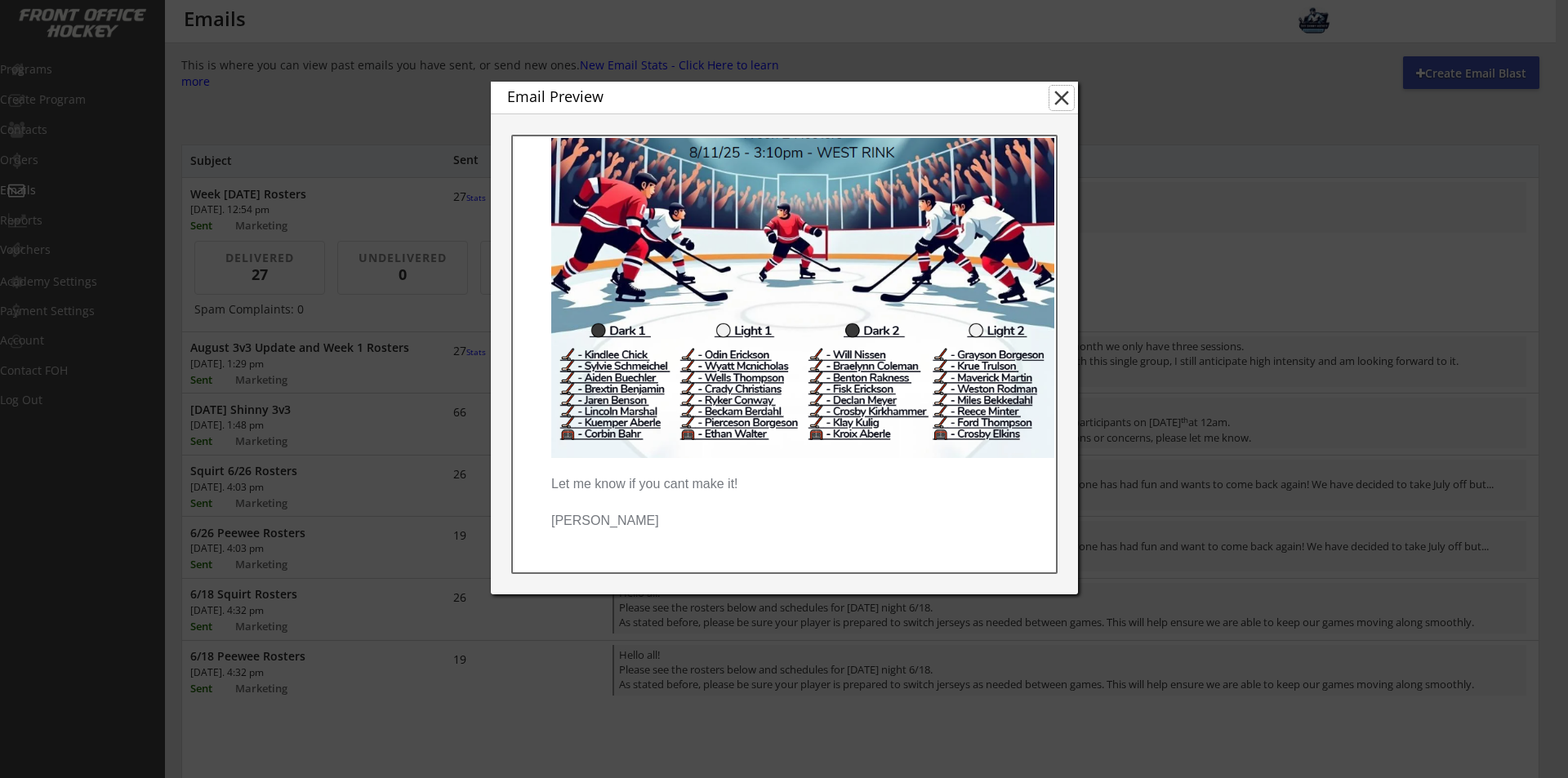
click at [1062, 102] on button "close" at bounding box center [1061, 98] width 24 height 24
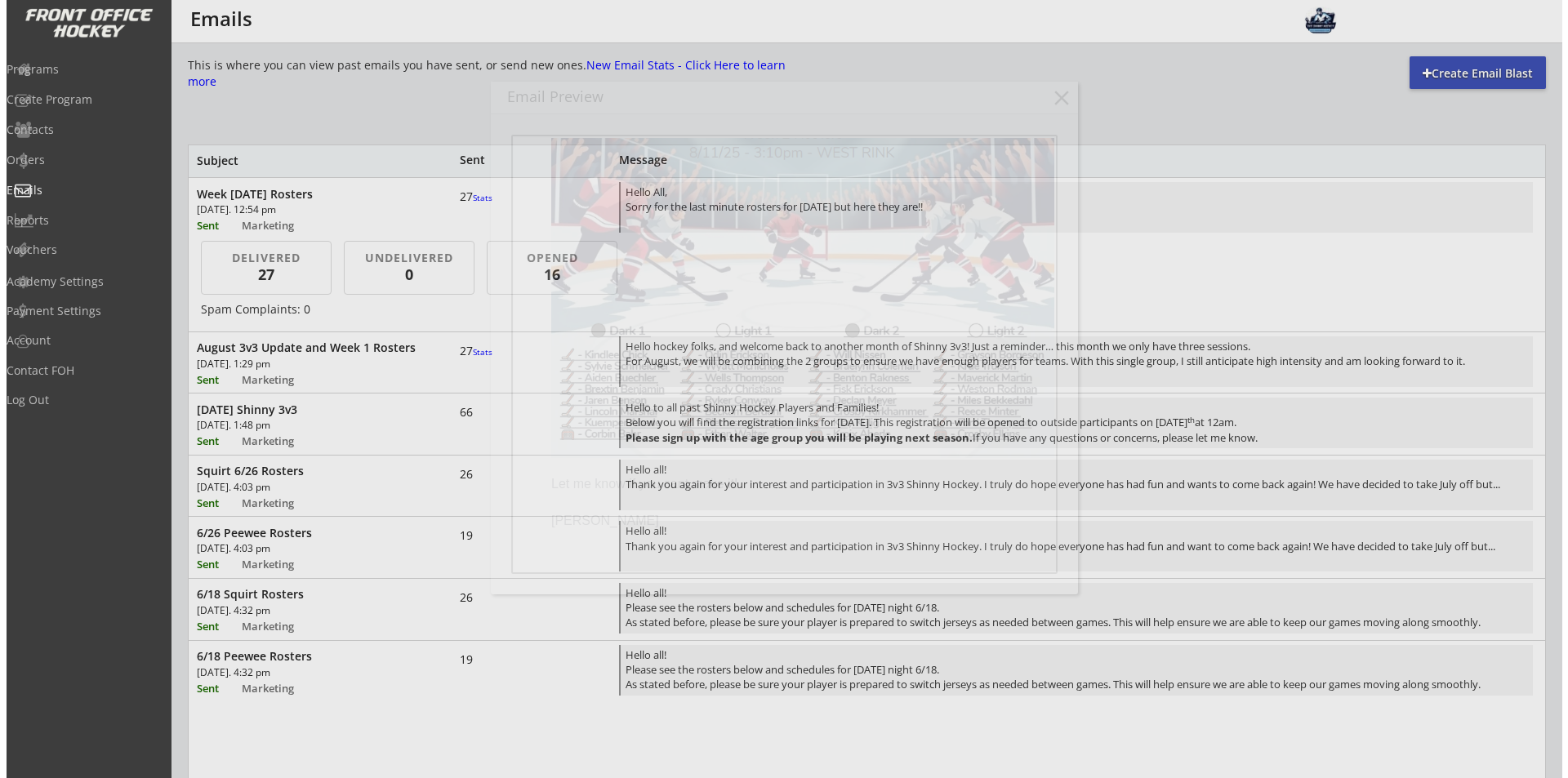
scroll to position [0, 0]
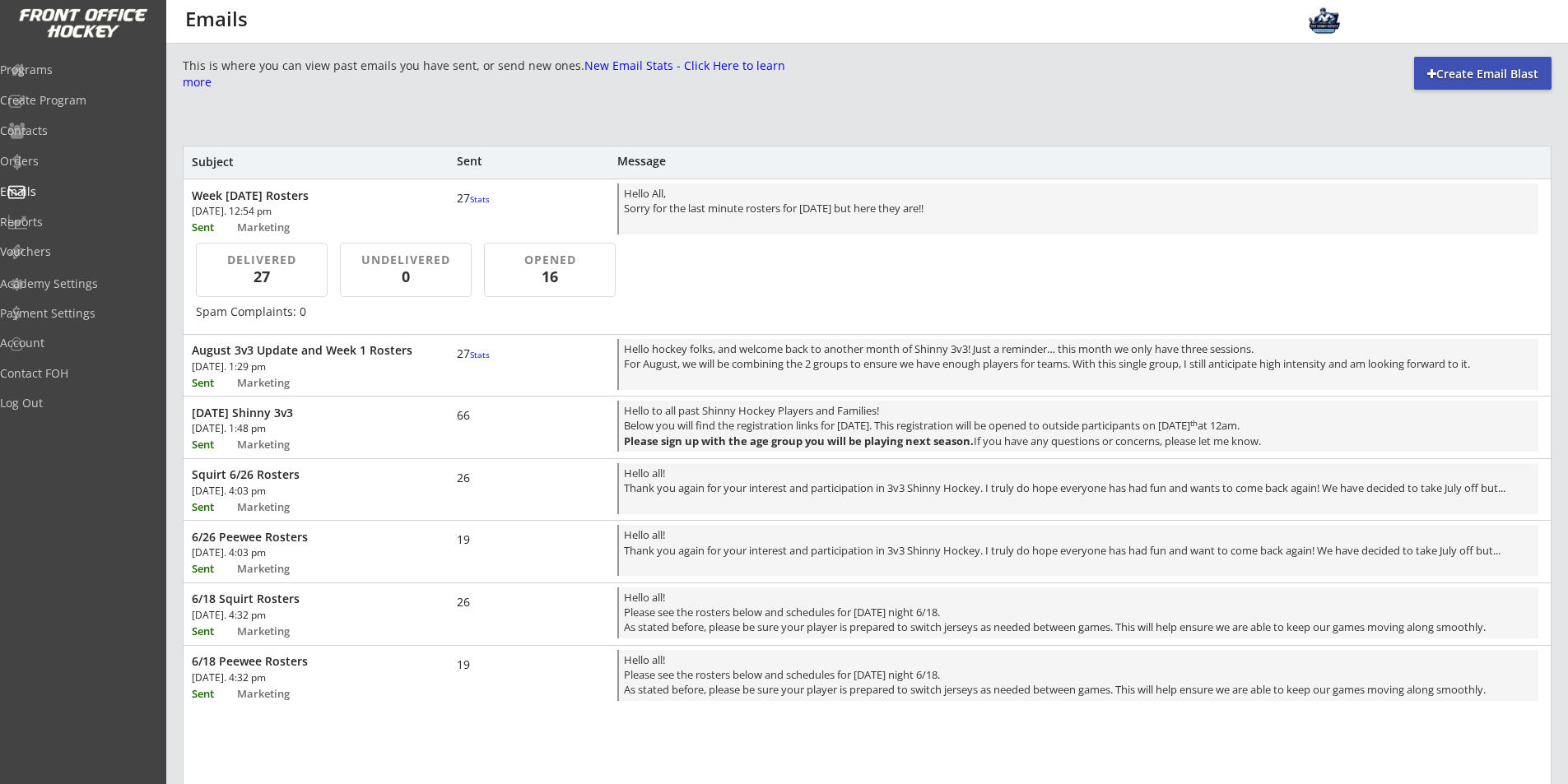
click at [718, 281] on div "DELIVERED 27 UNDELIVERED 0 OPENED 16 Spam Complaints: 0" at bounding box center [867, 281] width 1367 height 93
click at [719, 211] on div "Hello All, Sorry for the last minute rosters for [DATE] but here they are!!" at bounding box center [1079, 211] width 909 height 49
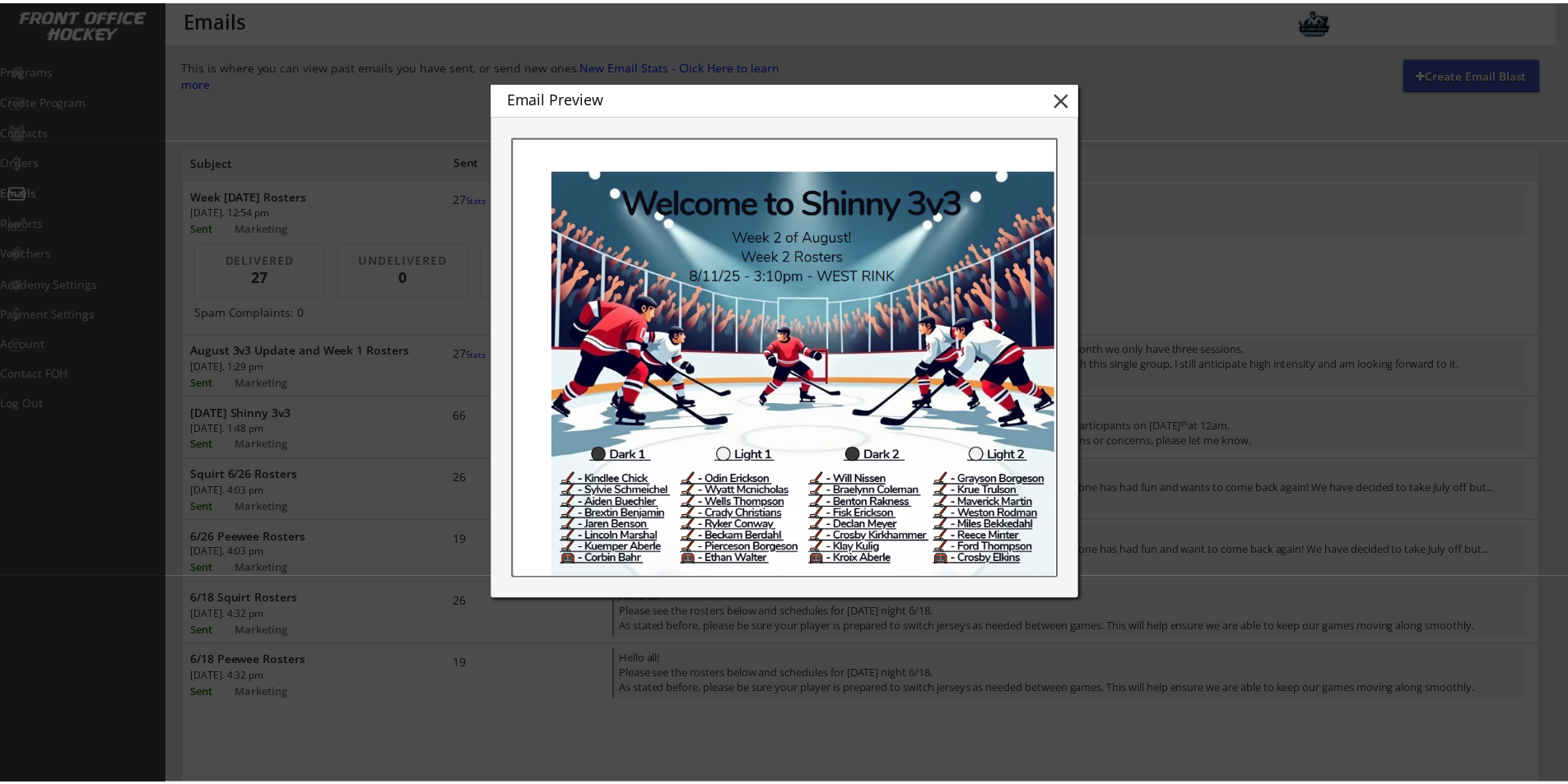
scroll to position [329, 0]
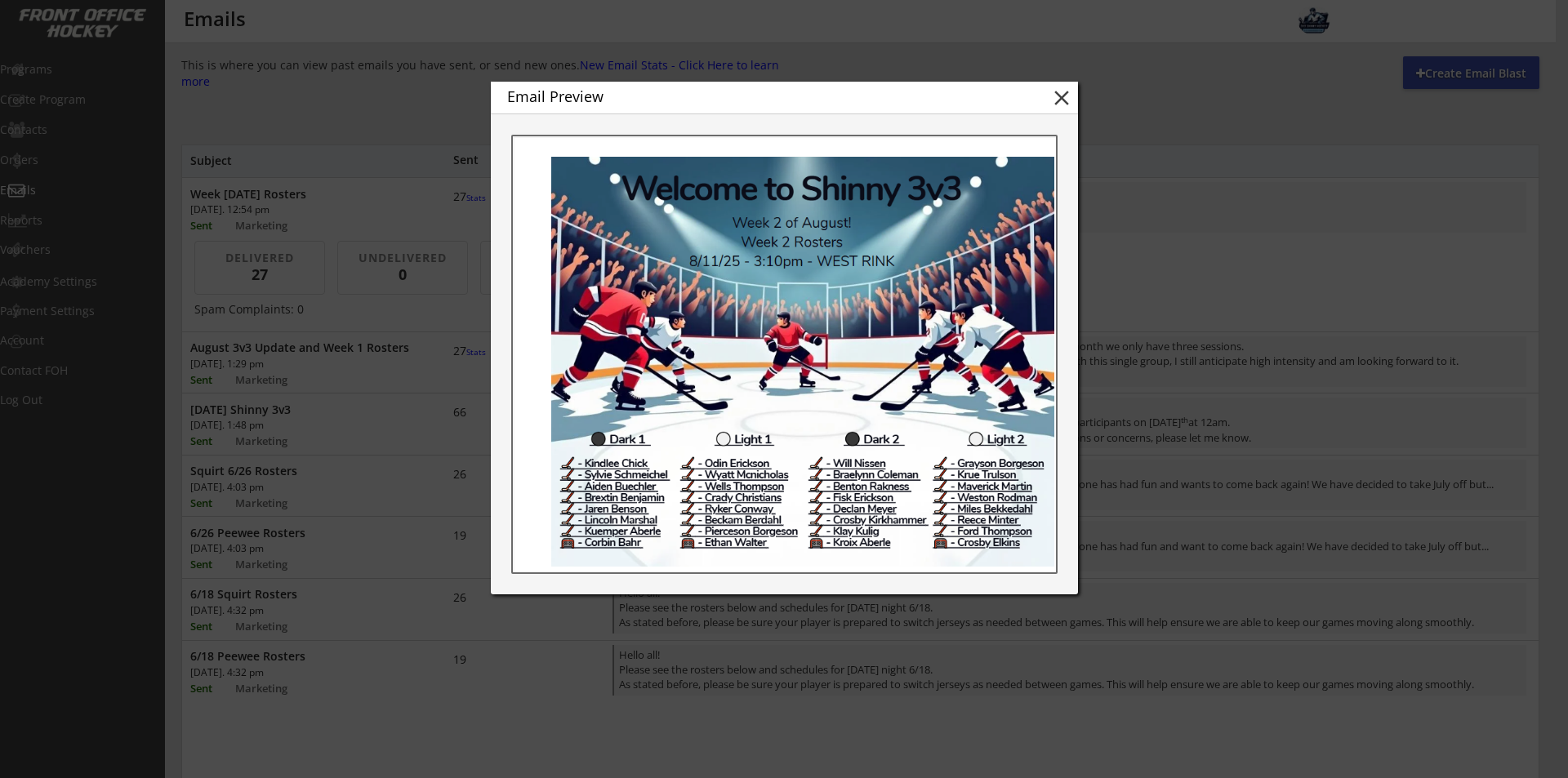
click at [1064, 96] on button "close" at bounding box center [1061, 98] width 24 height 24
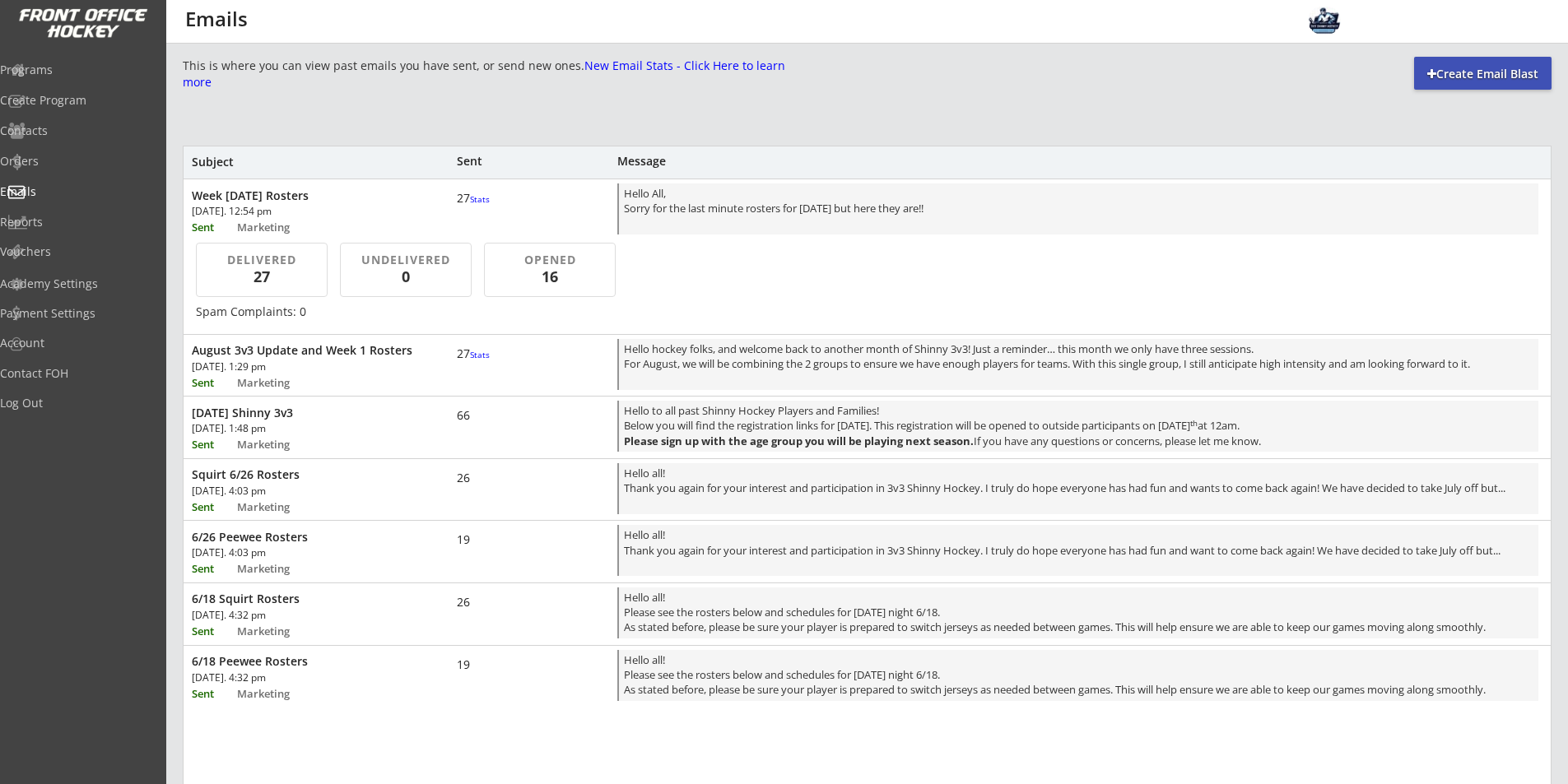
scroll to position [0, 0]
